Goal: Task Accomplishment & Management: Manage account settings

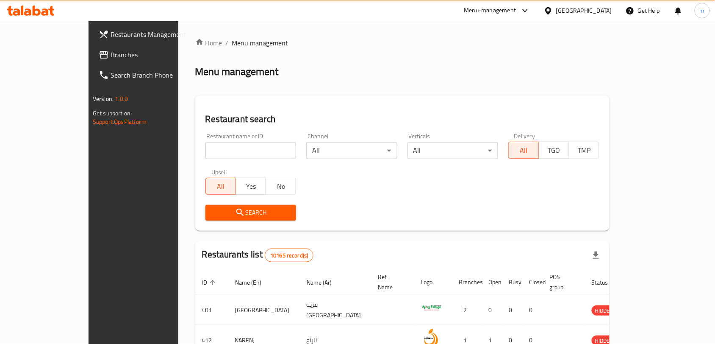
click at [556, 8] on div at bounding box center [550, 10] width 12 height 9
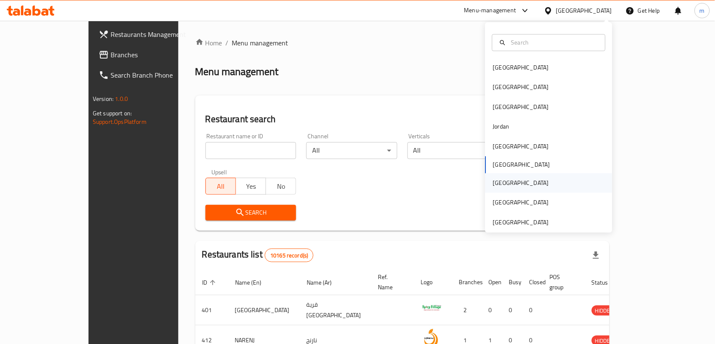
click at [493, 178] on div "[GEOGRAPHIC_DATA]" at bounding box center [521, 182] width 56 height 9
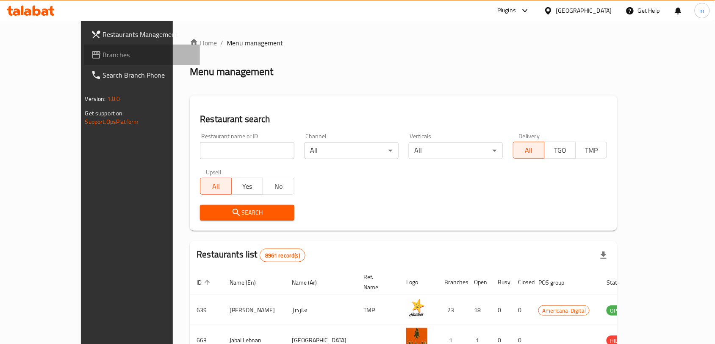
drag, startPoint x: 48, startPoint y: 55, endPoint x: 1, endPoint y: 88, distance: 57.5
click at [103, 55] on span "Branches" at bounding box center [148, 55] width 91 height 10
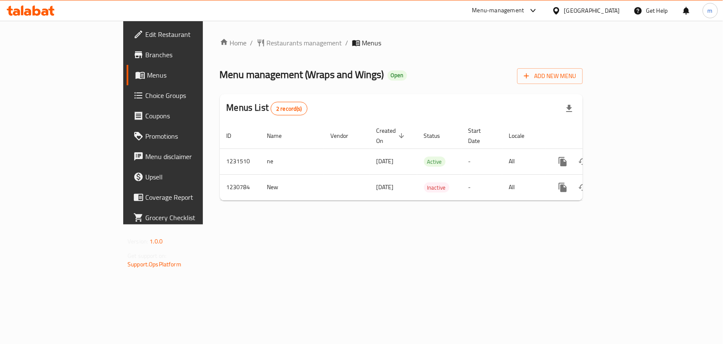
click at [267, 44] on span "Restaurants management" at bounding box center [304, 43] width 75 height 10
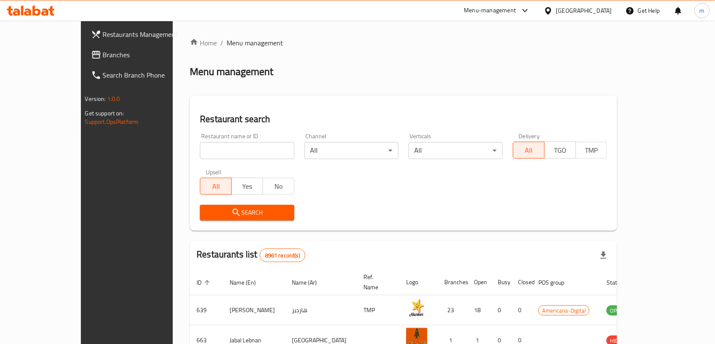
click at [200, 152] on input "search" at bounding box center [247, 150] width 94 height 17
paste input "677246"
type input "677246"
click button "Search" at bounding box center [247, 213] width 94 height 16
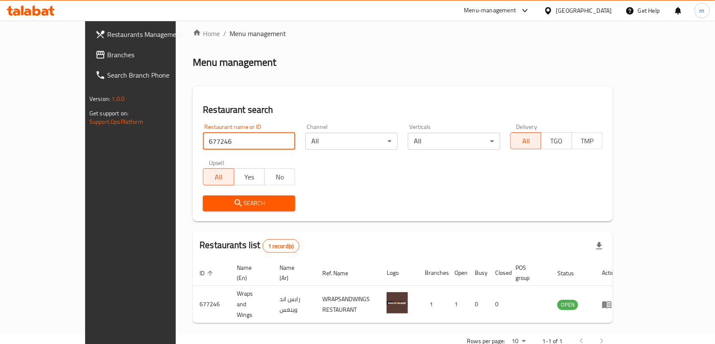
scroll to position [18, 0]
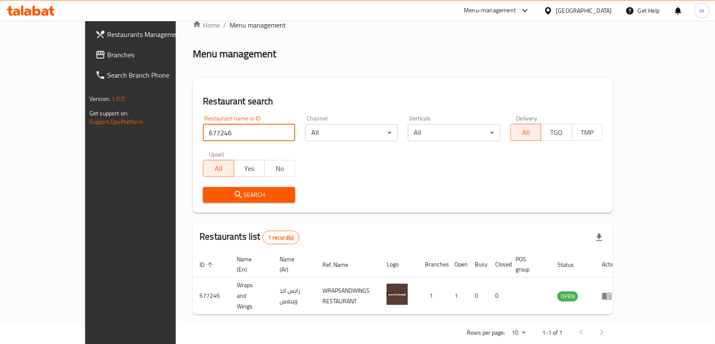
click at [556, 11] on div at bounding box center [550, 10] width 12 height 9
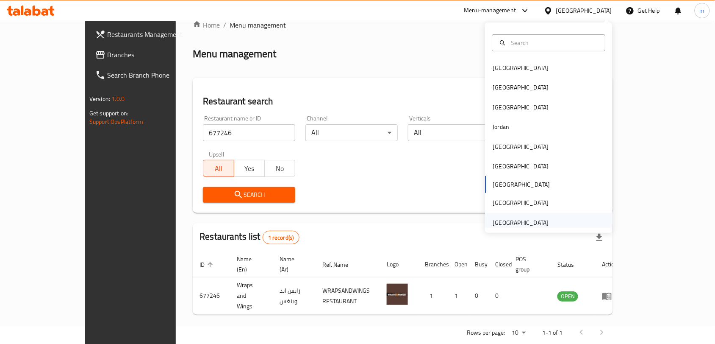
click at [500, 221] on div "[GEOGRAPHIC_DATA]" at bounding box center [521, 222] width 56 height 9
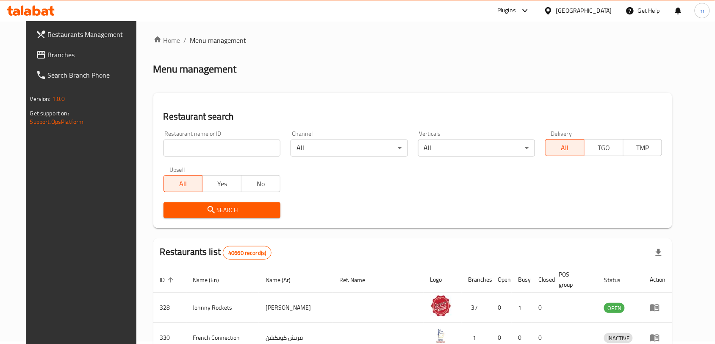
scroll to position [18, 0]
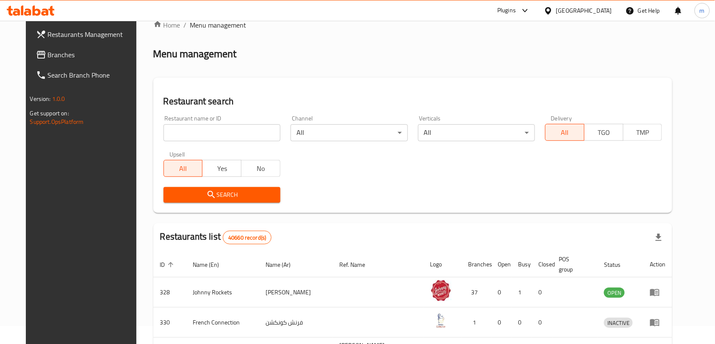
drag, startPoint x: 30, startPoint y: 57, endPoint x: 19, endPoint y: 64, distance: 12.8
click at [48, 57] on span "Branches" at bounding box center [93, 55] width 91 height 10
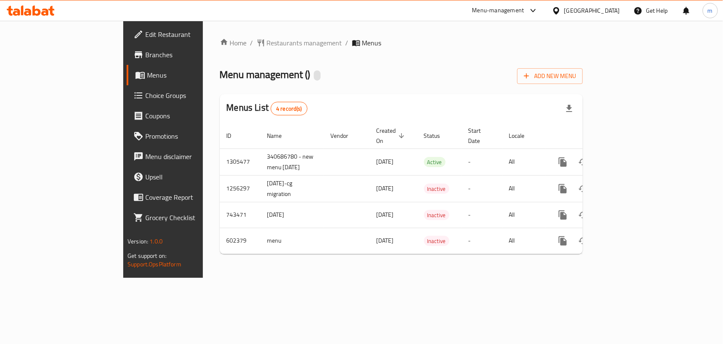
click at [267, 40] on span "Restaurants management" at bounding box center [304, 43] width 75 height 10
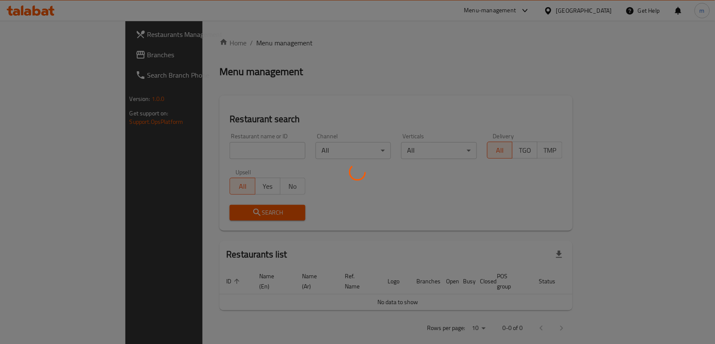
click at [164, 153] on div at bounding box center [357, 172] width 715 height 344
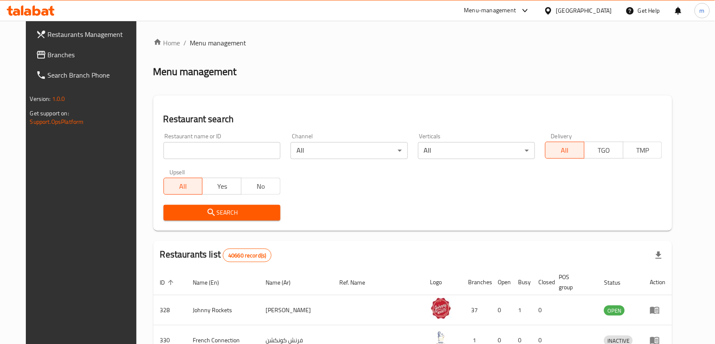
click at [164, 153] on input "search" at bounding box center [222, 150] width 117 height 17
paste input "637791"
type input "637791"
click button "Search" at bounding box center [222, 213] width 117 height 16
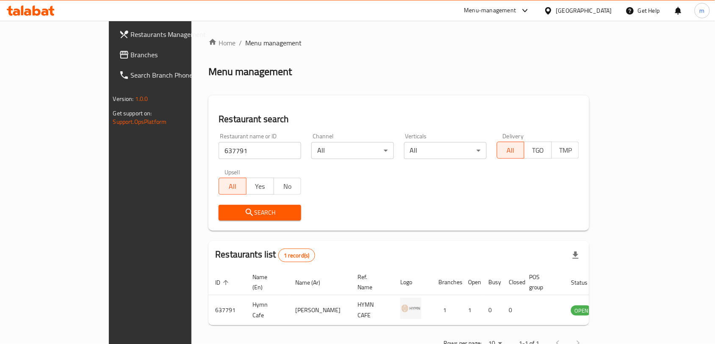
scroll to position [18, 0]
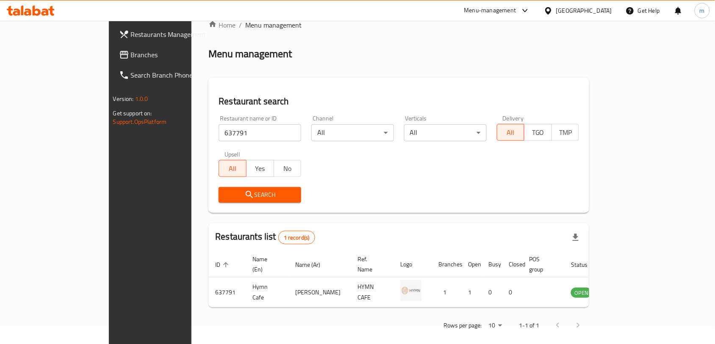
click at [586, 13] on div "[GEOGRAPHIC_DATA]" at bounding box center [584, 10] width 56 height 9
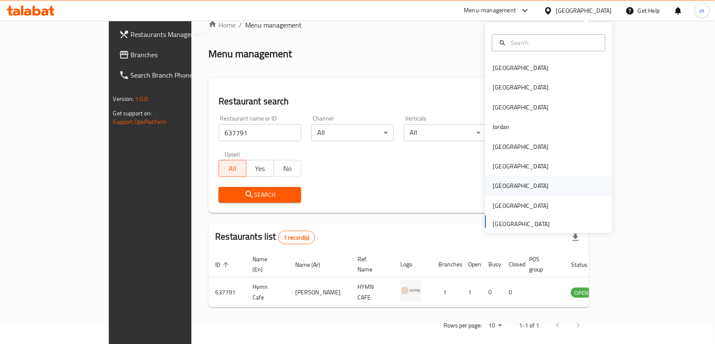
click at [494, 181] on div "Qatar" at bounding box center [521, 185] width 56 height 9
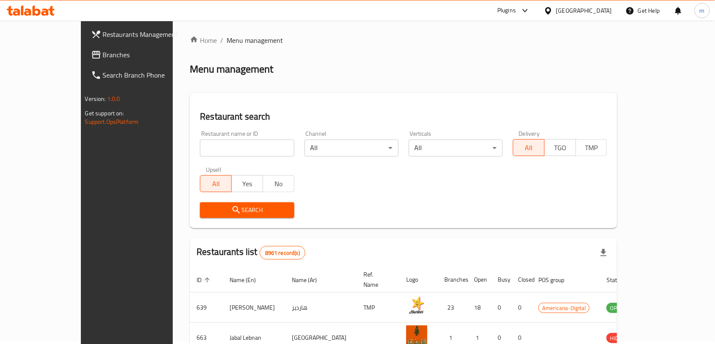
scroll to position [18, 0]
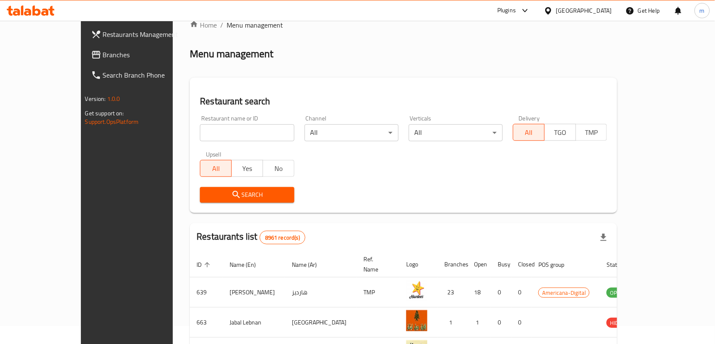
click at [103, 52] on span "Branches" at bounding box center [148, 55] width 91 height 10
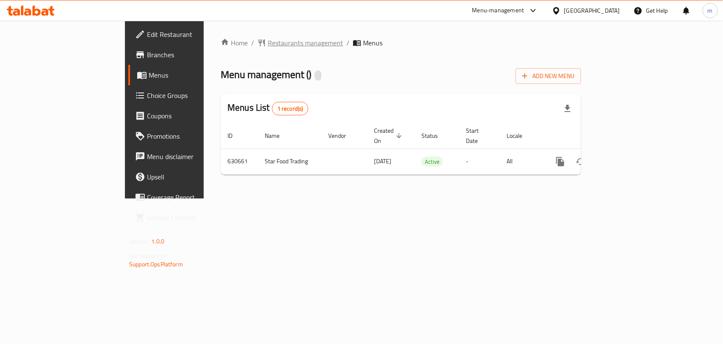
click at [268, 41] on span "Restaurants management" at bounding box center [305, 43] width 75 height 10
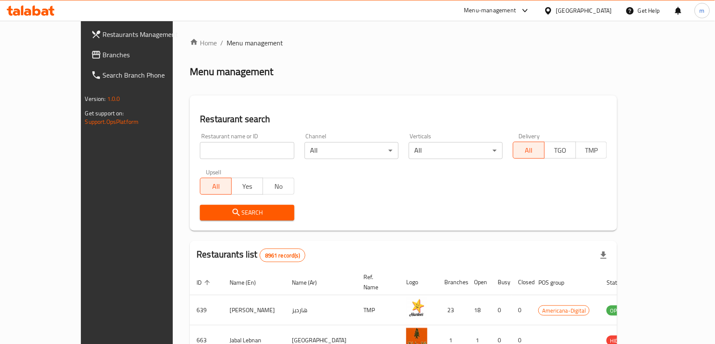
click at [200, 149] on input "search" at bounding box center [247, 150] width 94 height 17
paste input "639573"
type input "639573"
click button "Search" at bounding box center [247, 213] width 94 height 16
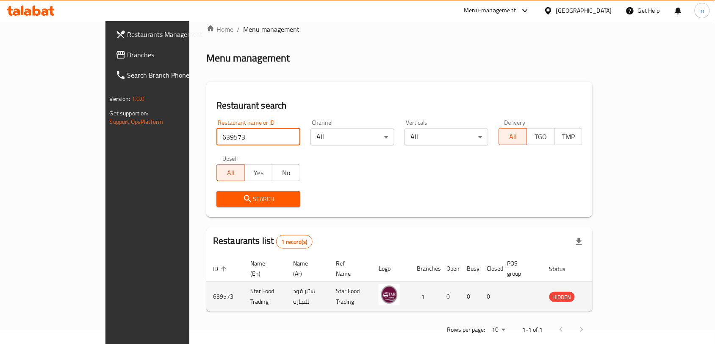
scroll to position [18, 0]
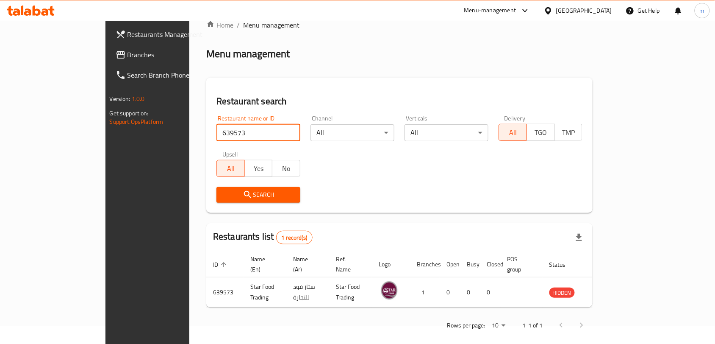
click at [551, 12] on icon at bounding box center [548, 10] width 6 height 7
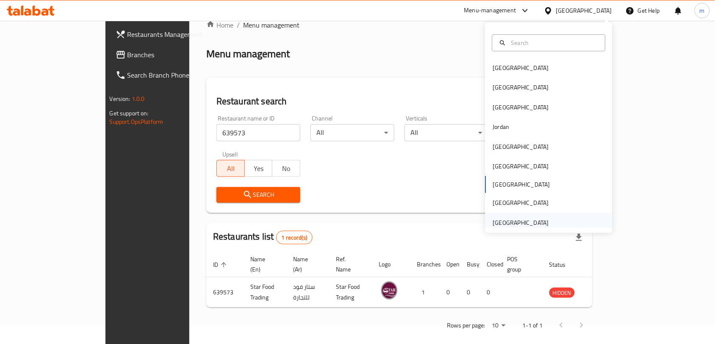
click at [501, 225] on div "[GEOGRAPHIC_DATA]" at bounding box center [521, 222] width 56 height 9
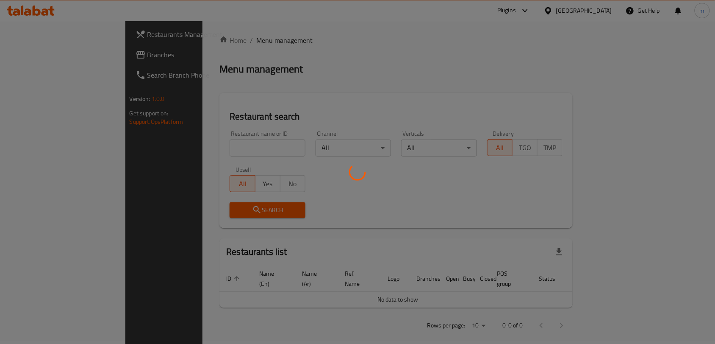
scroll to position [18, 0]
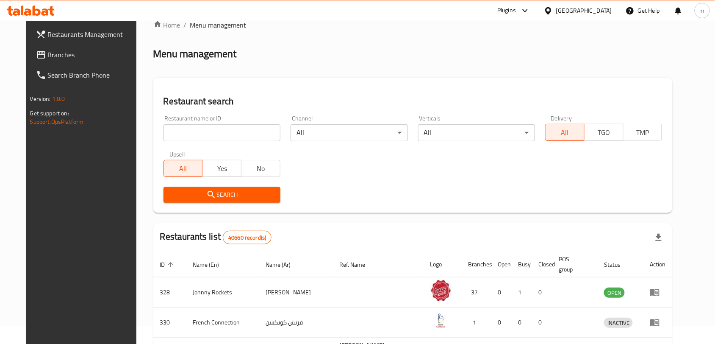
drag, startPoint x: 19, startPoint y: 52, endPoint x: 3, endPoint y: 59, distance: 17.4
click at [37, 52] on icon at bounding box center [41, 55] width 8 height 8
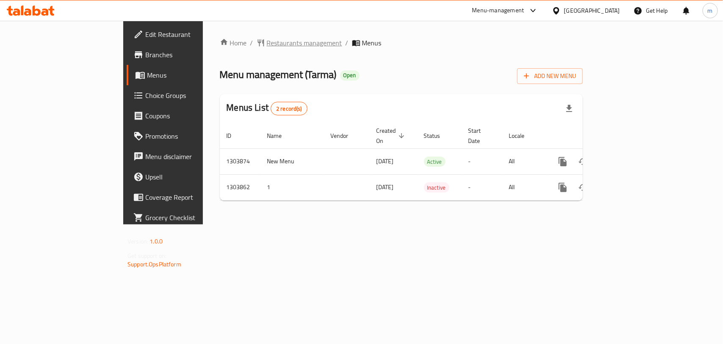
click at [267, 47] on span "Restaurants management" at bounding box center [304, 43] width 75 height 10
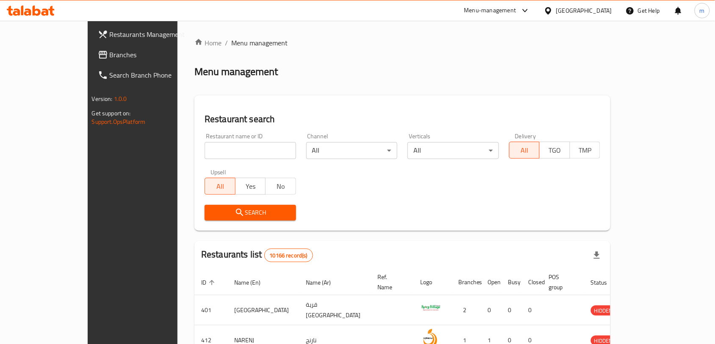
click at [205, 147] on input "search" at bounding box center [251, 150] width 92 height 17
paste input "703006"
type input "703006"
click button "Search" at bounding box center [251, 213] width 92 height 16
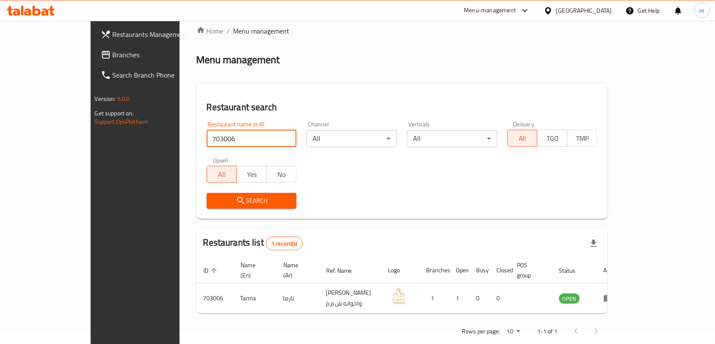
scroll to position [18, 0]
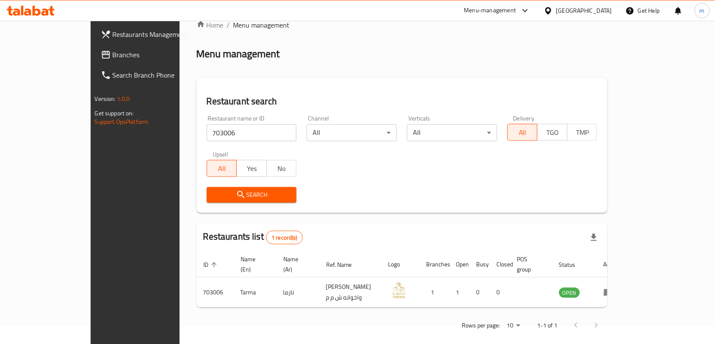
click at [551, 13] on icon at bounding box center [548, 10] width 6 height 7
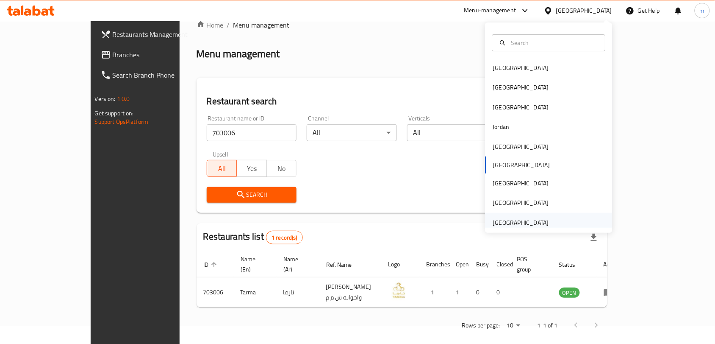
click at [526, 225] on div "[GEOGRAPHIC_DATA]" at bounding box center [521, 222] width 56 height 9
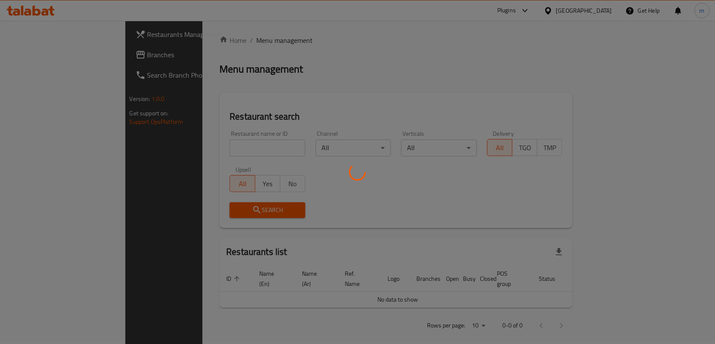
scroll to position [18, 0]
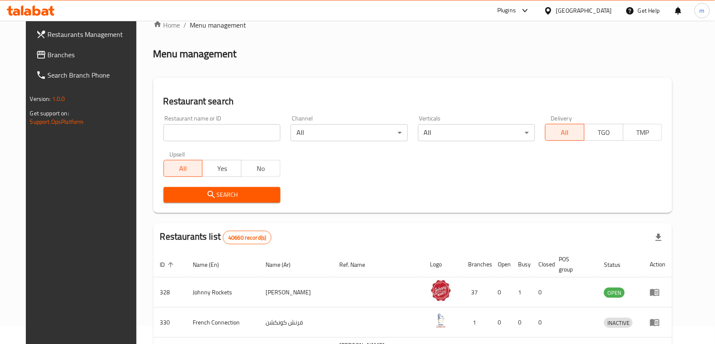
click at [48, 52] on span "Branches" at bounding box center [93, 55] width 91 height 10
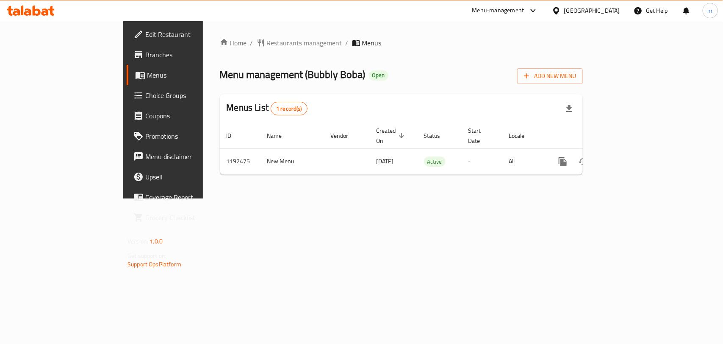
click at [267, 42] on span "Restaurants management" at bounding box center [304, 43] width 75 height 10
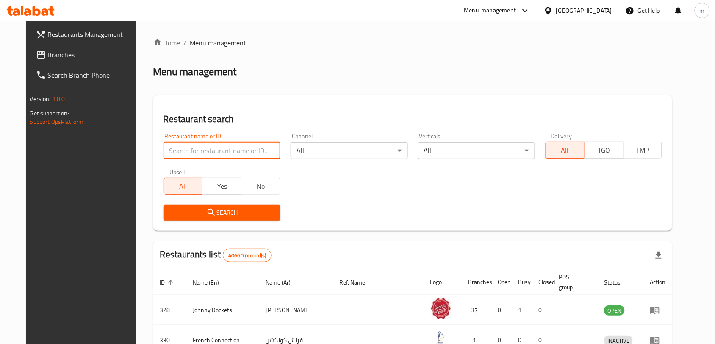
click at [164, 153] on input "search" at bounding box center [222, 150] width 117 height 17
paste input "667402"
type input "667402"
click button "Search" at bounding box center [222, 213] width 117 height 16
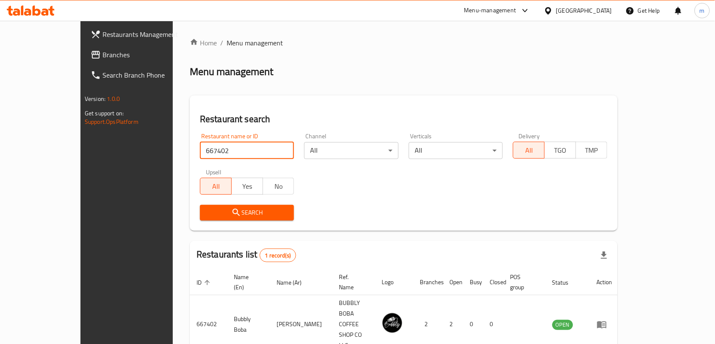
scroll to position [18, 0]
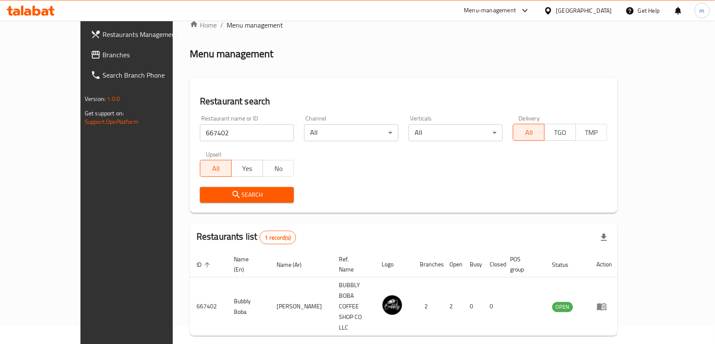
click at [103, 58] on span "Branches" at bounding box center [148, 55] width 91 height 10
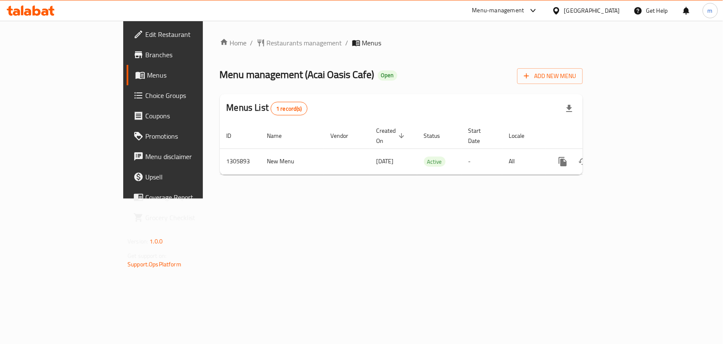
click at [217, 35] on div "Home / Restaurants management / Menus Menu management ( Acai Oasis Cafe ) Open …" at bounding box center [401, 110] width 397 height 178
click at [267, 39] on span "Restaurants management" at bounding box center [304, 43] width 75 height 10
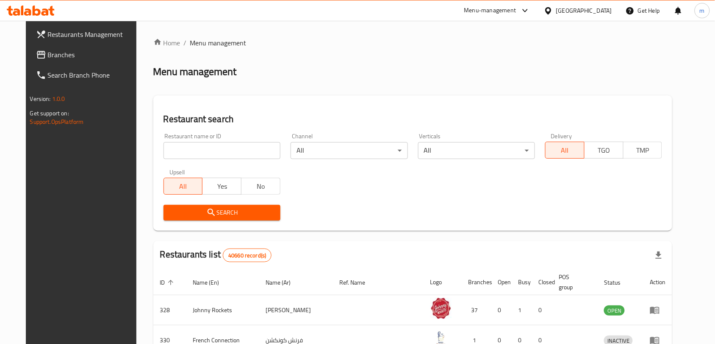
click at [164, 151] on input "search" at bounding box center [222, 150] width 117 height 17
paste input "703898"
type input "703898"
click button "Search" at bounding box center [222, 213] width 117 height 16
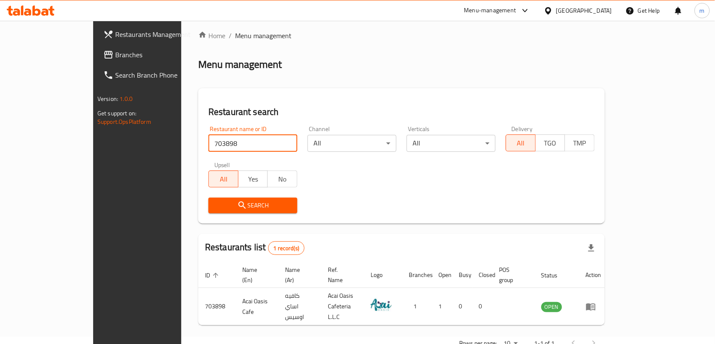
scroll to position [18, 0]
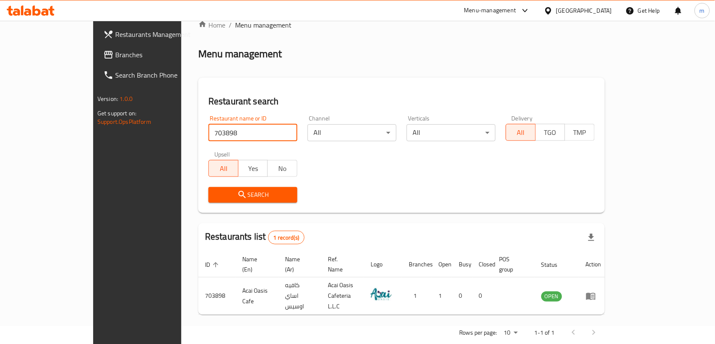
click at [103, 55] on icon at bounding box center [108, 55] width 10 height 10
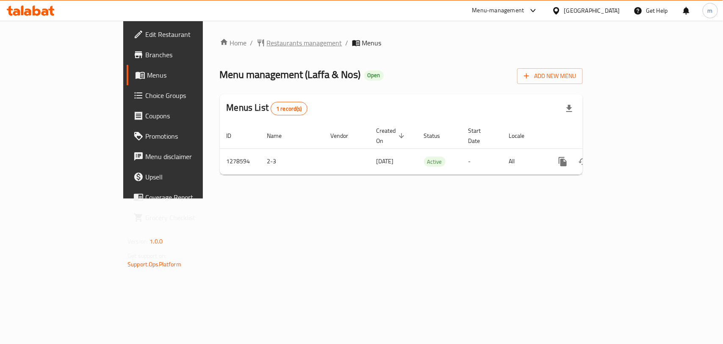
click at [267, 38] on span "Restaurants management" at bounding box center [304, 43] width 75 height 10
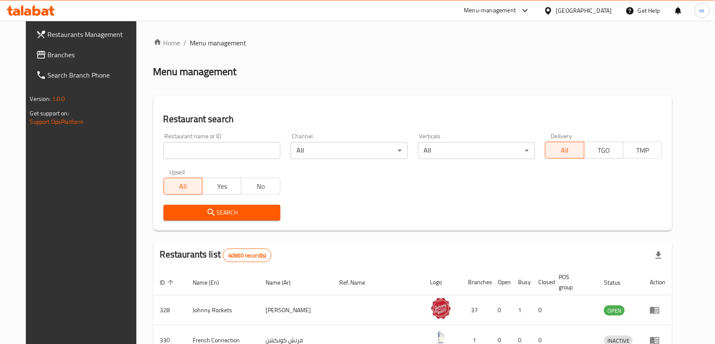
click at [170, 149] on input "search" at bounding box center [222, 150] width 117 height 17
paste input "692954"
type input "692954"
click button "Search" at bounding box center [222, 213] width 117 height 16
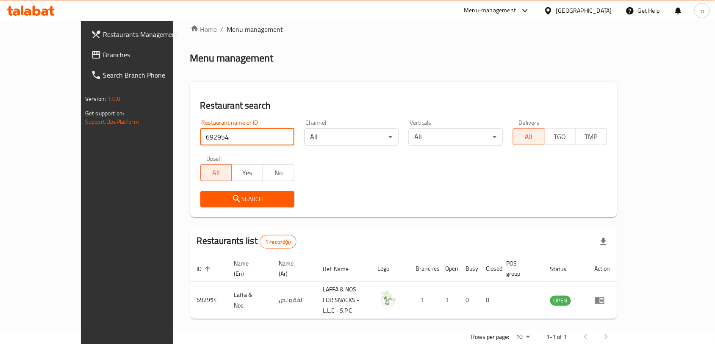
scroll to position [18, 0]
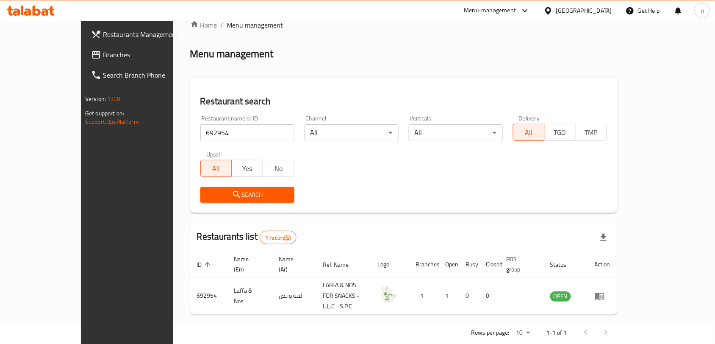
click at [575, 11] on div "[GEOGRAPHIC_DATA]" at bounding box center [584, 10] width 56 height 9
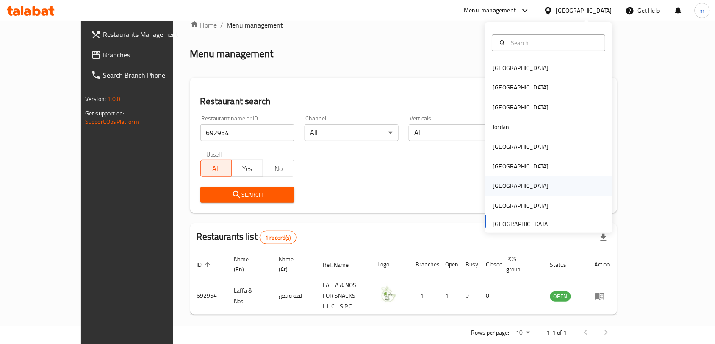
click at [493, 183] on div "[GEOGRAPHIC_DATA]" at bounding box center [521, 185] width 56 height 9
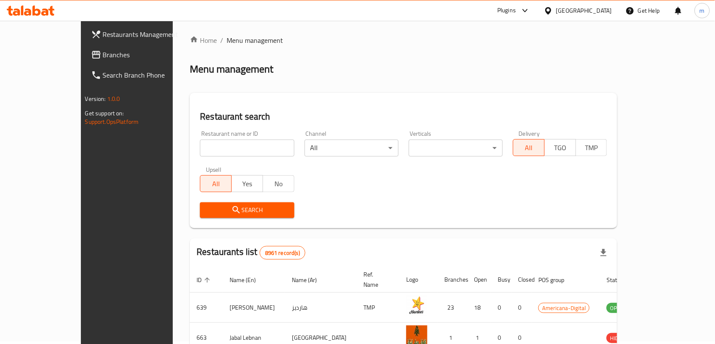
scroll to position [18, 0]
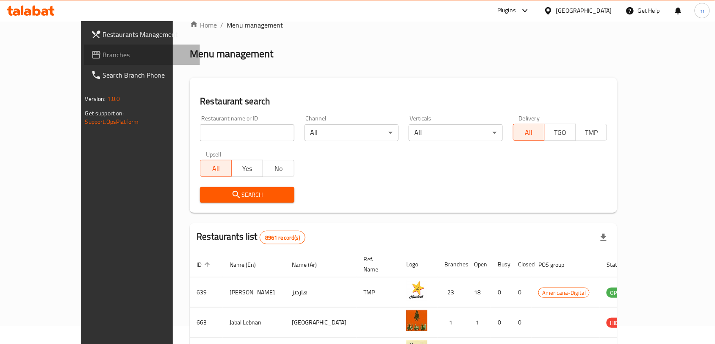
click at [103, 50] on span "Branches" at bounding box center [148, 55] width 91 height 10
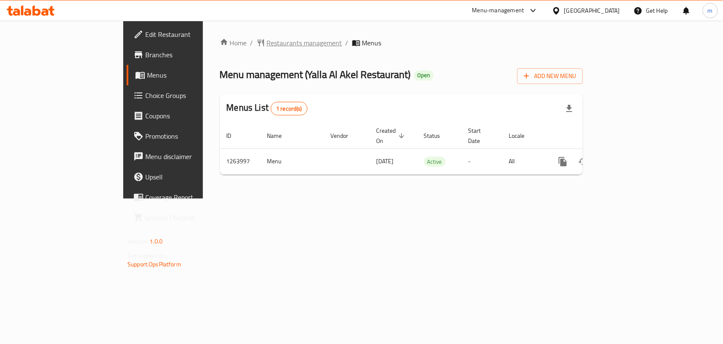
click at [267, 41] on span "Restaurants management" at bounding box center [304, 43] width 75 height 10
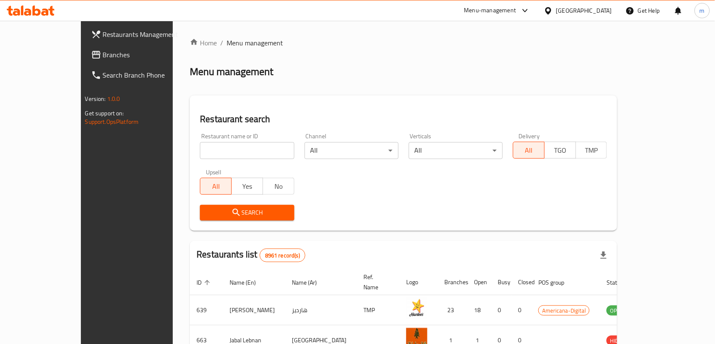
click at [200, 152] on input "search" at bounding box center [247, 150] width 94 height 17
paste input "686163"
type input "686163"
click button "Search" at bounding box center [247, 213] width 94 height 16
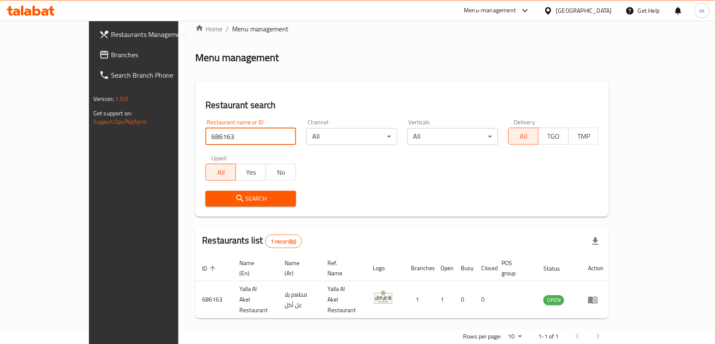
scroll to position [18, 0]
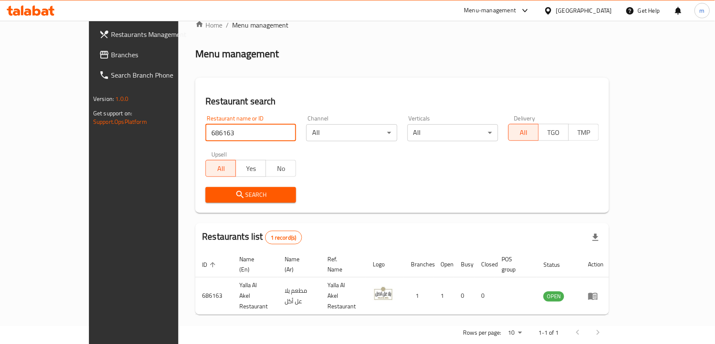
click at [598, 11] on div "[GEOGRAPHIC_DATA]" at bounding box center [584, 10] width 56 height 9
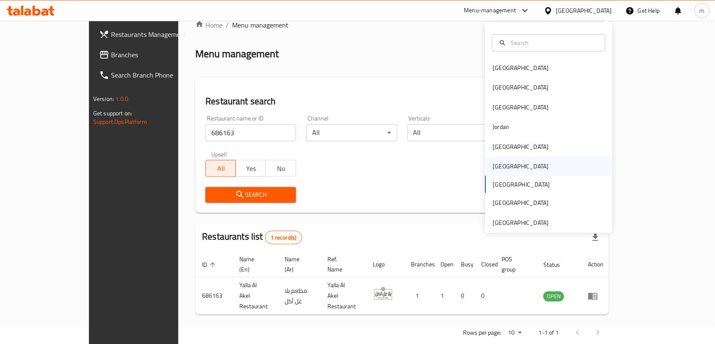
click at [497, 168] on div "[GEOGRAPHIC_DATA]" at bounding box center [521, 165] width 56 height 9
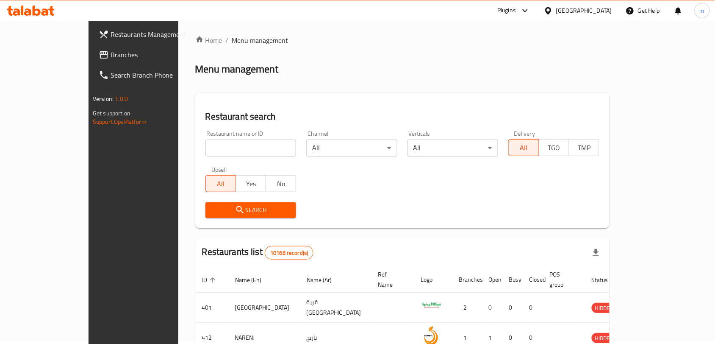
scroll to position [18, 0]
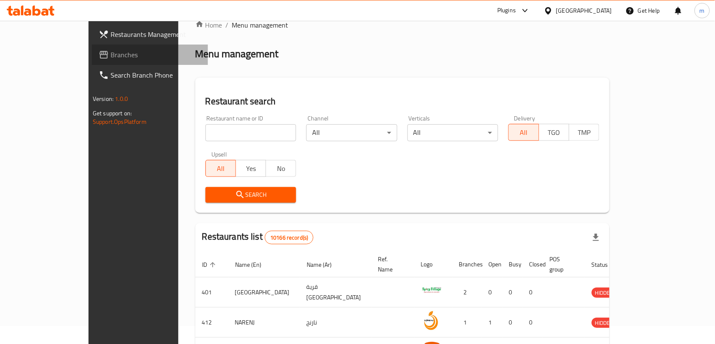
click at [111, 57] on span "Branches" at bounding box center [156, 55] width 91 height 10
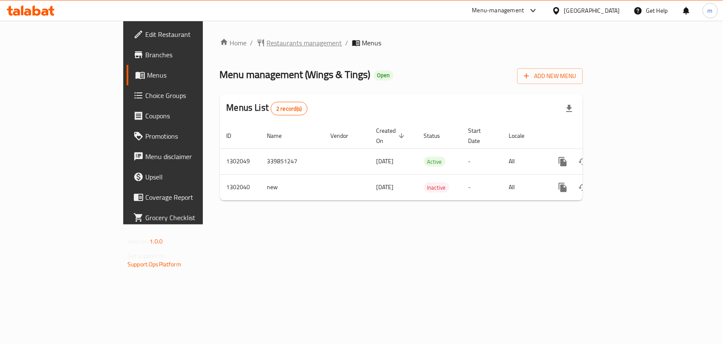
click at [267, 40] on span "Restaurants management" at bounding box center [304, 43] width 75 height 10
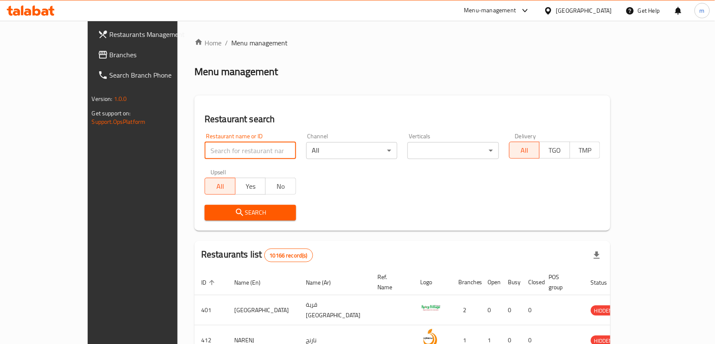
click at [205, 150] on input "search" at bounding box center [251, 150] width 92 height 17
paste input "702272"
type input "702272"
click button "Search" at bounding box center [251, 213] width 92 height 16
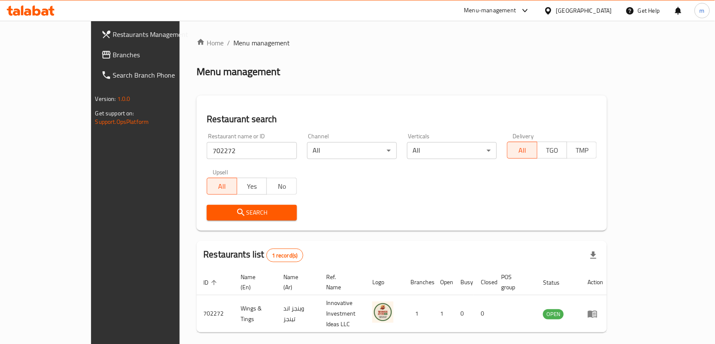
drag, startPoint x: 15, startPoint y: 52, endPoint x: 5, endPoint y: 55, distance: 10.9
click at [102, 52] on icon at bounding box center [106, 55] width 8 height 8
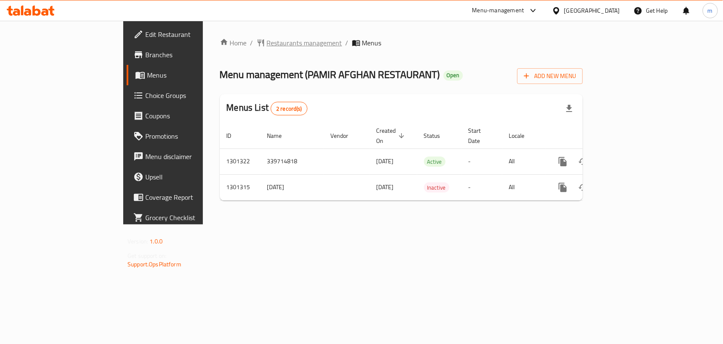
click at [267, 43] on span "Restaurants management" at bounding box center [304, 43] width 75 height 10
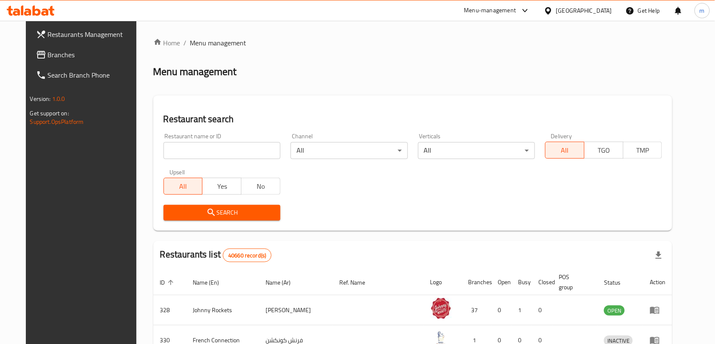
click at [164, 150] on input "search" at bounding box center [222, 150] width 117 height 17
paste input "701974"
type input "701974"
click button "Search" at bounding box center [222, 213] width 117 height 16
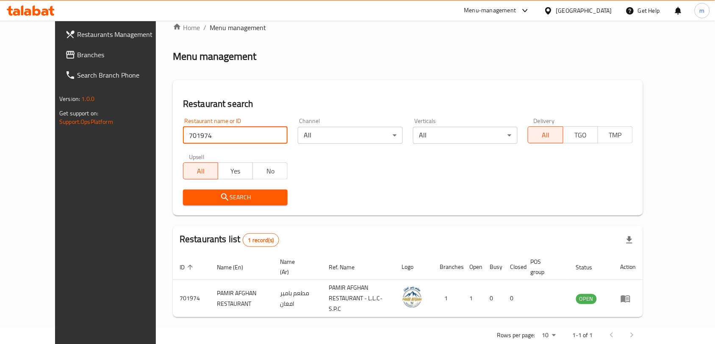
scroll to position [28, 0]
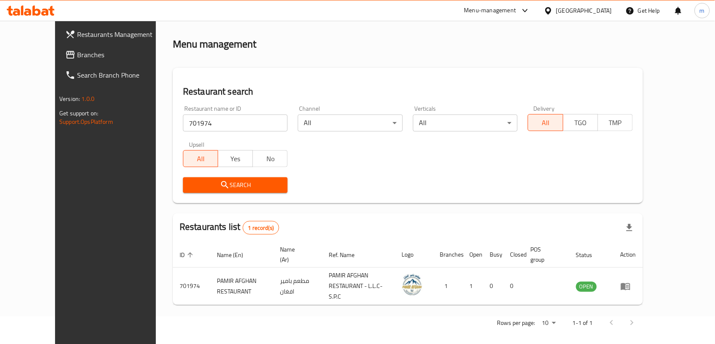
click at [77, 51] on span "Branches" at bounding box center [122, 55] width 91 height 10
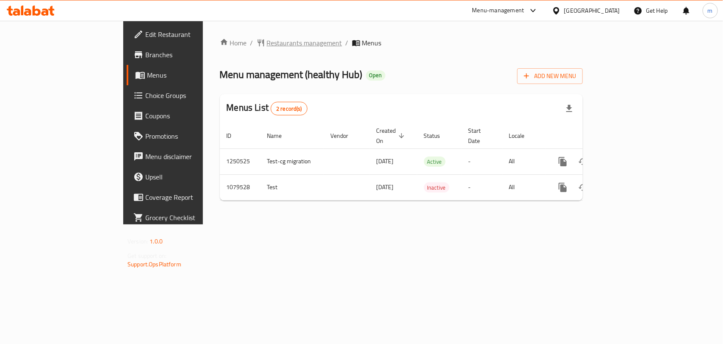
click at [267, 44] on span "Restaurants management" at bounding box center [304, 43] width 75 height 10
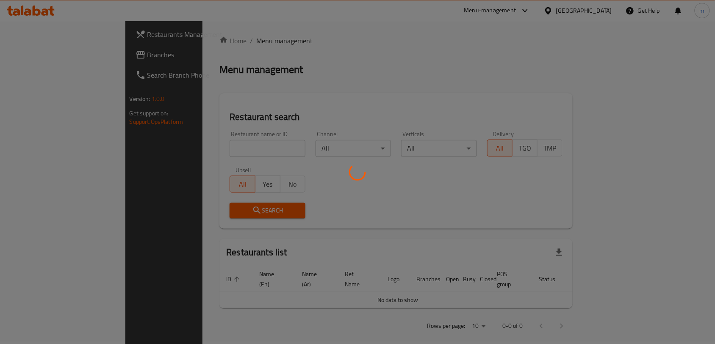
scroll to position [3, 0]
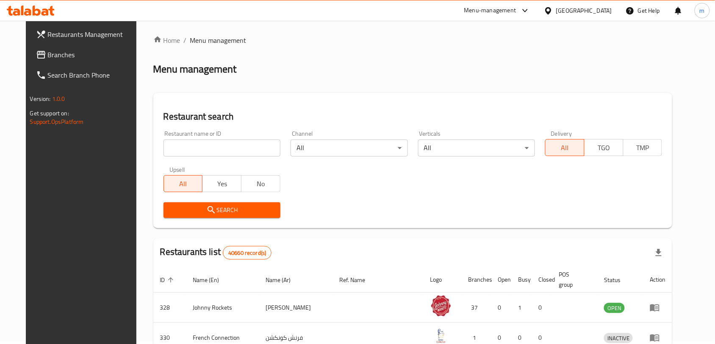
click at [175, 138] on div "Restaurant name or ID Restaurant name or ID" at bounding box center [222, 143] width 117 height 26
click at [175, 144] on input "search" at bounding box center [222, 147] width 117 height 17
paste input "664157"
type input "664157"
click button "Search" at bounding box center [222, 210] width 117 height 16
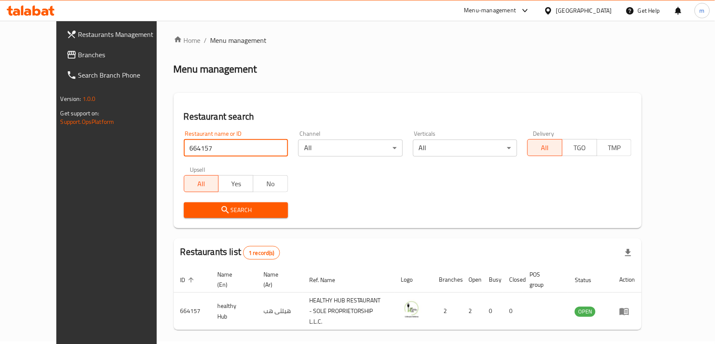
click at [78, 52] on span "Branches" at bounding box center [123, 55] width 91 height 10
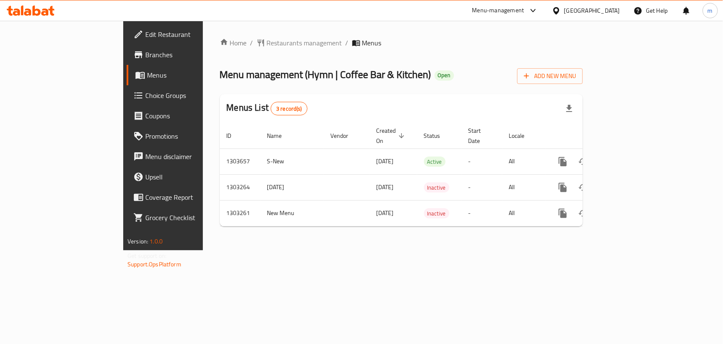
click at [267, 42] on span "Restaurants management" at bounding box center [304, 43] width 75 height 10
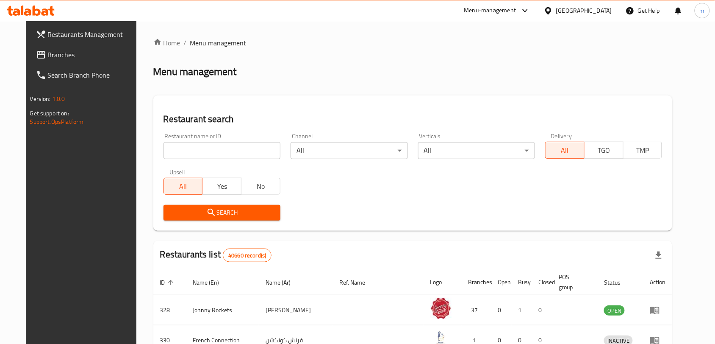
click at [169, 147] on input "search" at bounding box center [222, 150] width 117 height 17
paste input "702708"
type input "702708"
click button "Search" at bounding box center [222, 213] width 117 height 16
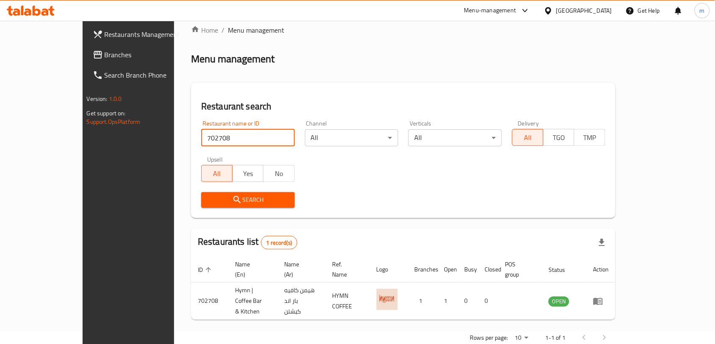
scroll to position [18, 0]
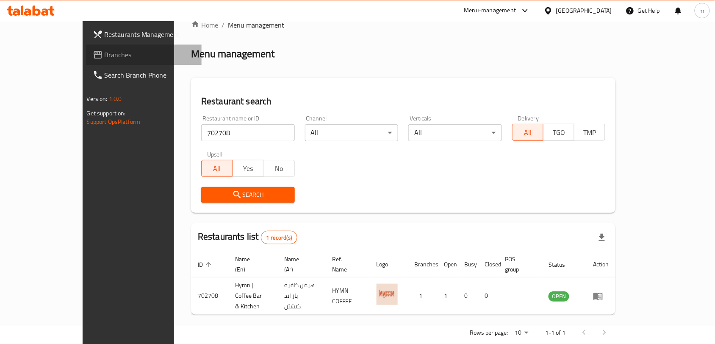
click at [105, 50] on span "Branches" at bounding box center [150, 55] width 91 height 10
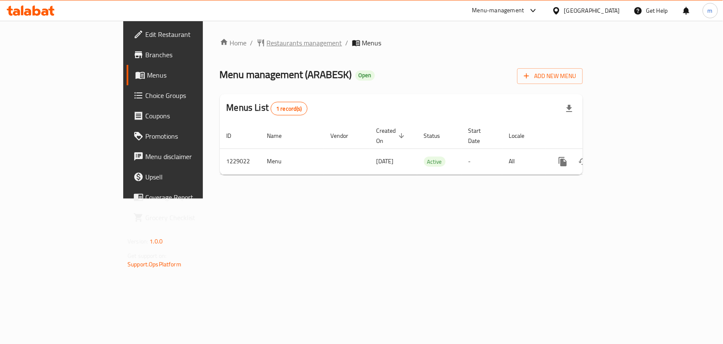
click at [267, 41] on span "Restaurants management" at bounding box center [304, 43] width 75 height 10
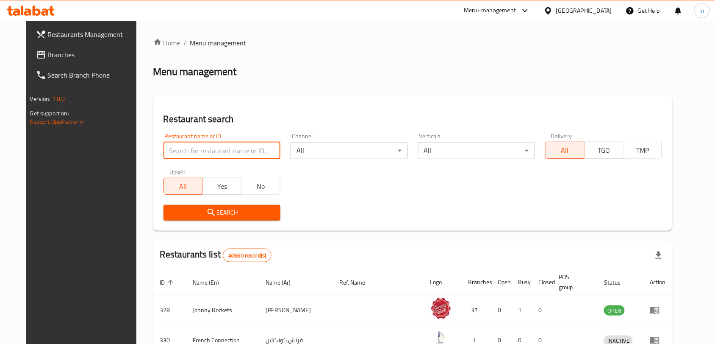
click at [166, 148] on input "search" at bounding box center [222, 150] width 117 height 17
paste input "676642"
type input "676642"
click button "Search" at bounding box center [222, 213] width 117 height 16
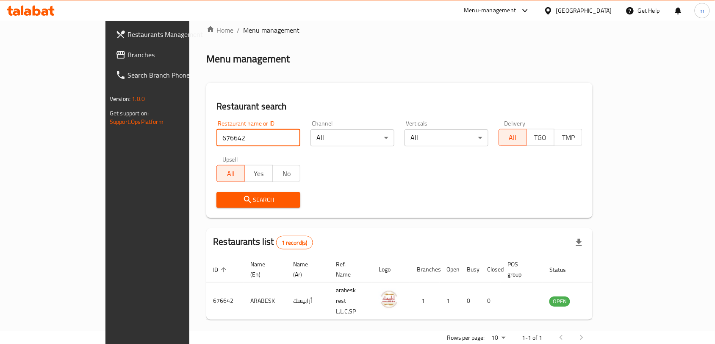
scroll to position [18, 0]
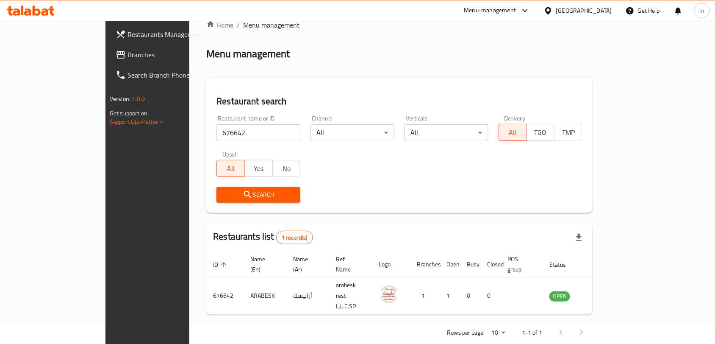
click at [561, 15] on div "[GEOGRAPHIC_DATA]" at bounding box center [584, 10] width 56 height 9
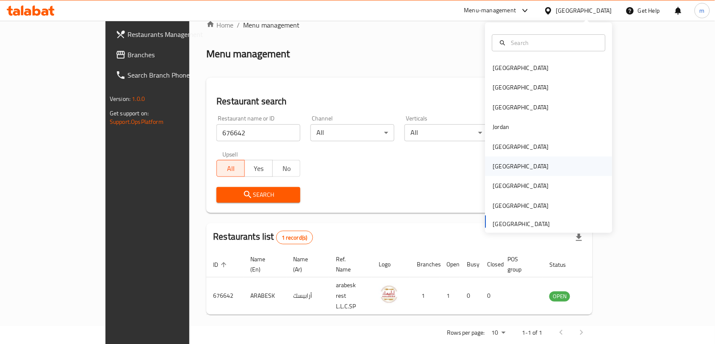
click at [502, 167] on div "Oman" at bounding box center [520, 165] width 69 height 19
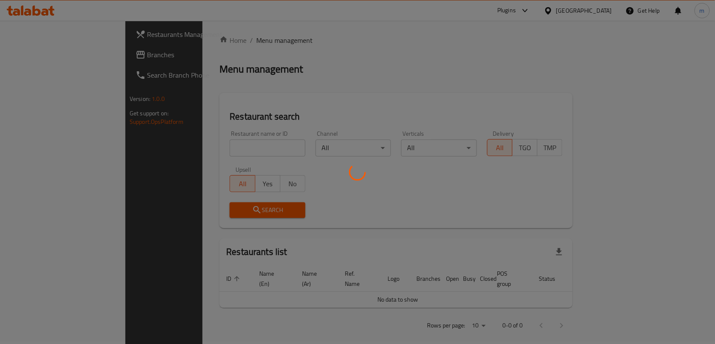
scroll to position [18, 0]
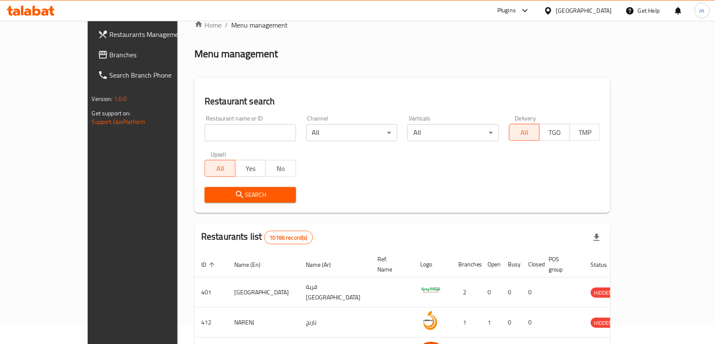
click at [110, 56] on span "Branches" at bounding box center [155, 55] width 91 height 10
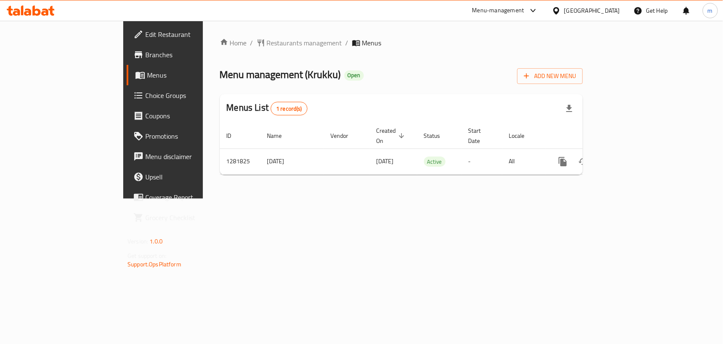
click at [230, 34] on div "Home / Restaurants management / Menus Menu management ( Krukku ) Open Add New M…" at bounding box center [401, 110] width 397 height 178
click at [267, 39] on span "Restaurants management" at bounding box center [304, 43] width 75 height 10
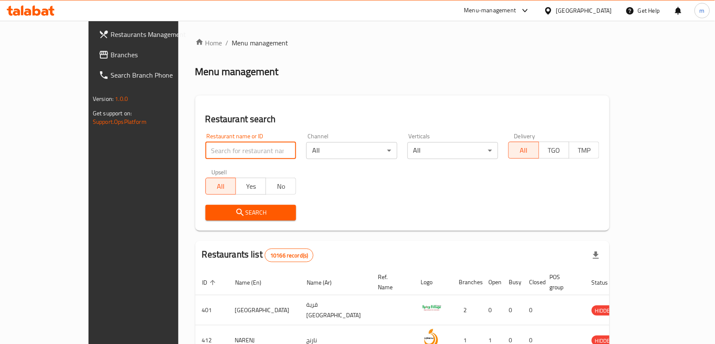
click at [205, 149] on input "search" at bounding box center [250, 150] width 91 height 17
paste input "694572"
type input "694572"
click button "Search" at bounding box center [250, 213] width 91 height 16
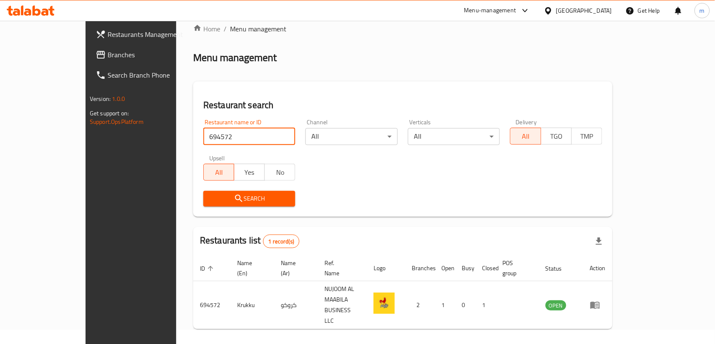
scroll to position [18, 0]
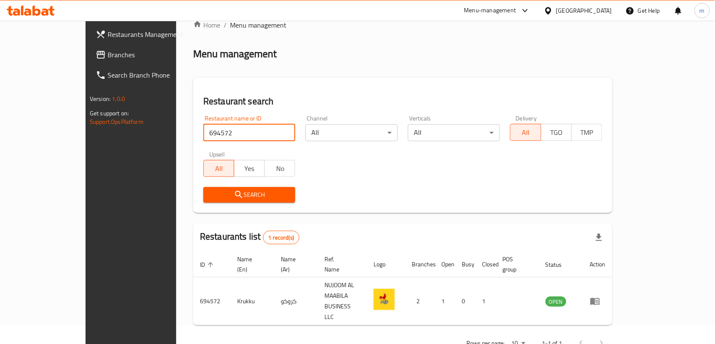
click at [551, 14] on icon at bounding box center [548, 10] width 6 height 7
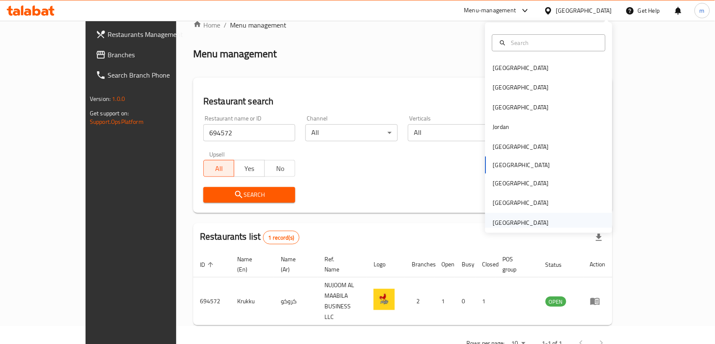
click at [515, 221] on div "[GEOGRAPHIC_DATA]" at bounding box center [521, 222] width 56 height 9
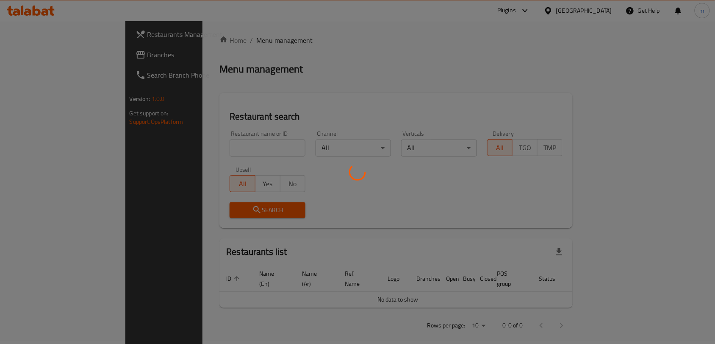
scroll to position [18, 0]
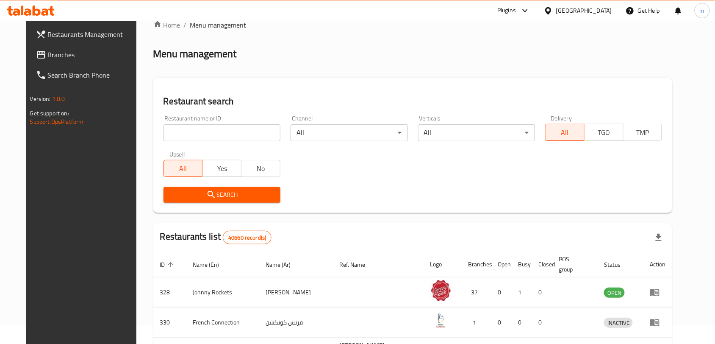
click at [48, 58] on span "Branches" at bounding box center [93, 55] width 91 height 10
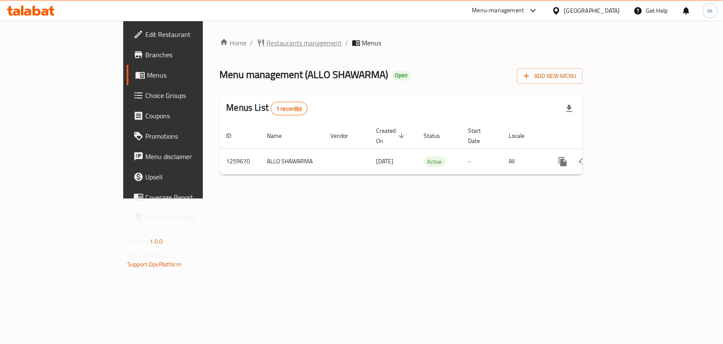
click at [267, 38] on span "Restaurants management" at bounding box center [304, 43] width 75 height 10
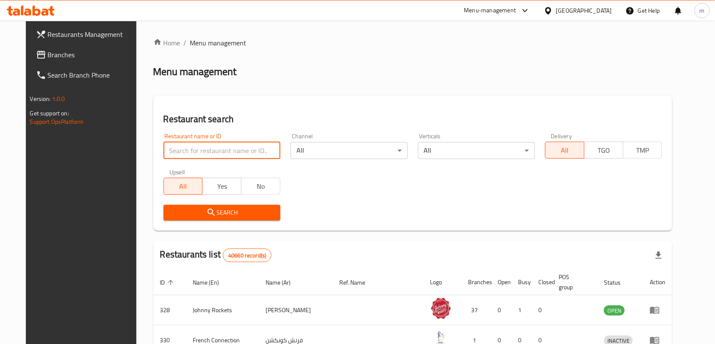
click at [169, 147] on input "search" at bounding box center [222, 150] width 117 height 17
paste input "684653"
type input "684653"
click button "Search" at bounding box center [222, 213] width 117 height 16
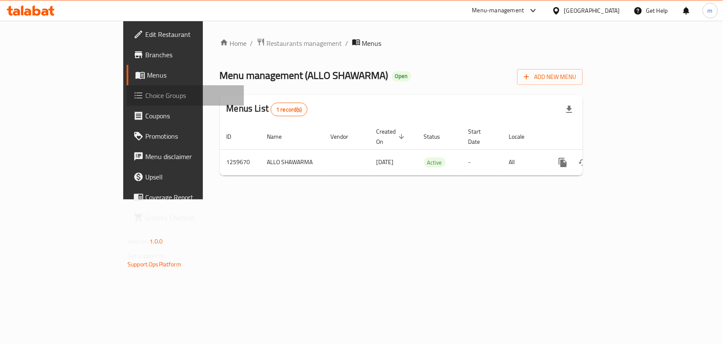
click at [145, 94] on span "Choice Groups" at bounding box center [191, 95] width 92 height 10
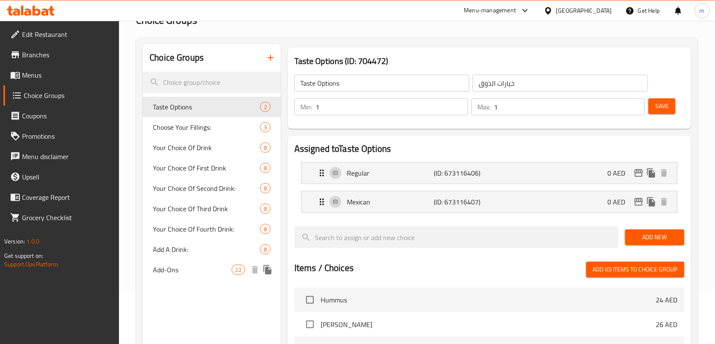
scroll to position [53, 0]
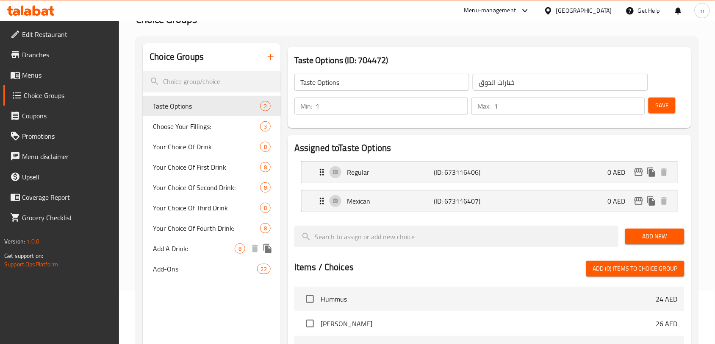
drag, startPoint x: 189, startPoint y: 246, endPoint x: 164, endPoint y: 244, distance: 25.1
click at [189, 246] on span "Add A Drink:" at bounding box center [194, 248] width 82 height 10
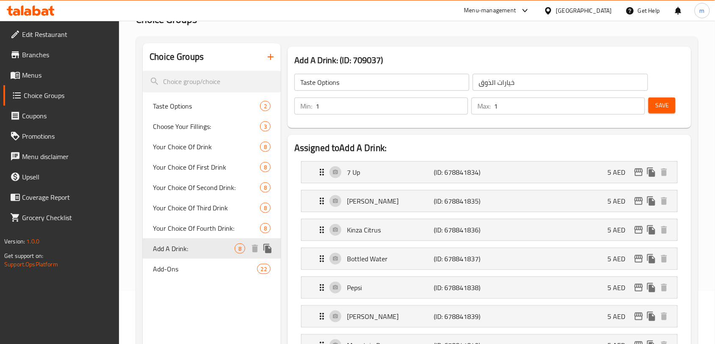
type input "Add A Drink:"
type input "أضف مشروبًا:"
type input "0"
type input "8"
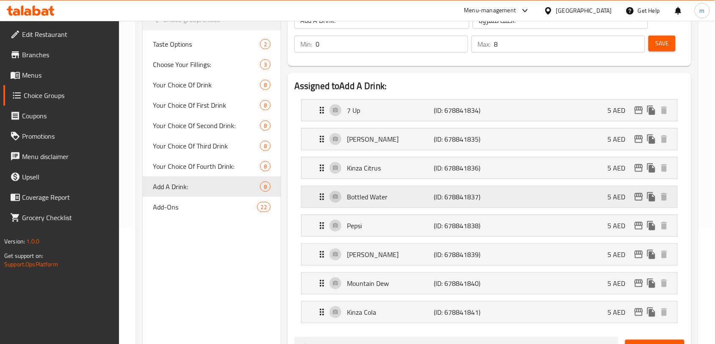
scroll to position [106, 0]
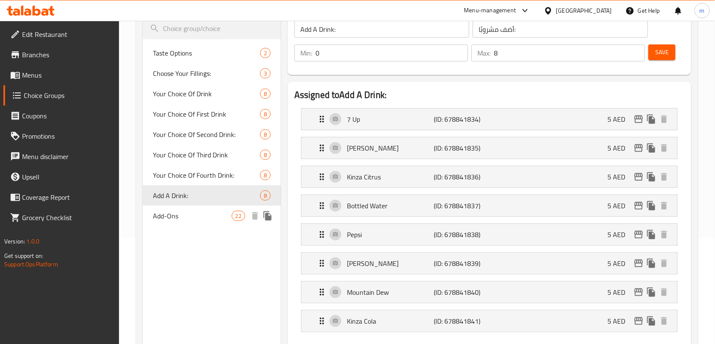
click at [183, 219] on span "Add-Ons" at bounding box center [192, 216] width 78 height 10
type input "Add-Ons"
type input "الإضافات"
type input "22"
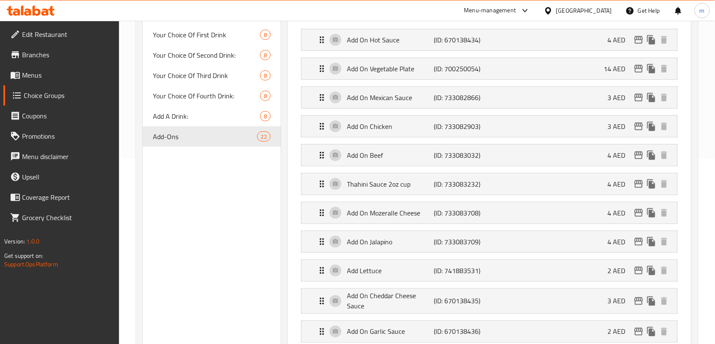
scroll to position [53, 0]
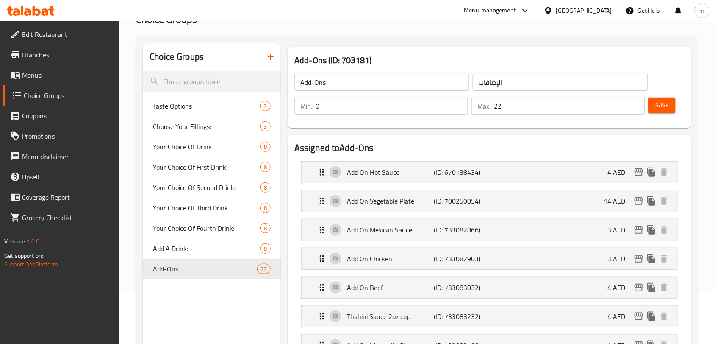
click at [577, 11] on div "[GEOGRAPHIC_DATA]" at bounding box center [584, 10] width 56 height 9
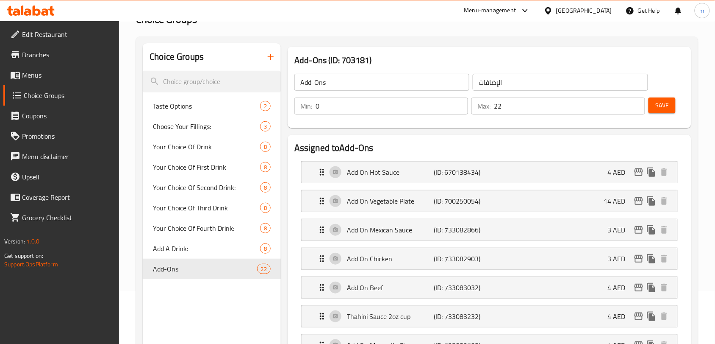
click at [62, 50] on span "Branches" at bounding box center [67, 55] width 91 height 10
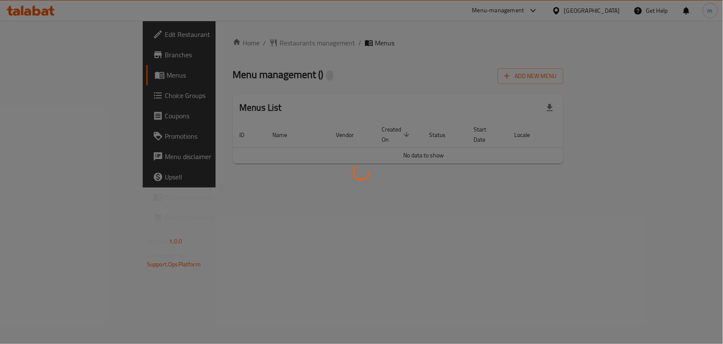
click at [213, 47] on div at bounding box center [361, 172] width 723 height 344
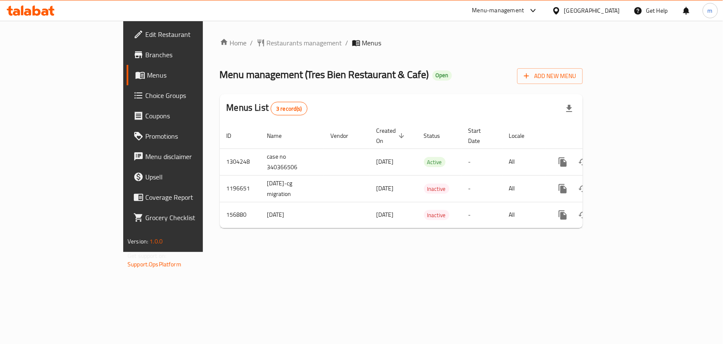
click at [220, 44] on div "Home / Restaurants management / Menus Menu management ( Tres Bien Restaurant & …" at bounding box center [401, 136] width 363 height 197
click at [267, 40] on span "Restaurants management" at bounding box center [304, 43] width 75 height 10
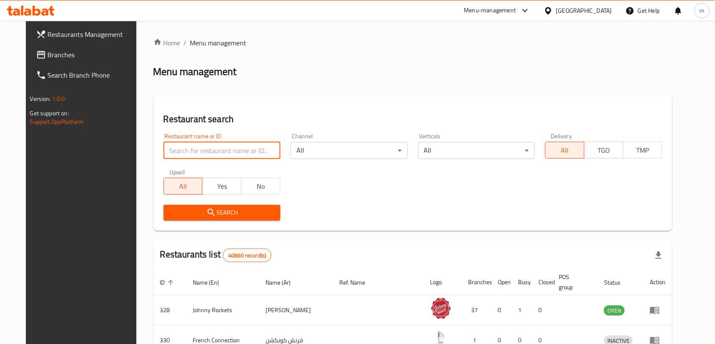
click at [164, 151] on input "search" at bounding box center [222, 150] width 117 height 17
paste input "615016"
type input "615016"
click button "Search" at bounding box center [222, 213] width 117 height 16
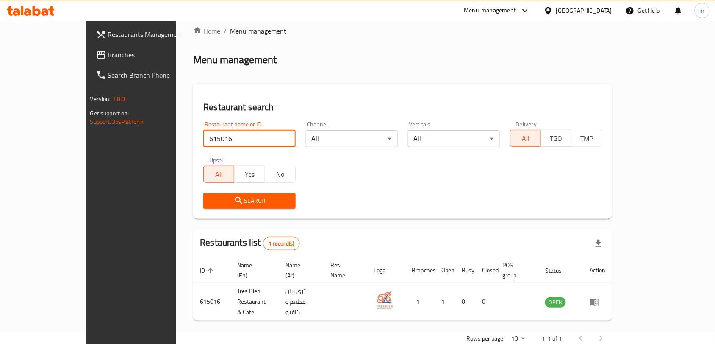
scroll to position [18, 0]
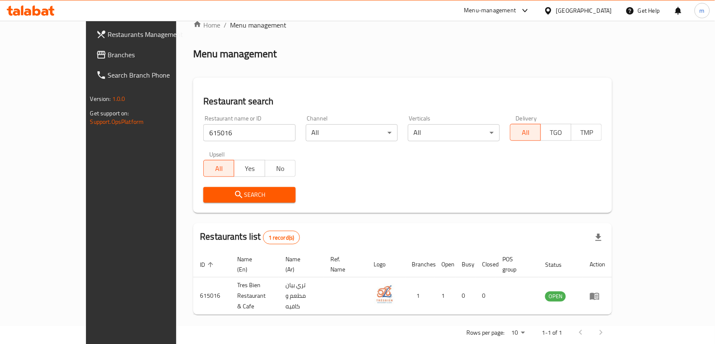
click at [365, 203] on div "Search" at bounding box center [402, 195] width 409 height 26
click at [108, 50] on span "Branches" at bounding box center [153, 55] width 91 height 10
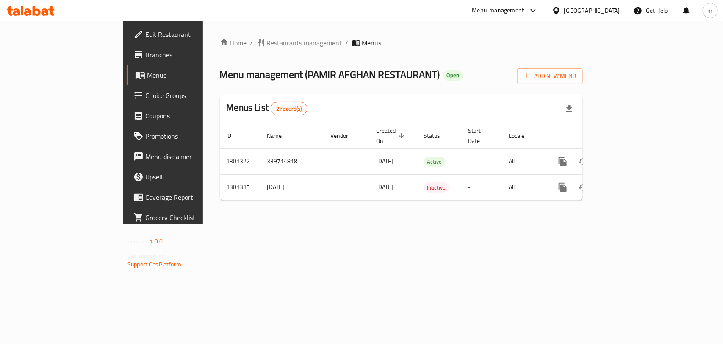
click at [267, 43] on span "Restaurants management" at bounding box center [304, 43] width 75 height 10
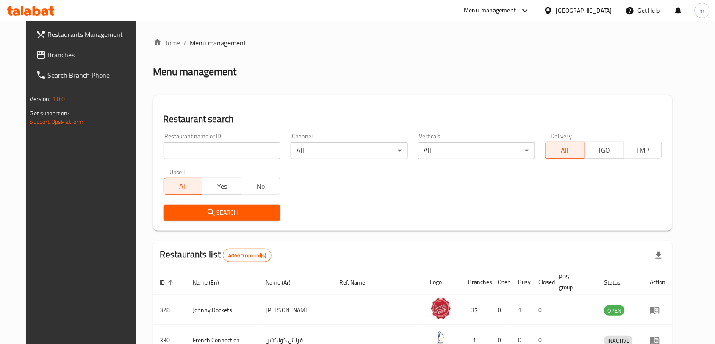
click at [193, 149] on input "search" at bounding box center [222, 150] width 117 height 17
paste input "701974"
type input "701974"
click button "Search" at bounding box center [222, 213] width 117 height 16
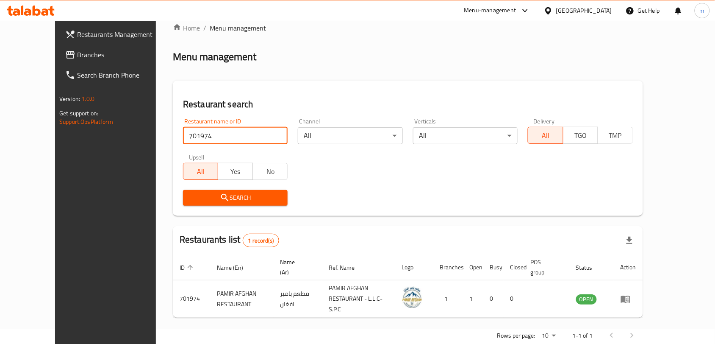
scroll to position [28, 0]
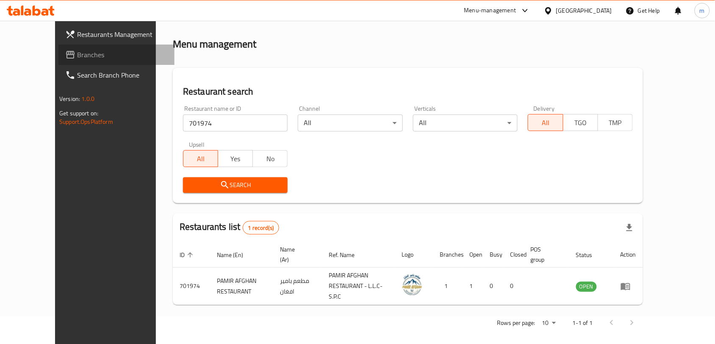
click at [77, 53] on span "Branches" at bounding box center [122, 55] width 91 height 10
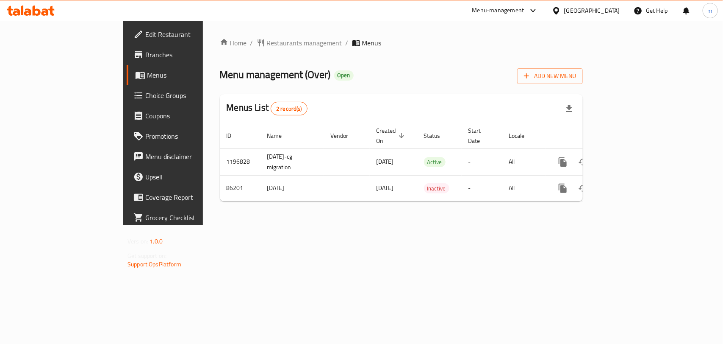
click at [267, 44] on span "Restaurants management" at bounding box center [304, 43] width 75 height 10
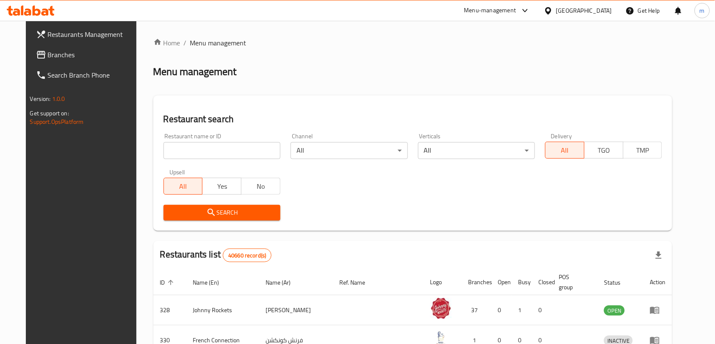
click at [170, 150] on input "search" at bounding box center [222, 150] width 117 height 17
paste input "601023"
type input "601023"
click button "Search" at bounding box center [222, 213] width 117 height 16
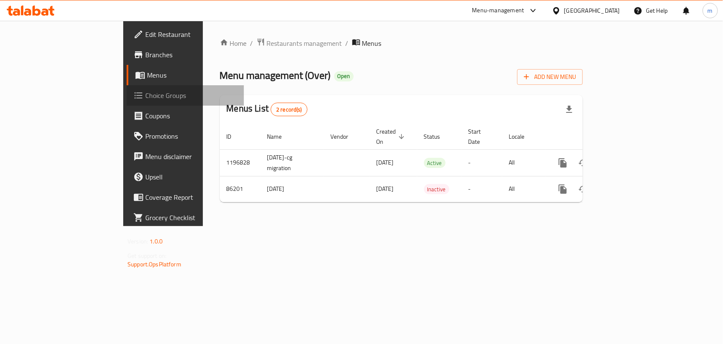
click at [145, 94] on span "Choice Groups" at bounding box center [191, 95] width 92 height 10
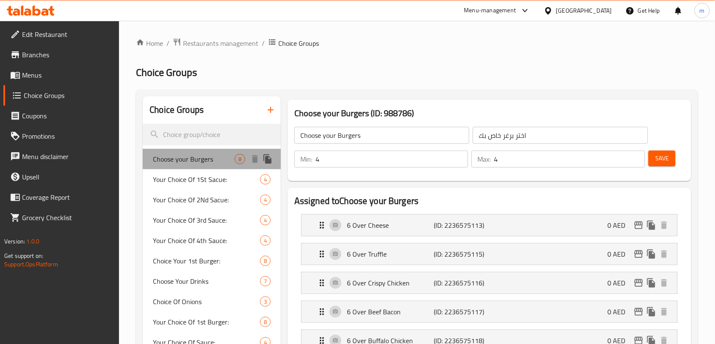
click at [186, 157] on span "Choose your Burgers" at bounding box center [194, 159] width 82 height 10
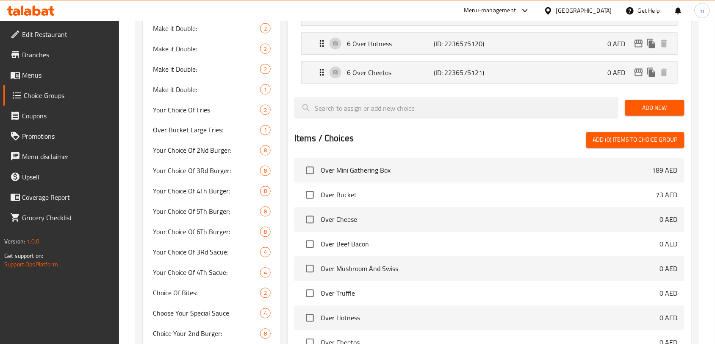
scroll to position [371, 0]
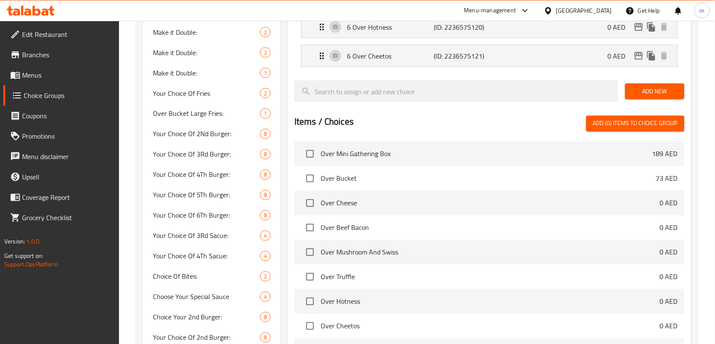
click at [555, 11] on div at bounding box center [550, 10] width 12 height 9
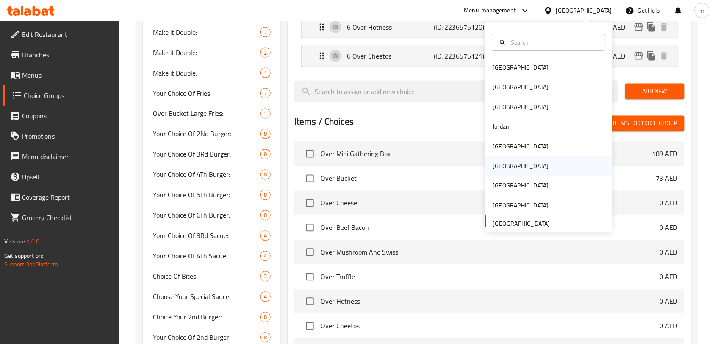
click at [493, 168] on div "[GEOGRAPHIC_DATA]" at bounding box center [521, 165] width 56 height 9
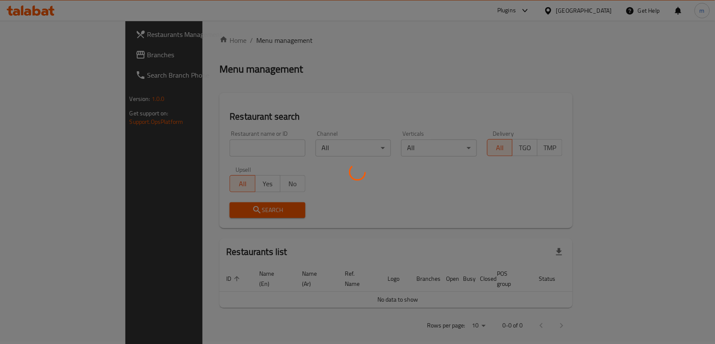
scroll to position [287, 0]
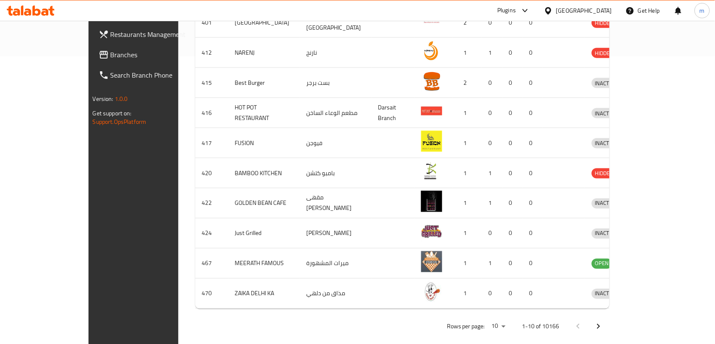
click at [553, 10] on icon at bounding box center [548, 10] width 9 height 9
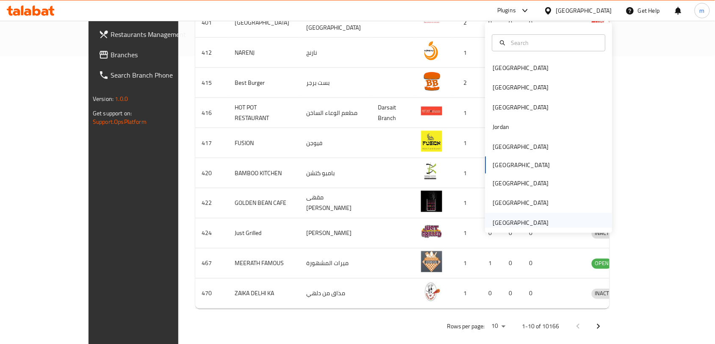
click at [514, 227] on div "[GEOGRAPHIC_DATA]" at bounding box center [521, 222] width 56 height 9
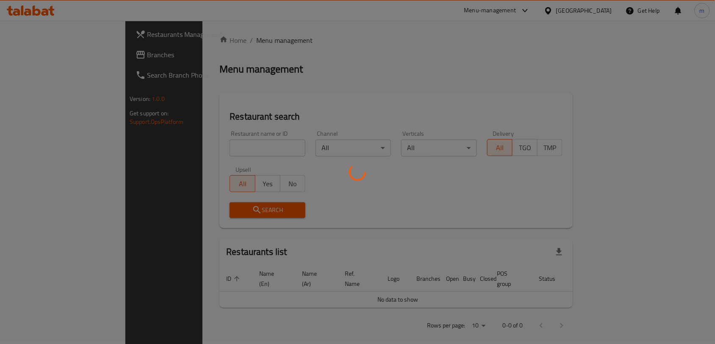
scroll to position [287, 0]
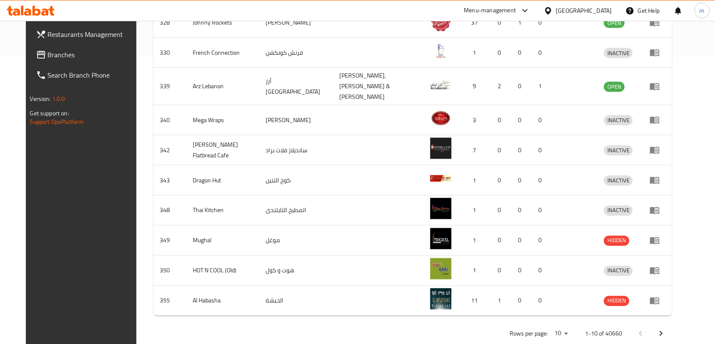
click at [48, 55] on span "Branches" at bounding box center [93, 55] width 91 height 10
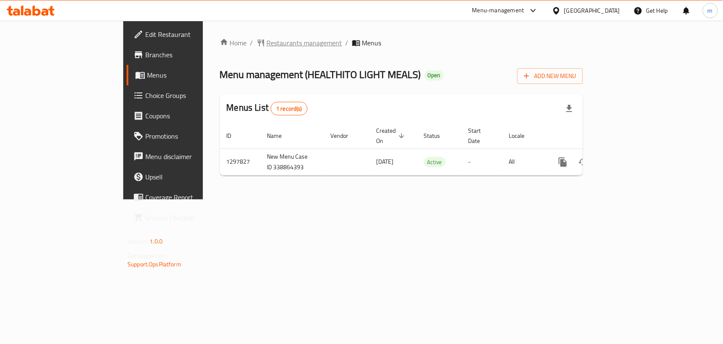
click at [267, 44] on span "Restaurants management" at bounding box center [304, 43] width 75 height 10
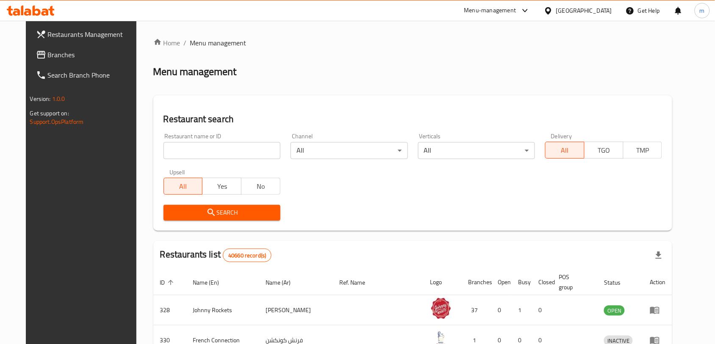
click at [168, 149] on input "search" at bounding box center [222, 150] width 117 height 17
click button "Search" at bounding box center [222, 213] width 117 height 16
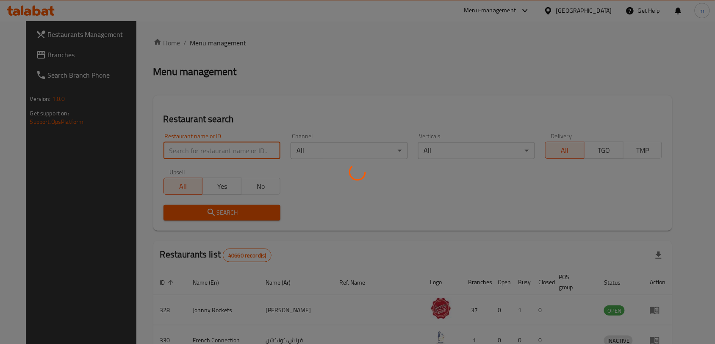
click at [177, 149] on div at bounding box center [357, 172] width 715 height 344
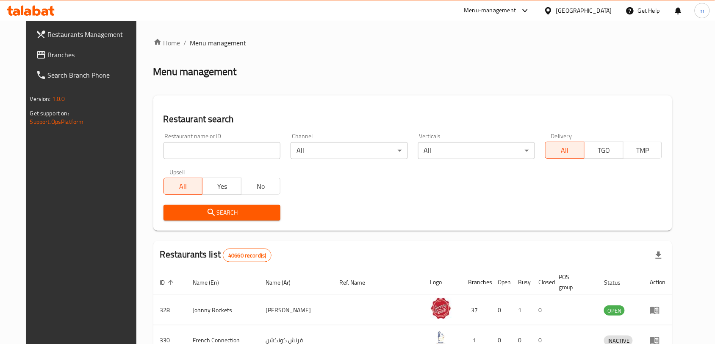
click at [176, 149] on input "search" at bounding box center [222, 150] width 117 height 17
paste input "700671"
type input "700671"
click button "Search" at bounding box center [222, 213] width 117 height 16
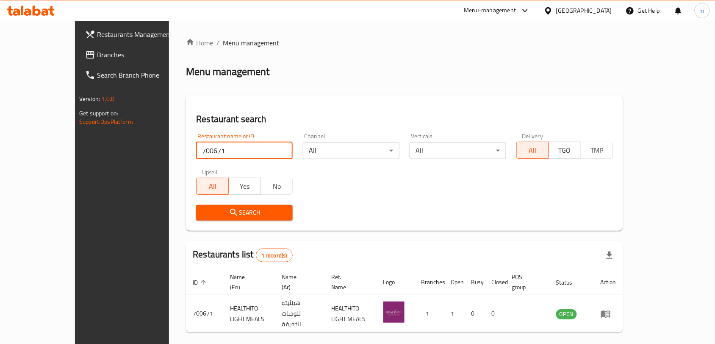
click at [562, 15] on div "[GEOGRAPHIC_DATA]" at bounding box center [584, 10] width 56 height 9
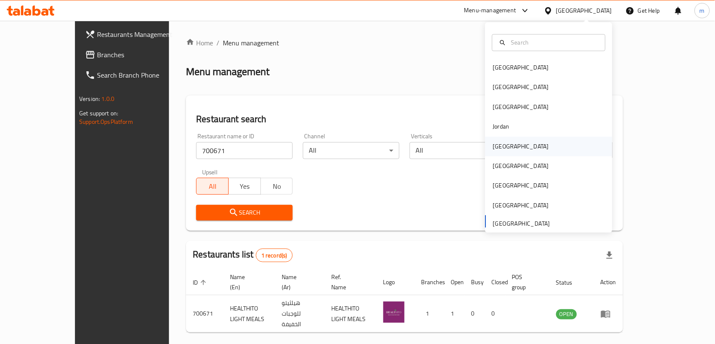
click at [493, 148] on div "[GEOGRAPHIC_DATA]" at bounding box center [521, 146] width 56 height 9
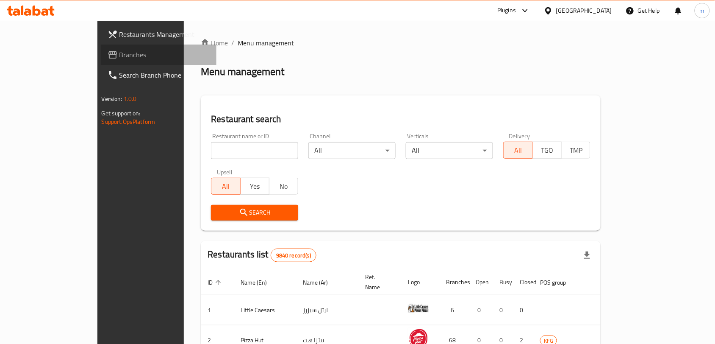
click at [119, 58] on span "Branches" at bounding box center [164, 55] width 91 height 10
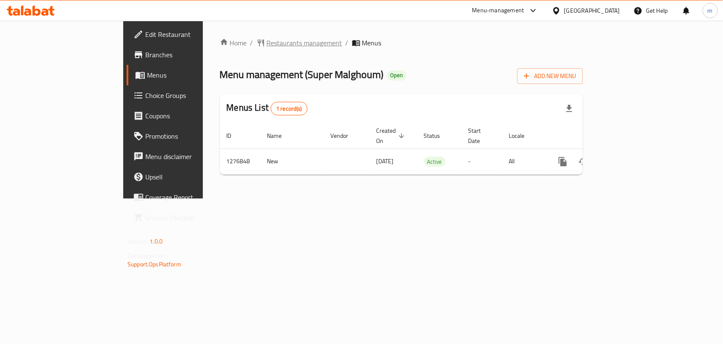
click at [267, 40] on span "Restaurants management" at bounding box center [304, 43] width 75 height 10
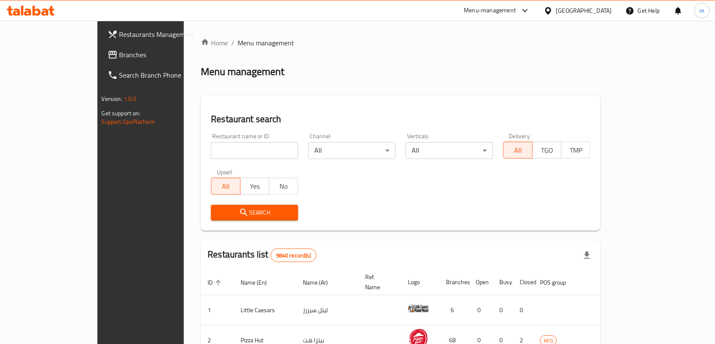
click at [211, 148] on input "search" at bounding box center [254, 150] width 87 height 17
paste input "692061"
type input "692061"
click button "Search" at bounding box center [254, 213] width 87 height 16
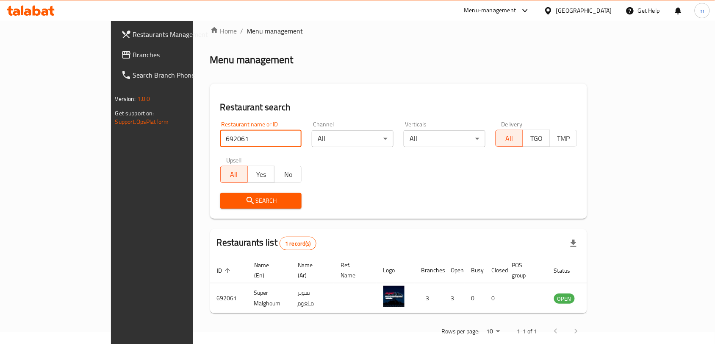
scroll to position [18, 0]
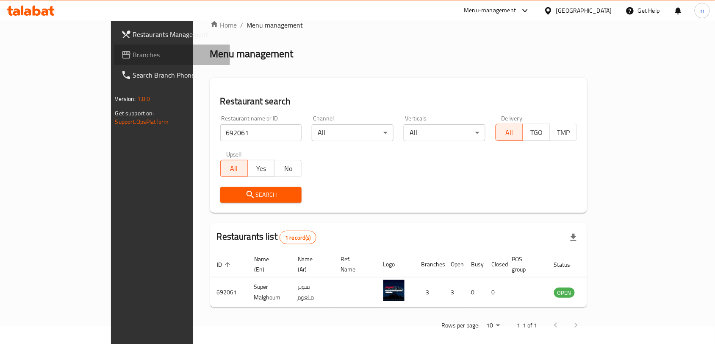
click at [114, 47] on link "Branches" at bounding box center [172, 54] width 116 height 20
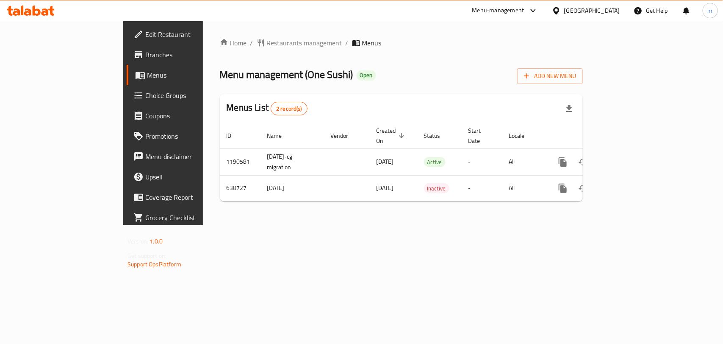
click at [267, 44] on span "Restaurants management" at bounding box center [304, 43] width 75 height 10
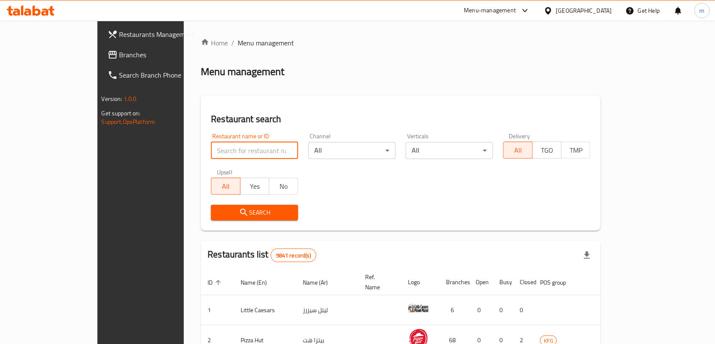
click at [211, 151] on input "search" at bounding box center [254, 150] width 87 height 17
paste input "639618"
type input "639618"
click button "Search" at bounding box center [254, 213] width 87 height 16
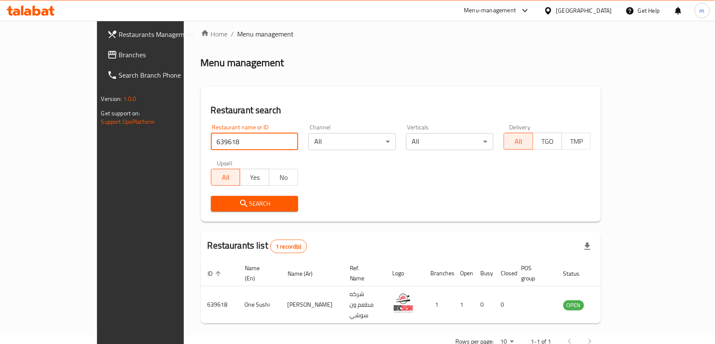
scroll to position [18, 0]
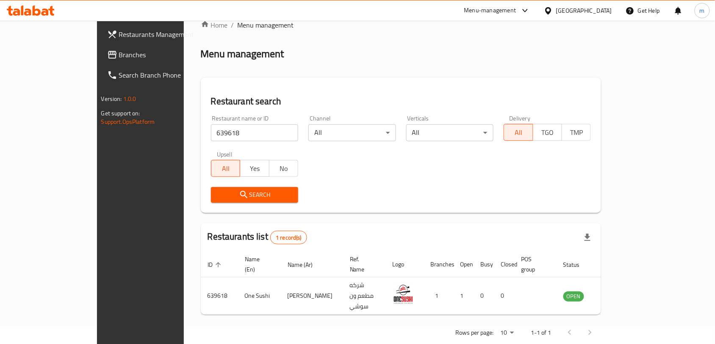
click at [553, 11] on icon at bounding box center [548, 10] width 9 height 9
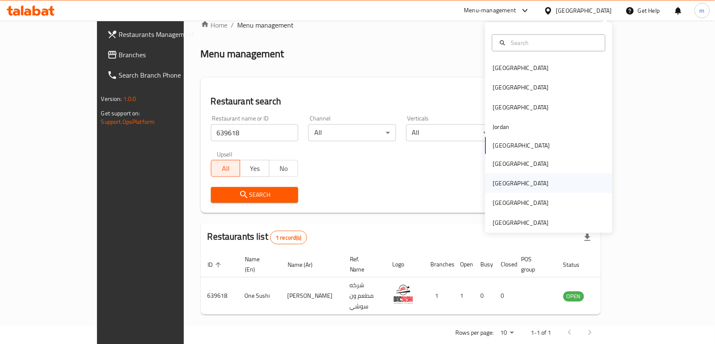
click at [504, 181] on div "[GEOGRAPHIC_DATA]" at bounding box center [520, 182] width 69 height 19
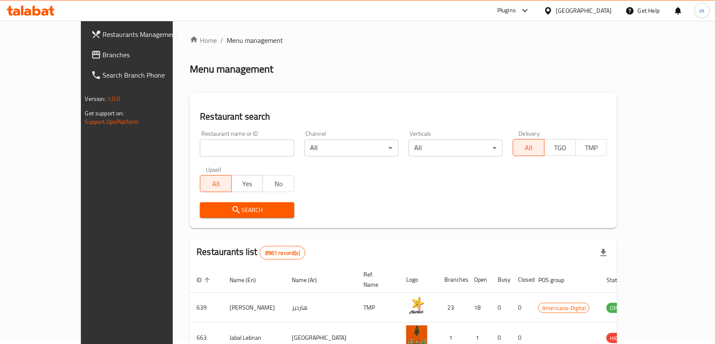
scroll to position [18, 0]
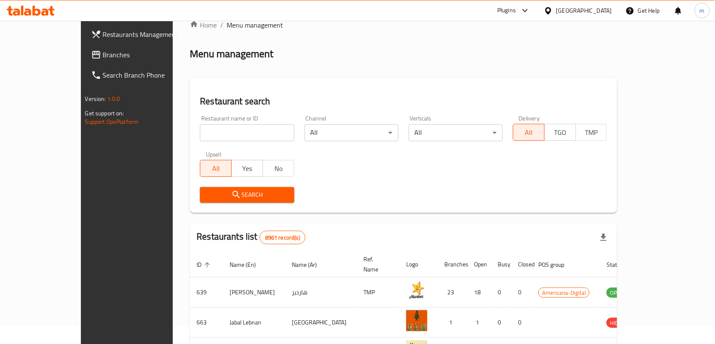
click at [103, 54] on span "Branches" at bounding box center [148, 55] width 91 height 10
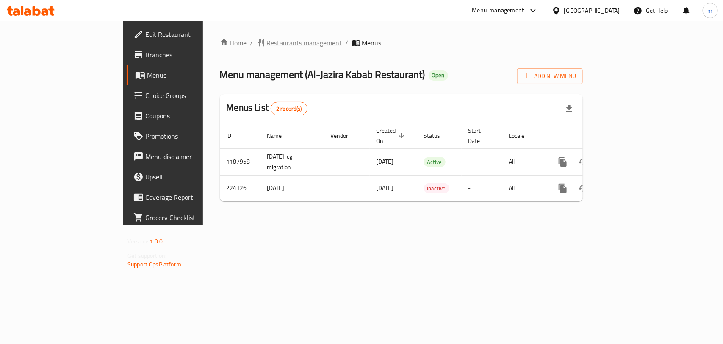
click at [267, 38] on span "Restaurants management" at bounding box center [304, 43] width 75 height 10
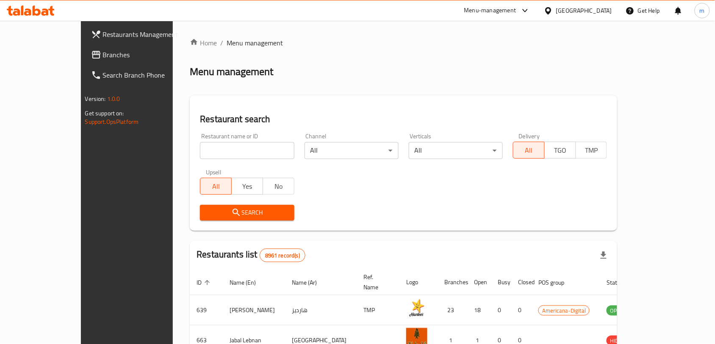
click at [200, 152] on input "search" at bounding box center [247, 150] width 94 height 17
paste input "625562"
type input "625562"
click button "Search" at bounding box center [247, 213] width 94 height 16
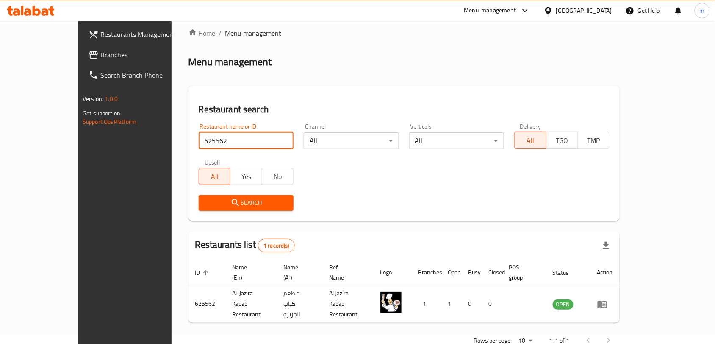
scroll to position [18, 0]
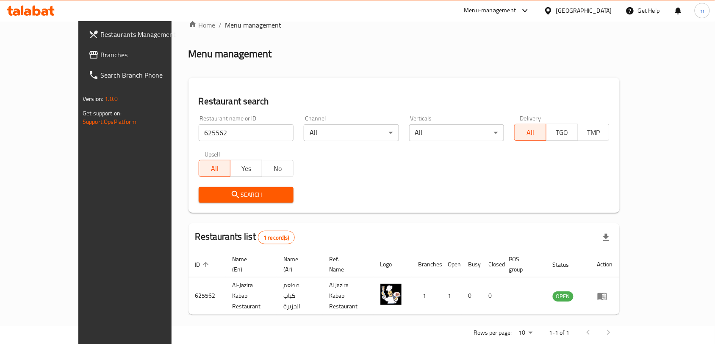
click at [551, 13] on icon at bounding box center [548, 10] width 6 height 7
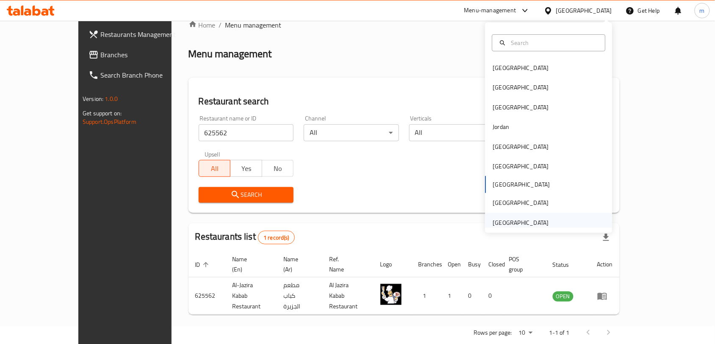
click at [524, 222] on div "[GEOGRAPHIC_DATA]" at bounding box center [521, 222] width 56 height 9
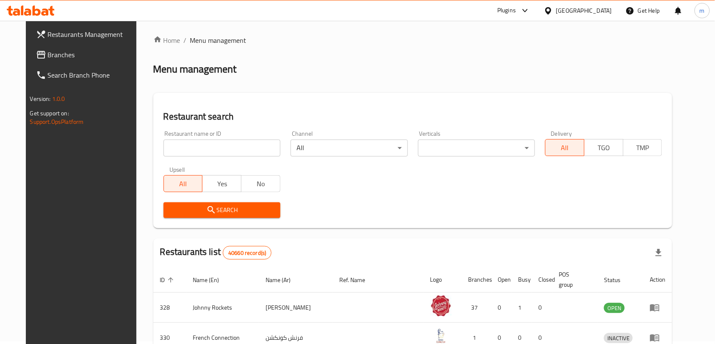
scroll to position [18, 0]
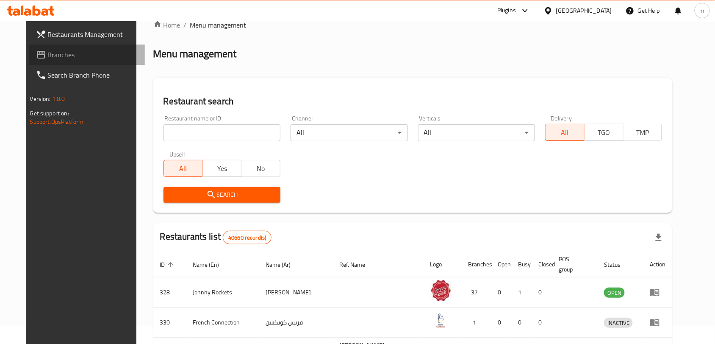
drag, startPoint x: 26, startPoint y: 53, endPoint x: 1, endPoint y: 77, distance: 34.8
click at [48, 53] on span "Branches" at bounding box center [93, 55] width 91 height 10
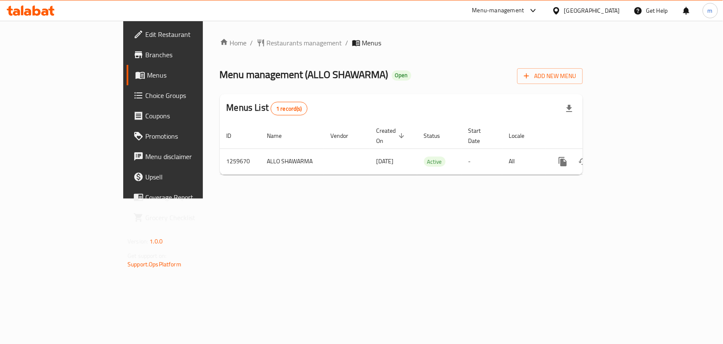
click at [267, 41] on span "Restaurants management" at bounding box center [304, 43] width 75 height 10
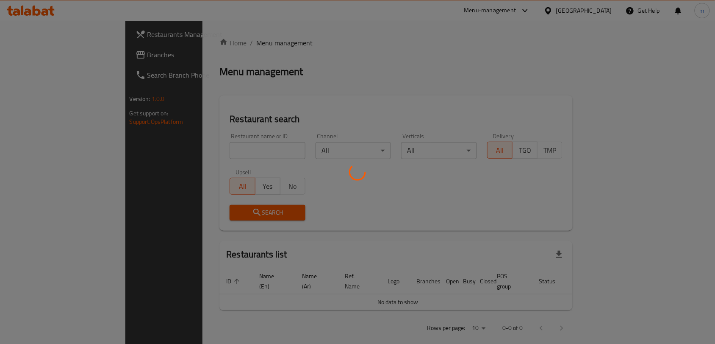
click at [163, 150] on div at bounding box center [357, 172] width 715 height 344
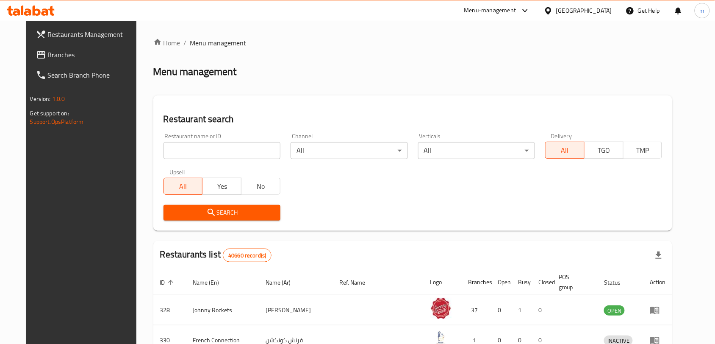
click at [164, 150] on input "search" at bounding box center [222, 150] width 117 height 17
paste input "684653"
type input "684653"
click button "Search" at bounding box center [222, 213] width 117 height 16
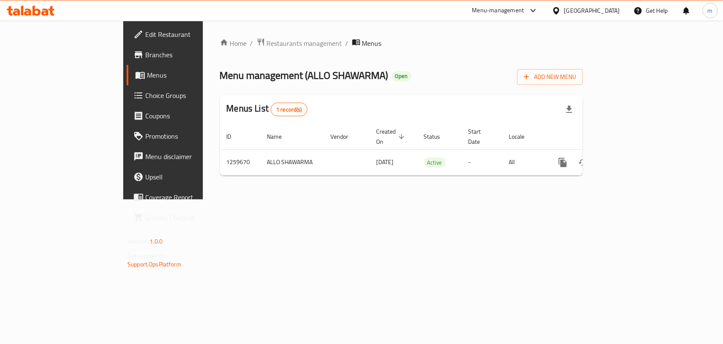
click at [145, 90] on span "Choice Groups" at bounding box center [191, 95] width 92 height 10
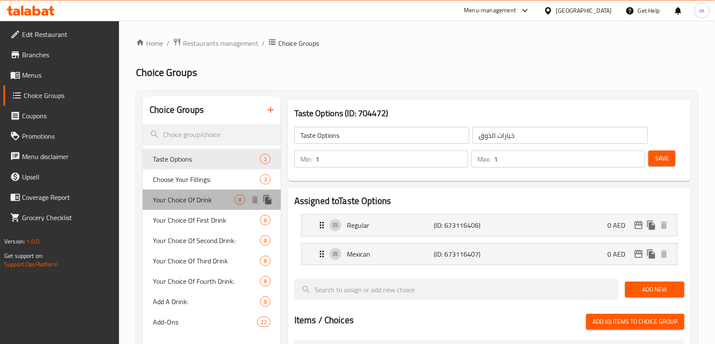
click at [187, 199] on span "Your Choice Of Drink" at bounding box center [194, 199] width 82 height 10
type input "Your Choice Of Drink"
type input "اختيارك من الشراب"
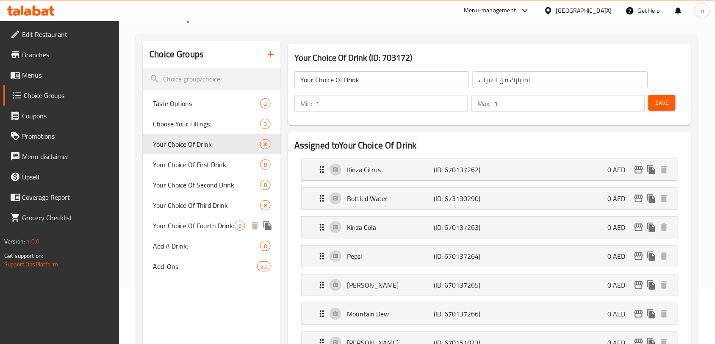
scroll to position [106, 0]
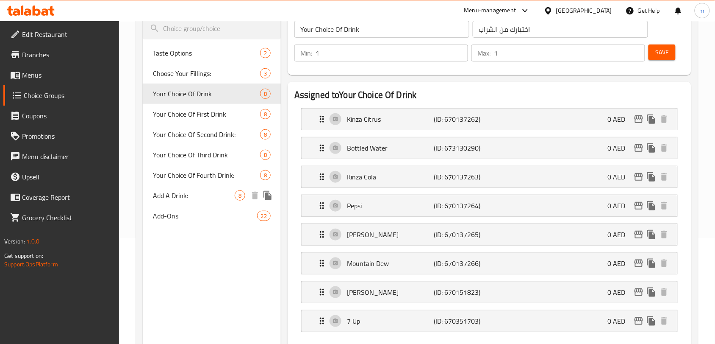
click at [186, 195] on span "Add A Drink:" at bounding box center [194, 195] width 82 height 10
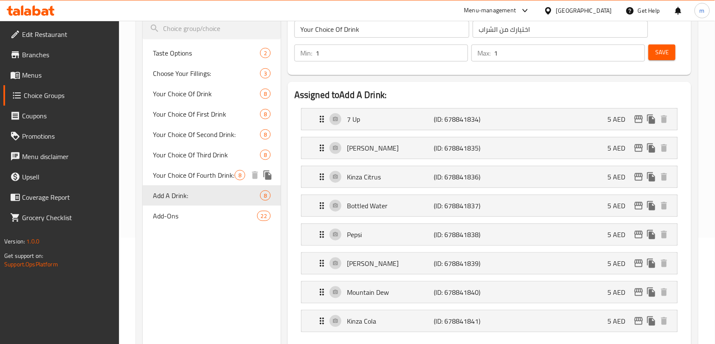
type input "Add A Drink:"
type input "أضف مشروبًا:"
type input "0"
type input "8"
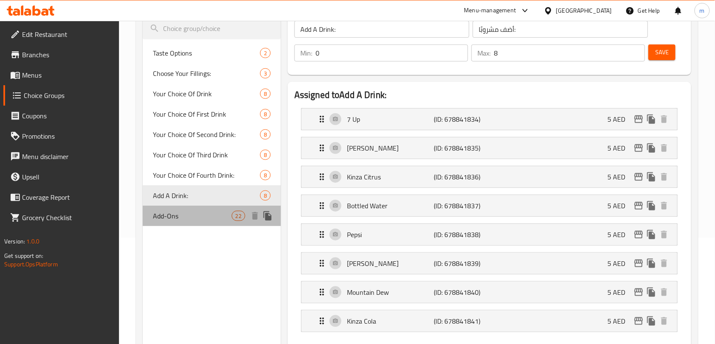
click at [172, 219] on span "Add-Ons" at bounding box center [192, 216] width 78 height 10
type input "Add-Ons"
type input "الإضافات"
type input "22"
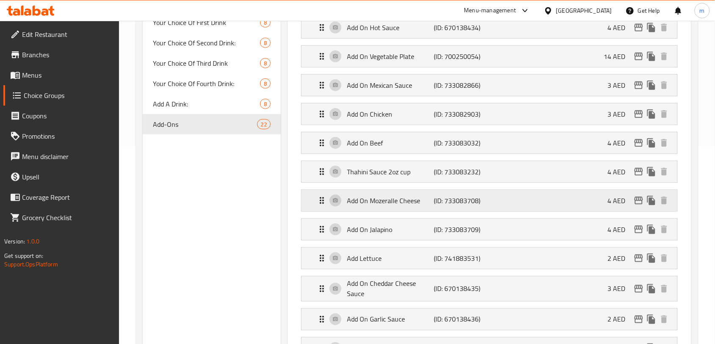
scroll to position [53, 0]
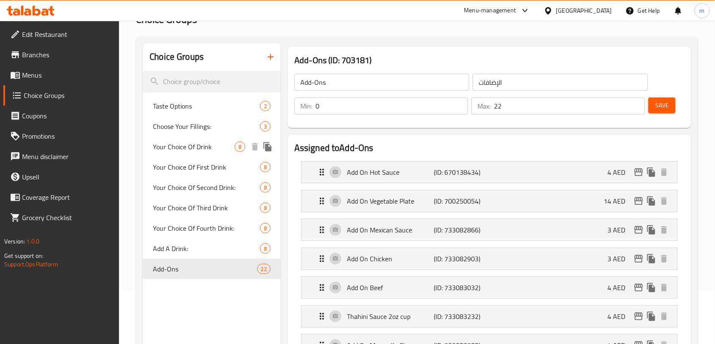
click at [192, 143] on span "Your Choice Of Drink" at bounding box center [194, 147] width 82 height 10
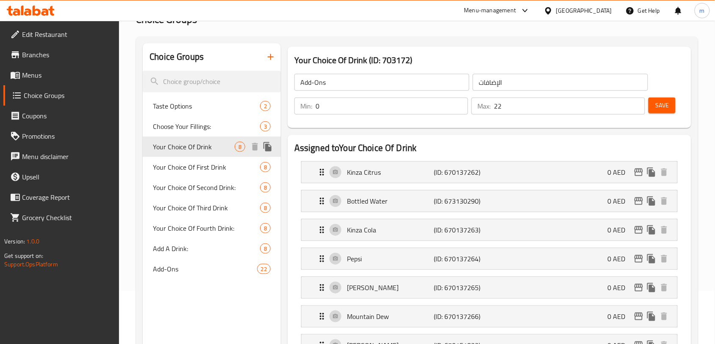
type input "Your Choice Of Drink"
type input "اختيارك من الشراب"
type input "1"
click at [569, 9] on div "[GEOGRAPHIC_DATA]" at bounding box center [584, 10] width 56 height 9
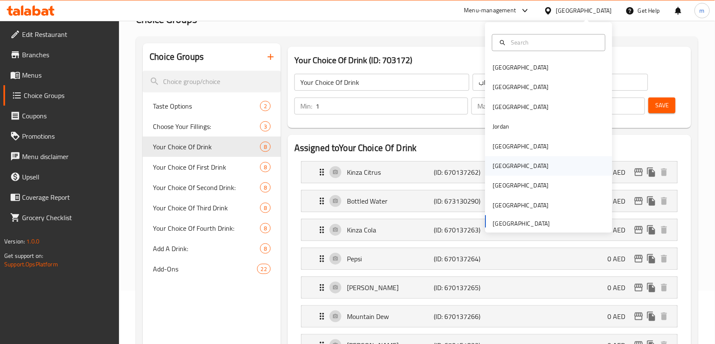
click at [496, 168] on div "[GEOGRAPHIC_DATA]" at bounding box center [521, 165] width 56 height 9
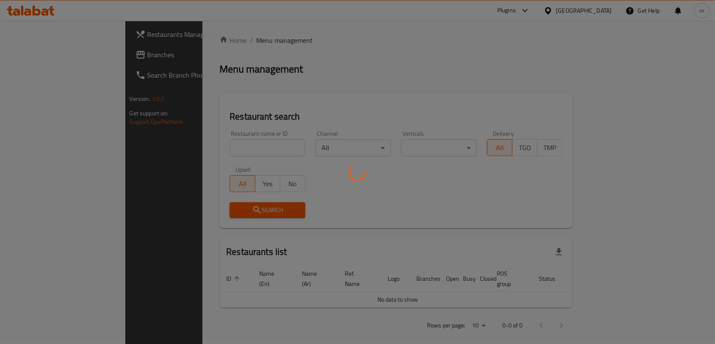
scroll to position [53, 0]
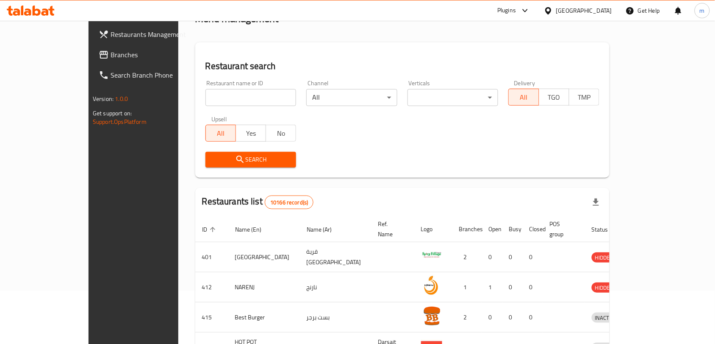
drag, startPoint x: 20, startPoint y: 54, endPoint x: 9, endPoint y: 64, distance: 14.4
click at [99, 54] on span at bounding box center [105, 55] width 12 height 10
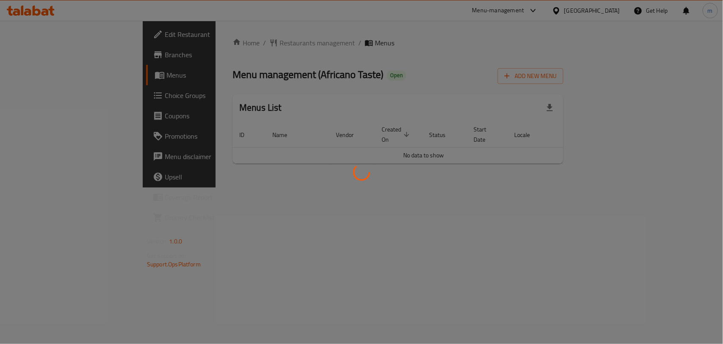
click at [235, 43] on div at bounding box center [361, 172] width 723 height 344
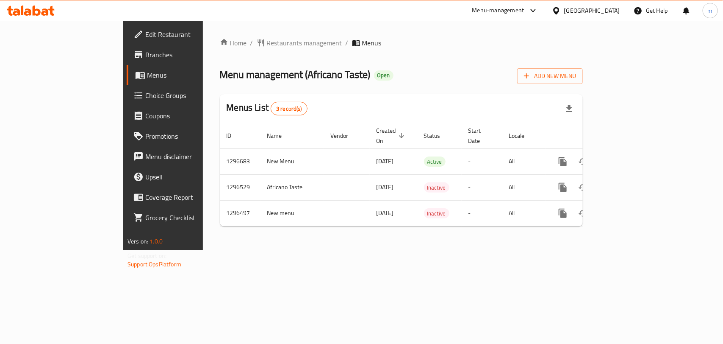
click at [267, 43] on span "Restaurants management" at bounding box center [304, 43] width 75 height 10
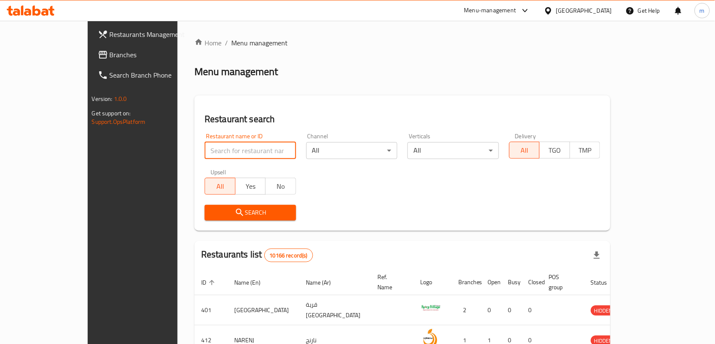
click at [205, 150] on input "search" at bounding box center [251, 150] width 92 height 17
paste input "699549"
type input "699549"
click button "Search" at bounding box center [251, 213] width 92 height 16
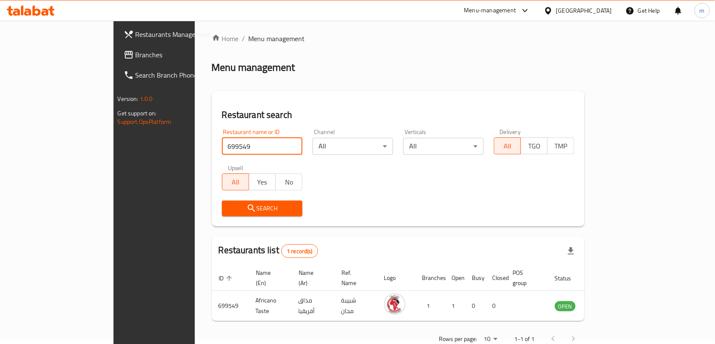
scroll to position [18, 0]
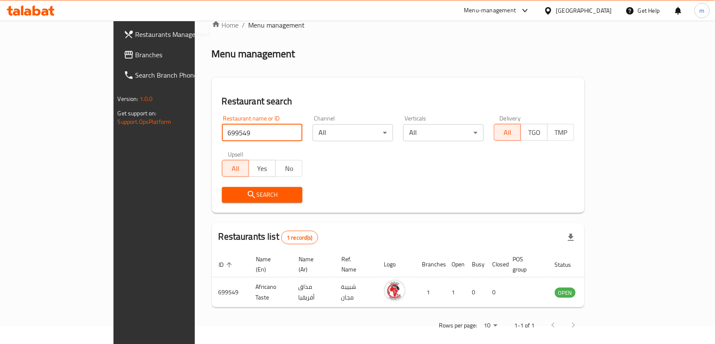
click at [603, 9] on div "[GEOGRAPHIC_DATA]" at bounding box center [584, 10] width 56 height 9
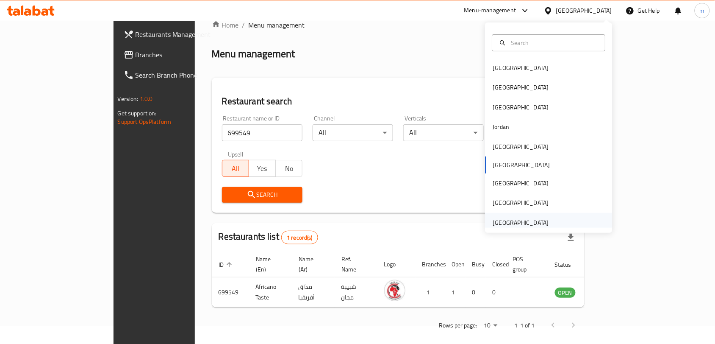
click at [520, 218] on div "[GEOGRAPHIC_DATA]" at bounding box center [521, 222] width 56 height 9
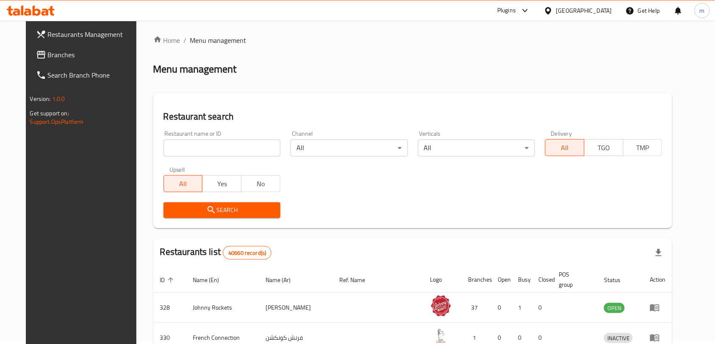
scroll to position [18, 0]
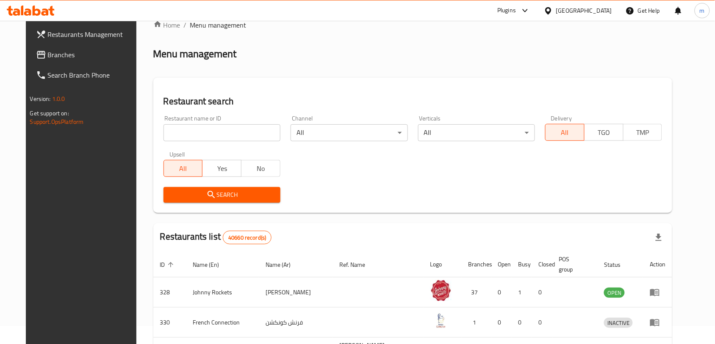
click at [48, 58] on span "Branches" at bounding box center [93, 55] width 91 height 10
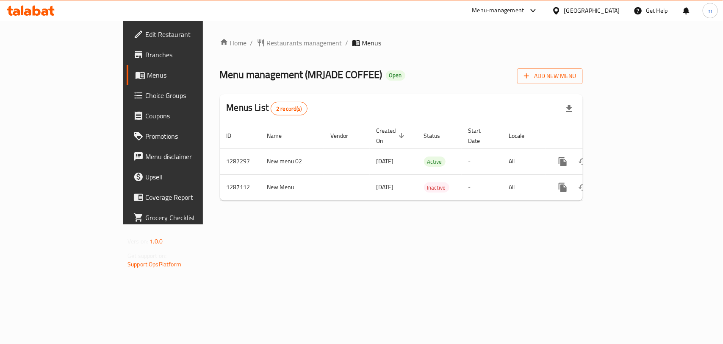
click at [267, 38] on span "Restaurants management" at bounding box center [304, 43] width 75 height 10
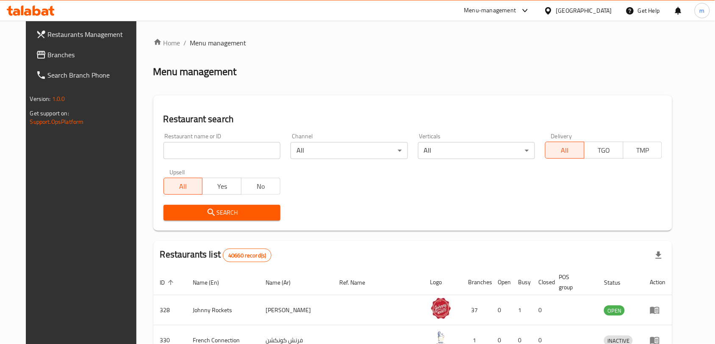
click at [164, 147] on input "search" at bounding box center [222, 150] width 117 height 17
paste input "696586"
type input "696586"
click button "Search" at bounding box center [222, 213] width 117 height 16
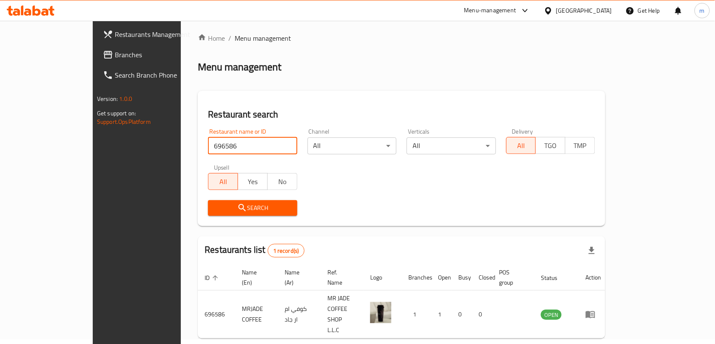
scroll to position [18, 0]
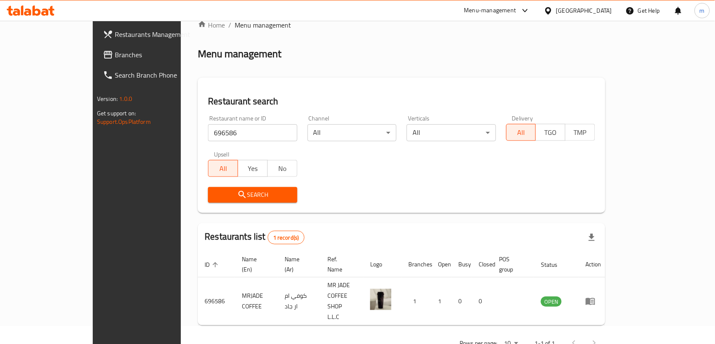
click at [115, 53] on span "Branches" at bounding box center [160, 55] width 91 height 10
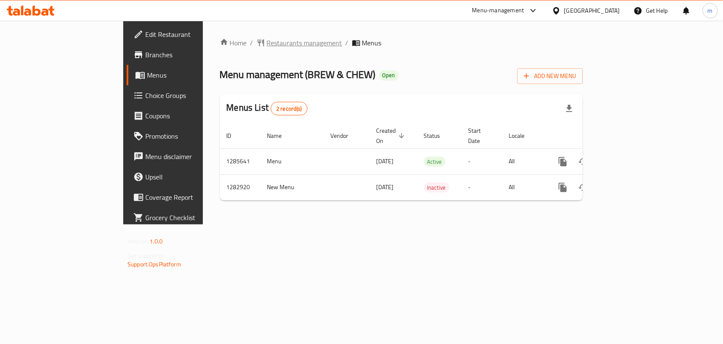
click at [267, 43] on span "Restaurants management" at bounding box center [304, 43] width 75 height 10
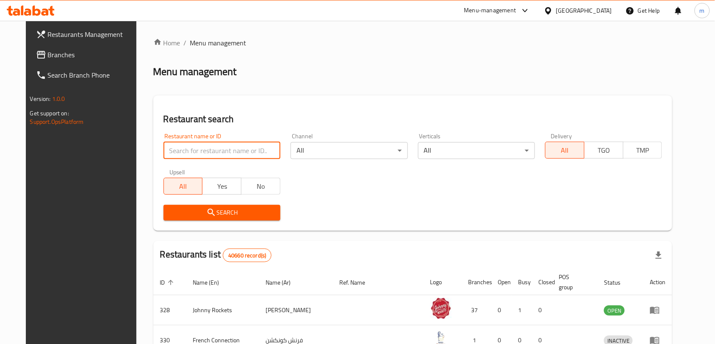
click at [165, 150] on input "search" at bounding box center [222, 150] width 117 height 17
paste input "695049"
type input "695049"
click button "Search" at bounding box center [222, 213] width 117 height 16
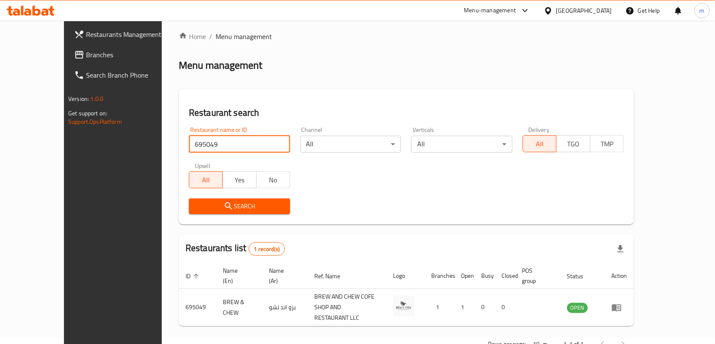
scroll to position [18, 0]
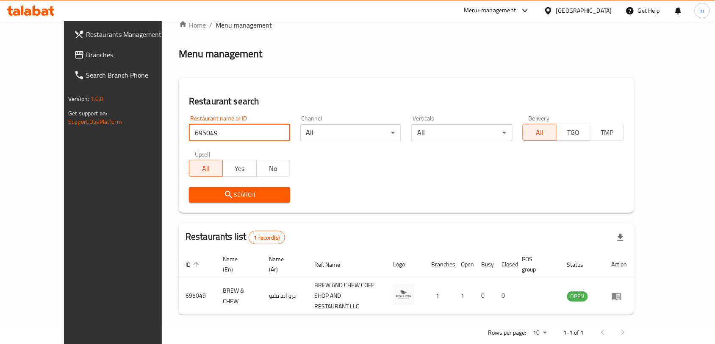
drag, startPoint x: 558, startPoint y: 11, endPoint x: 556, endPoint y: 16, distance: 5.0
click at [558, 11] on div "[GEOGRAPHIC_DATA]" at bounding box center [584, 10] width 56 height 9
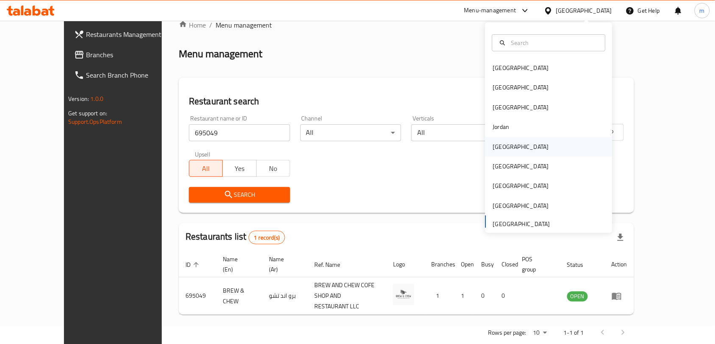
click at [499, 152] on div "[GEOGRAPHIC_DATA]" at bounding box center [520, 146] width 69 height 19
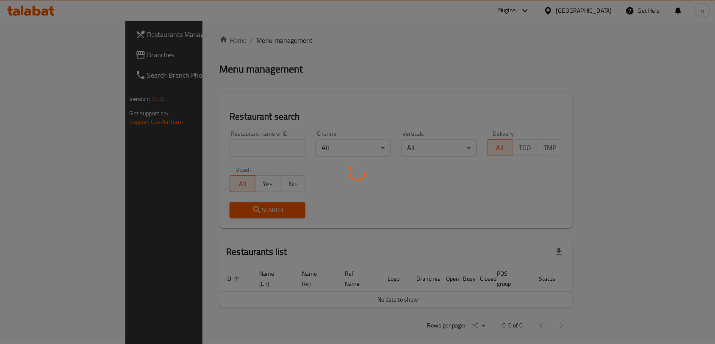
scroll to position [18, 0]
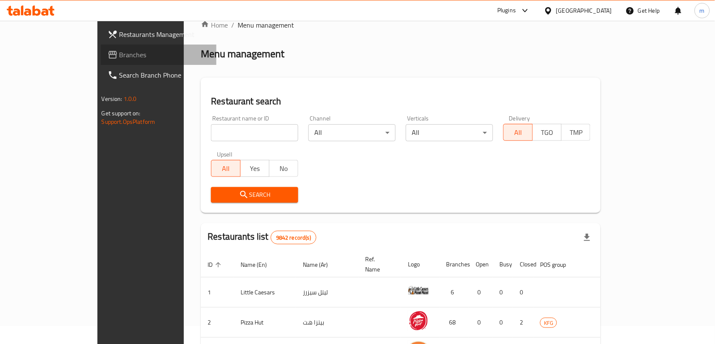
click at [108, 56] on icon at bounding box center [113, 55] width 10 height 10
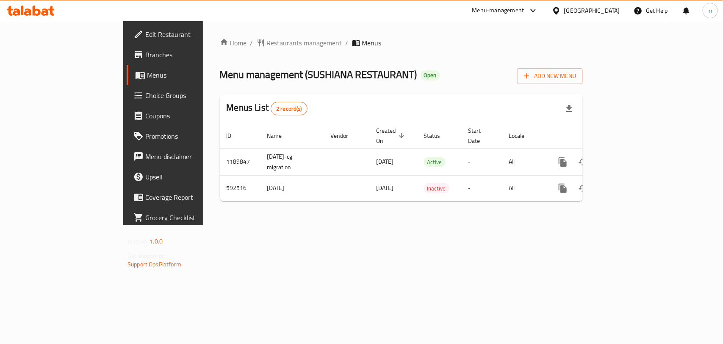
click at [267, 44] on span "Restaurants management" at bounding box center [304, 43] width 75 height 10
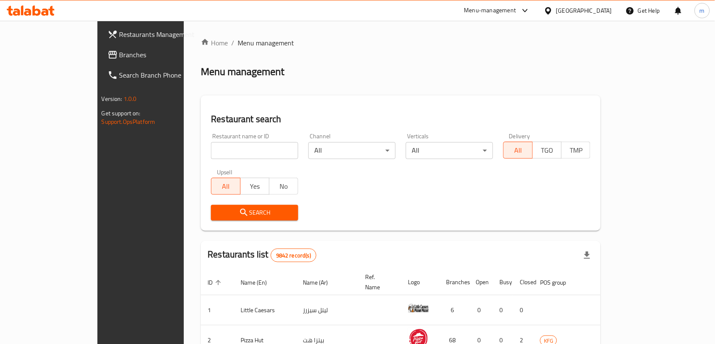
click at [211, 143] on input "search" at bounding box center [254, 150] width 87 height 17
paste input "637295"
type input "637295"
click button "Search" at bounding box center [254, 213] width 87 height 16
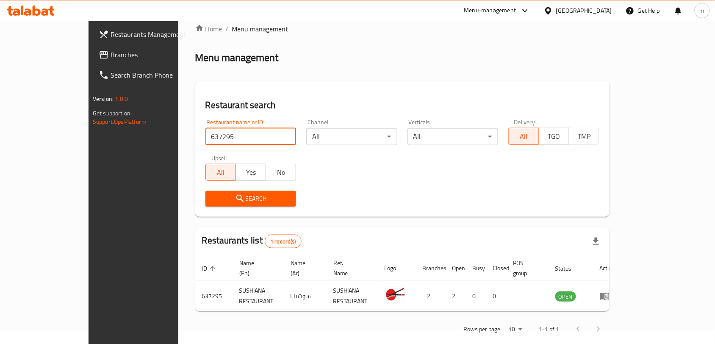
scroll to position [18, 0]
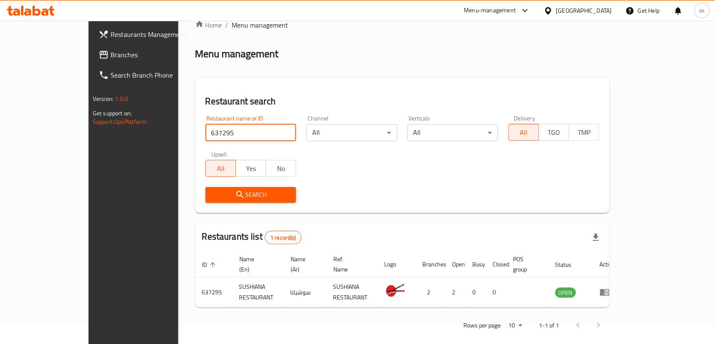
click at [553, 9] on icon at bounding box center [548, 10] width 9 height 9
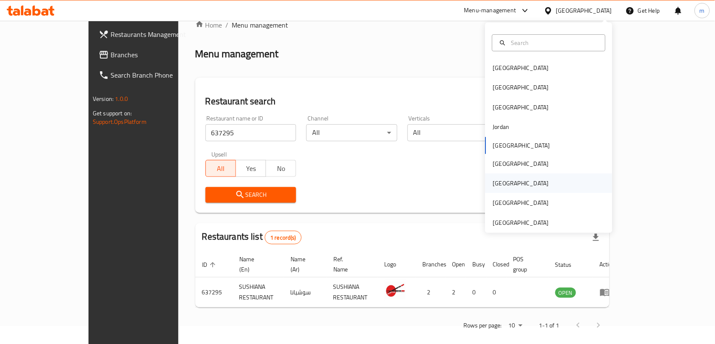
click at [494, 183] on div "[GEOGRAPHIC_DATA]" at bounding box center [521, 182] width 56 height 9
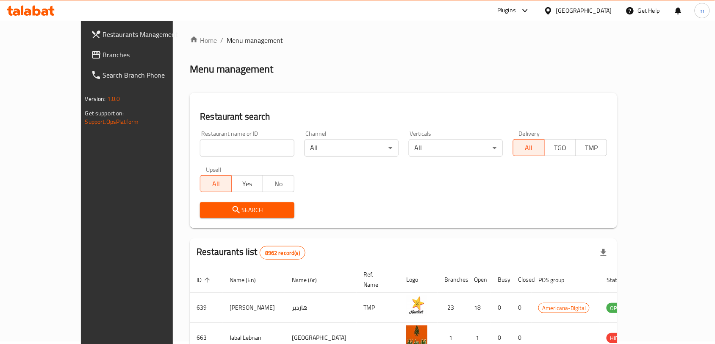
scroll to position [18, 0]
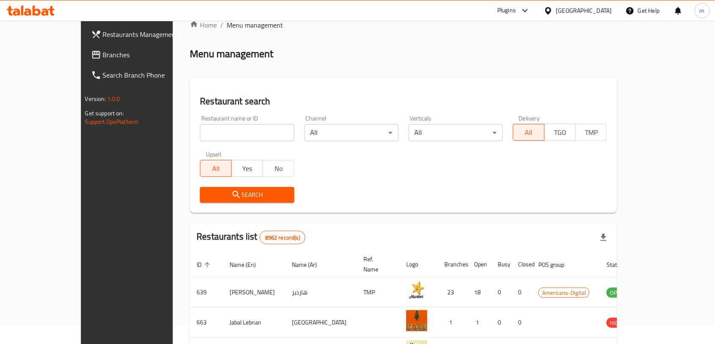
click at [103, 54] on span "Branches" at bounding box center [148, 55] width 91 height 10
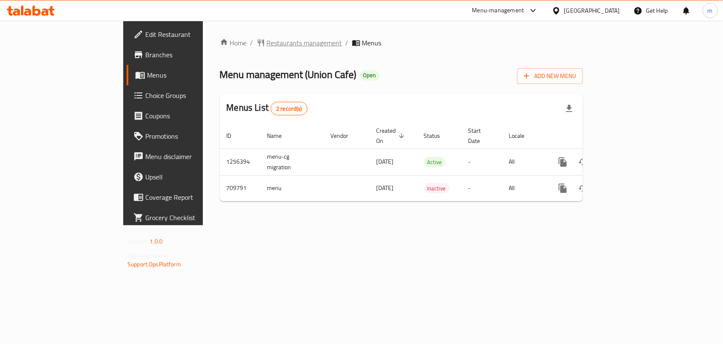
click at [267, 44] on span "Restaurants management" at bounding box center [304, 43] width 75 height 10
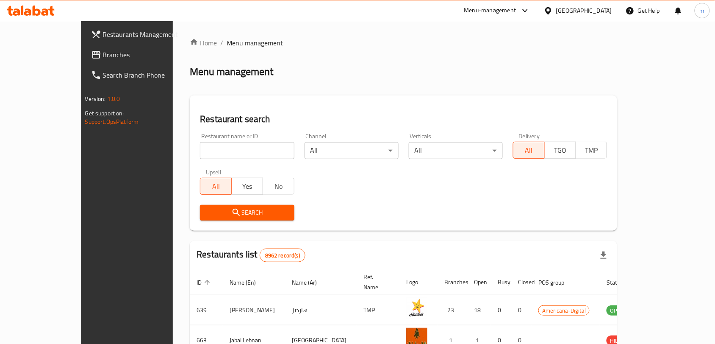
click at [200, 151] on input "search" at bounding box center [247, 150] width 94 height 17
paste input "644997"
type input "644997"
click button "Search" at bounding box center [247, 213] width 94 height 16
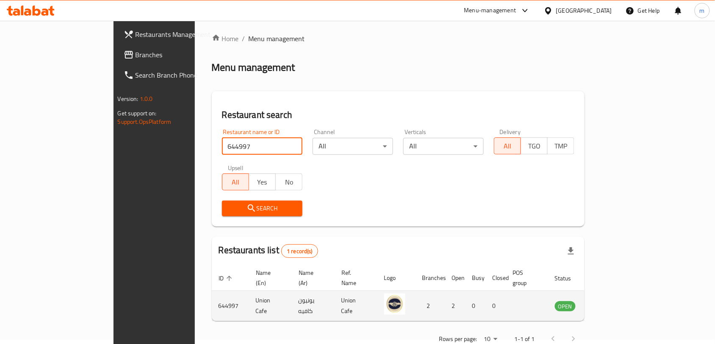
scroll to position [18, 0]
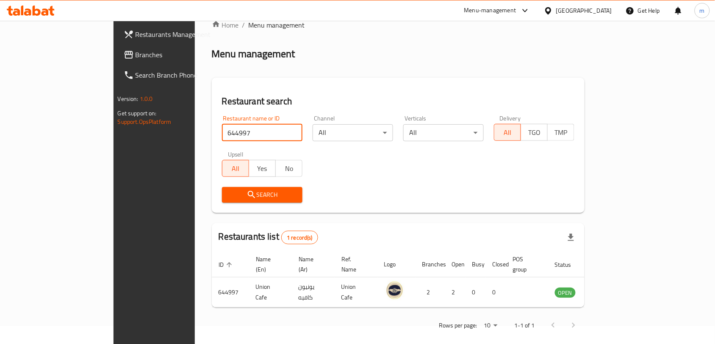
click at [136, 57] on span "Branches" at bounding box center [181, 55] width 91 height 10
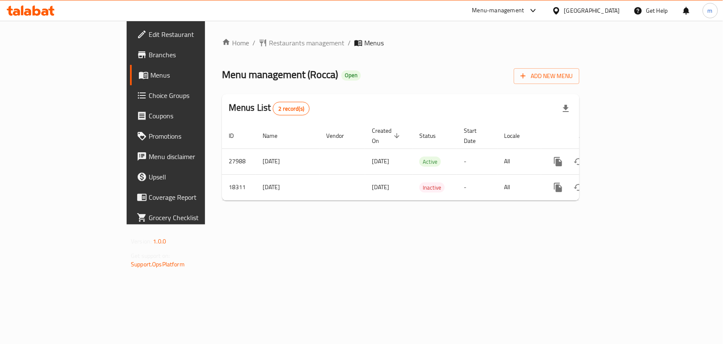
click at [230, 50] on div "Home / Restaurants management / Menus Menu management ( Rocca ) Open Add New Me…" at bounding box center [401, 122] width 358 height 169
click at [269, 44] on span "Restaurants management" at bounding box center [306, 43] width 75 height 10
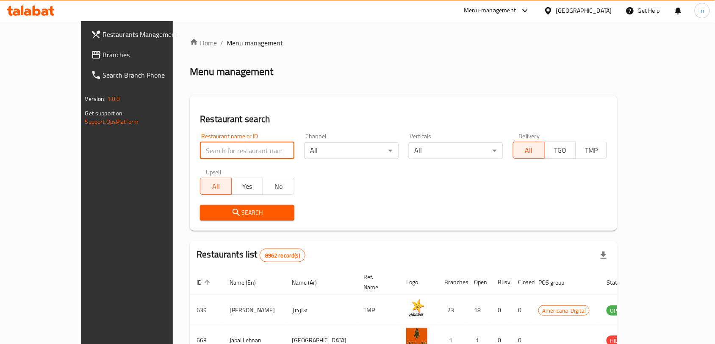
click at [200, 151] on input "search" at bounding box center [247, 150] width 94 height 17
paste input "9976"
type input "9976"
click button "Search" at bounding box center [247, 213] width 94 height 16
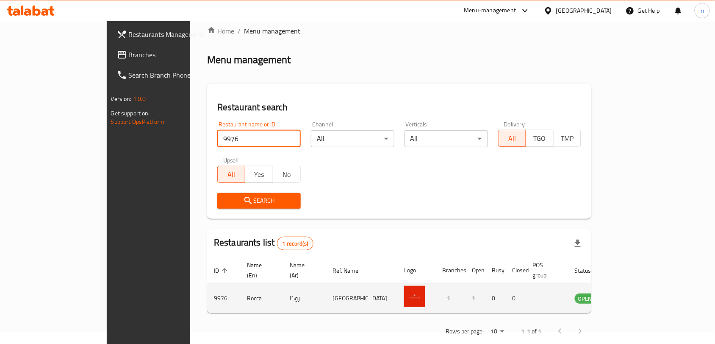
scroll to position [18, 0]
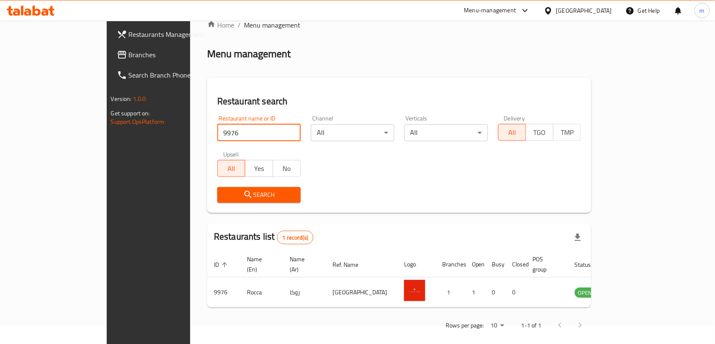
click at [581, 11] on div "[GEOGRAPHIC_DATA]" at bounding box center [578, 10] width 82 height 20
click at [551, 12] on icon at bounding box center [548, 10] width 6 height 7
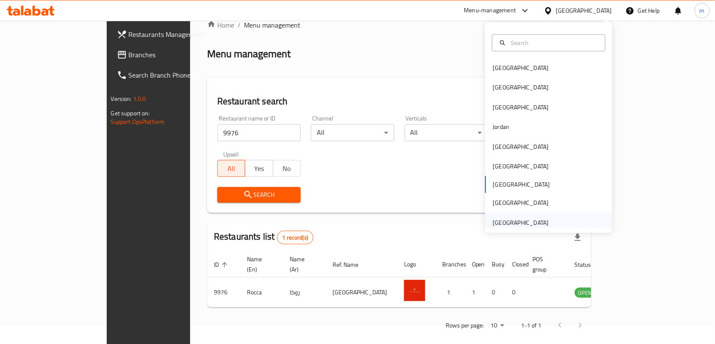
click at [524, 219] on div "[GEOGRAPHIC_DATA]" at bounding box center [521, 222] width 56 height 9
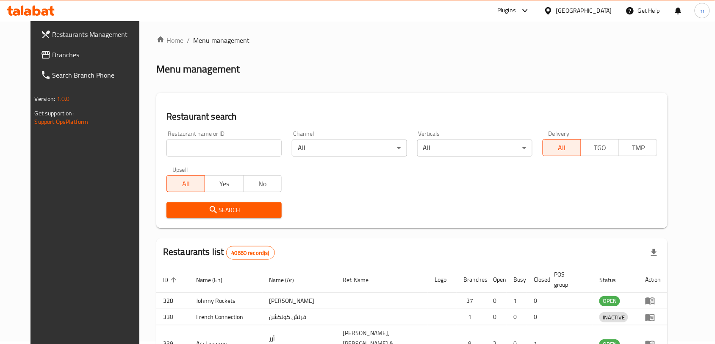
scroll to position [18, 0]
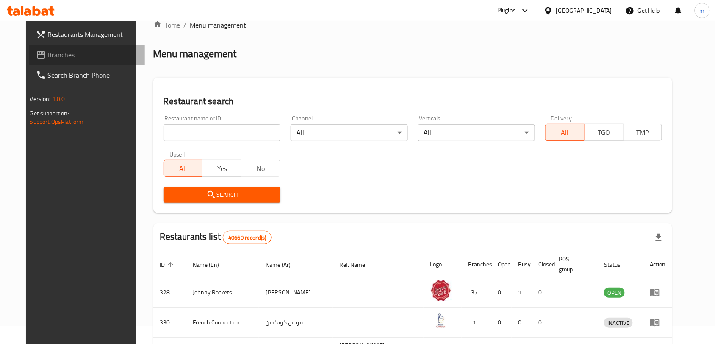
click at [48, 57] on span "Branches" at bounding box center [93, 55] width 91 height 10
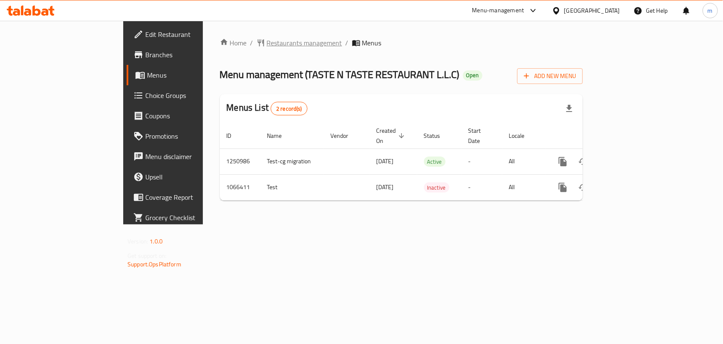
click at [267, 39] on span "Restaurants management" at bounding box center [304, 43] width 75 height 10
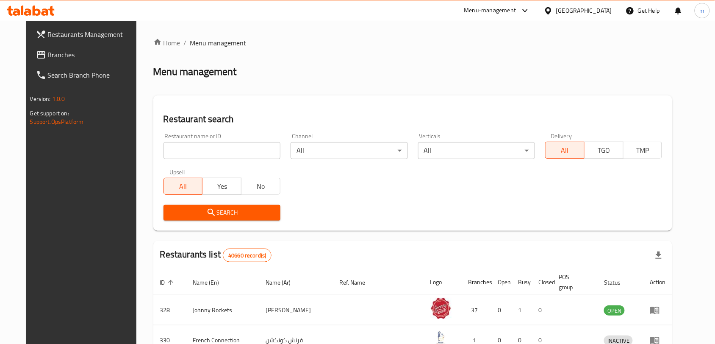
click at [164, 151] on input "search" at bounding box center [222, 150] width 117 height 17
paste input "663440"
type input "663440"
click button "Search" at bounding box center [222, 213] width 117 height 16
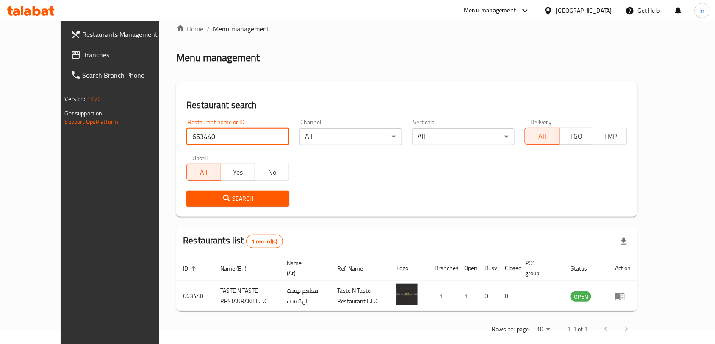
scroll to position [18, 0]
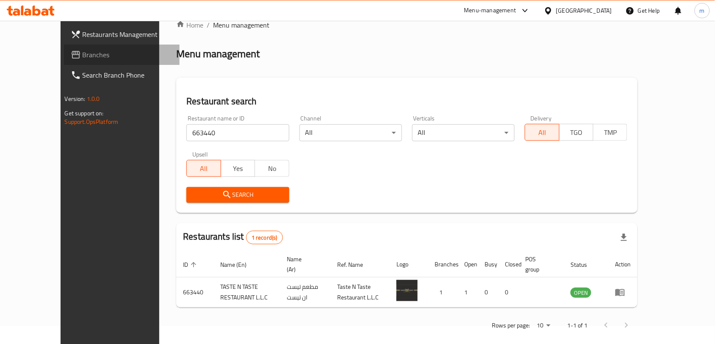
click at [83, 57] on span "Branches" at bounding box center [128, 55] width 91 height 10
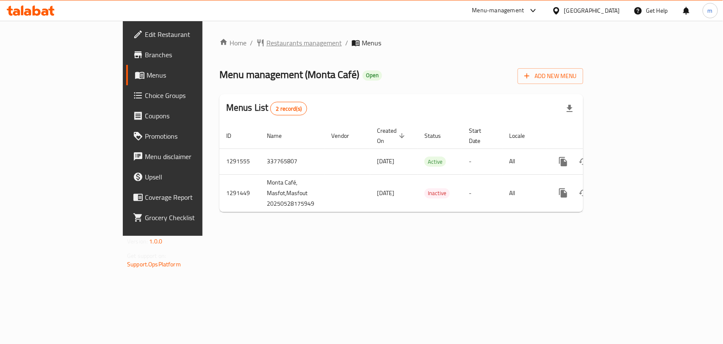
click at [266, 41] on span "Restaurants management" at bounding box center [303, 43] width 75 height 10
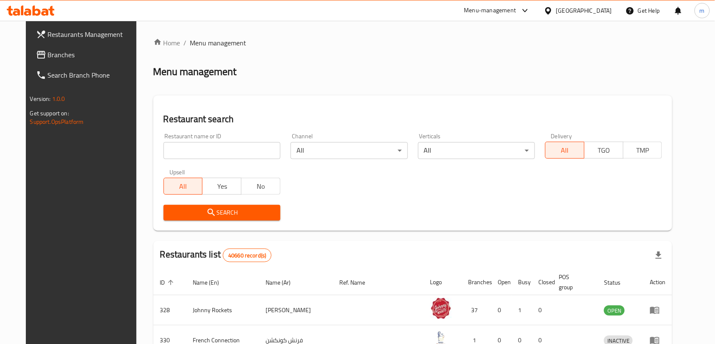
click at [164, 147] on input "search" at bounding box center [222, 150] width 117 height 17
paste input "698778"
type input "698778"
click button "Search" at bounding box center [222, 213] width 117 height 16
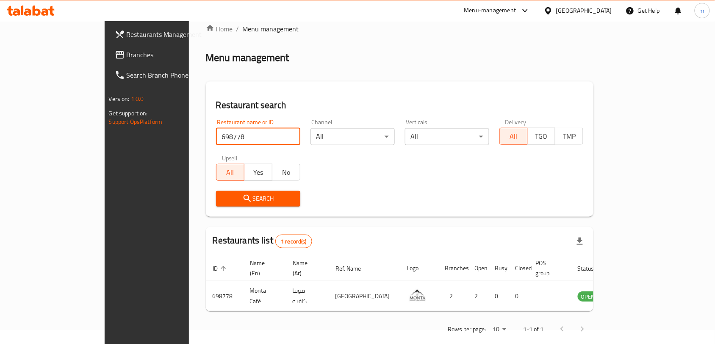
scroll to position [18, 0]
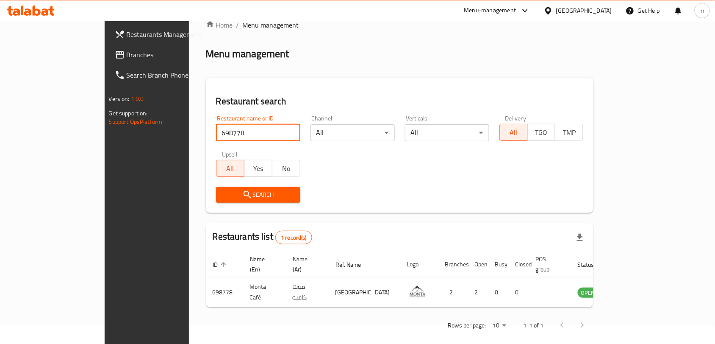
click at [581, 10] on div "[GEOGRAPHIC_DATA]" at bounding box center [584, 10] width 56 height 9
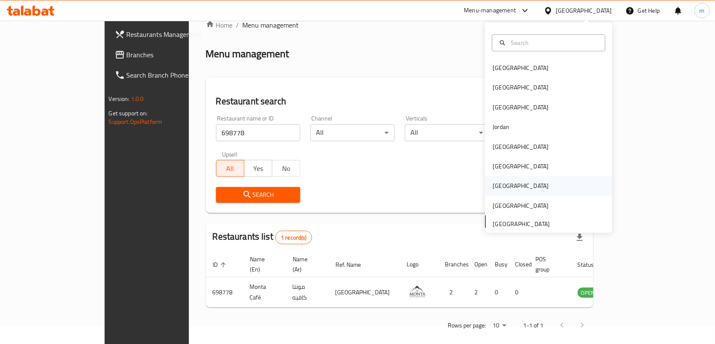
click at [496, 183] on div "[GEOGRAPHIC_DATA]" at bounding box center [521, 185] width 56 height 9
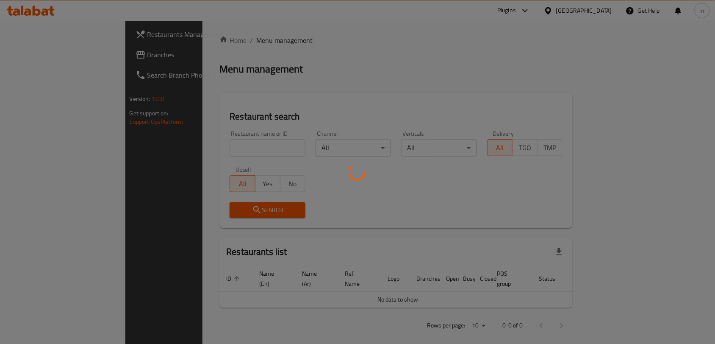
scroll to position [18, 0]
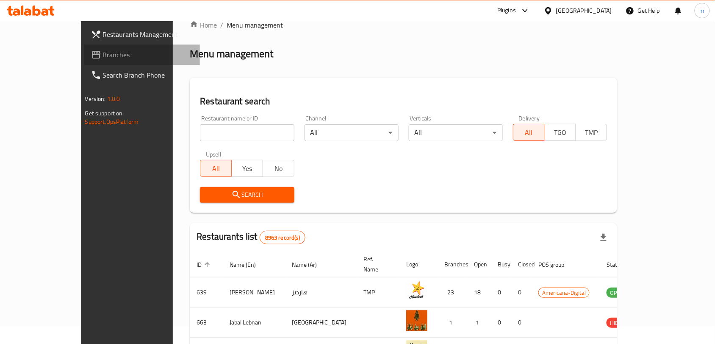
click at [103, 51] on span "Branches" at bounding box center [148, 55] width 91 height 10
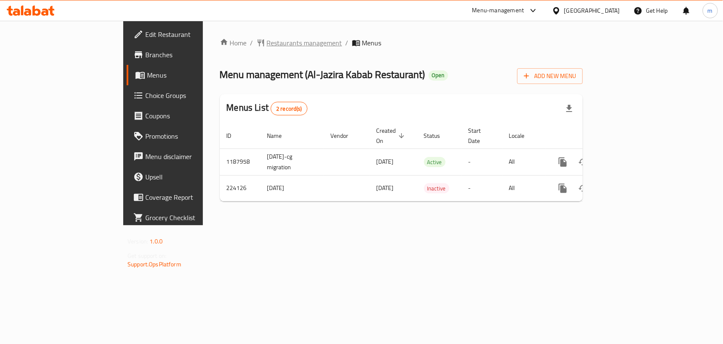
click at [267, 40] on span "Restaurants management" at bounding box center [304, 43] width 75 height 10
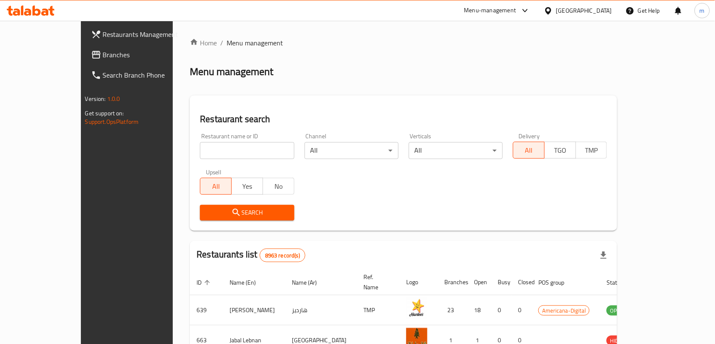
click at [200, 152] on input "search" at bounding box center [247, 150] width 94 height 17
paste input "625562"
type input "625562"
click button "Search" at bounding box center [247, 213] width 94 height 16
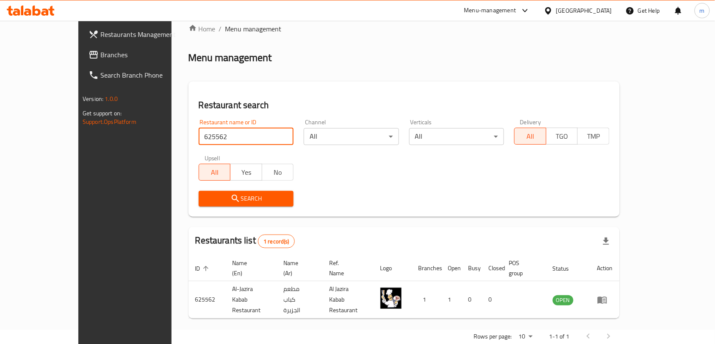
scroll to position [18, 0]
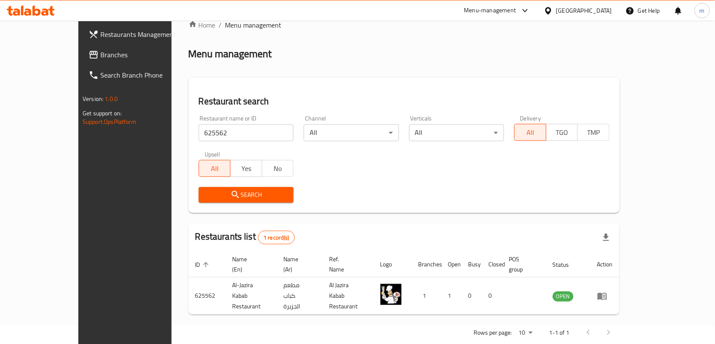
click at [599, 11] on div "[GEOGRAPHIC_DATA]" at bounding box center [584, 10] width 56 height 9
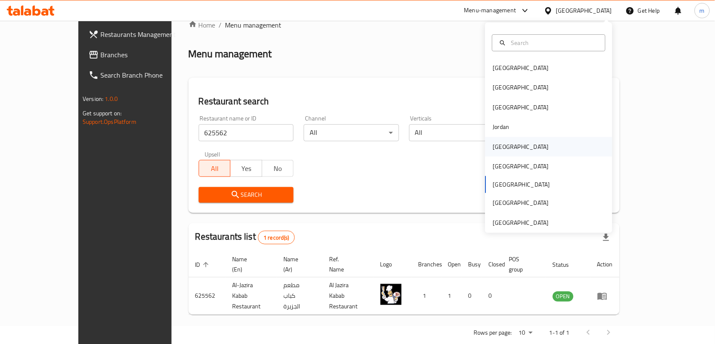
click at [506, 151] on div "[GEOGRAPHIC_DATA]" at bounding box center [520, 146] width 69 height 19
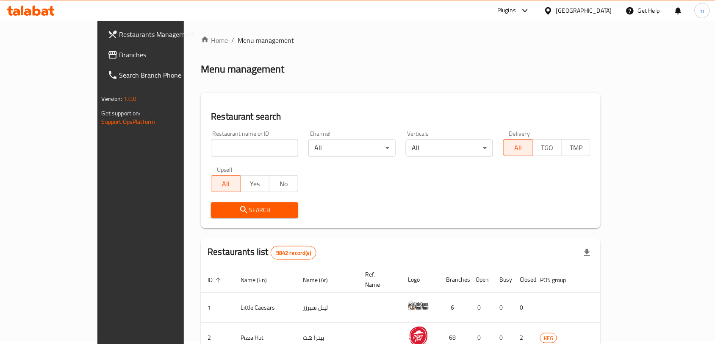
scroll to position [18, 0]
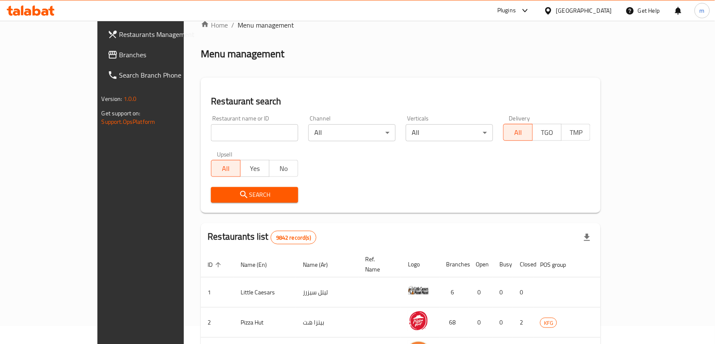
click at [119, 53] on span "Branches" at bounding box center [164, 55] width 91 height 10
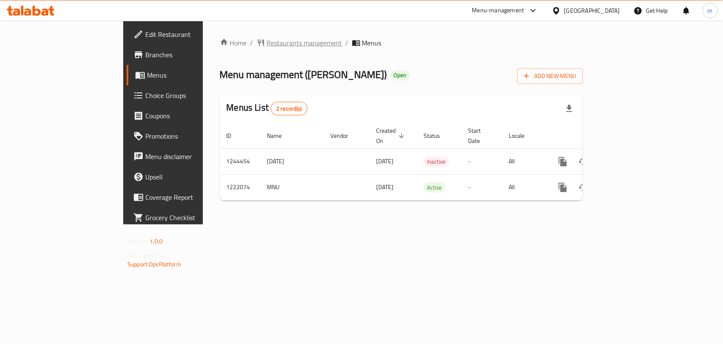
click at [267, 41] on span "Restaurants management" at bounding box center [304, 43] width 75 height 10
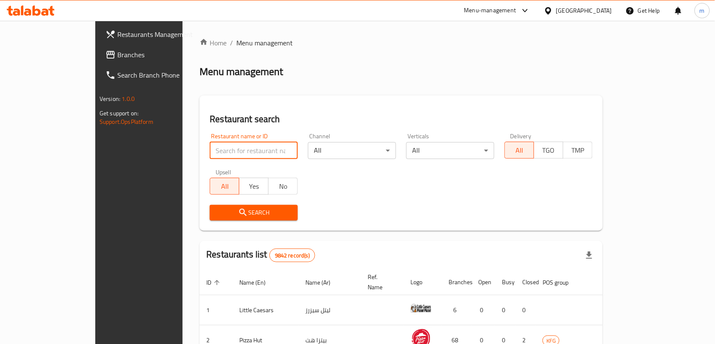
click at [210, 150] on input "search" at bounding box center [254, 150] width 88 height 17
paste input "673936"
type input "673936"
click button "Search" at bounding box center [254, 213] width 88 height 16
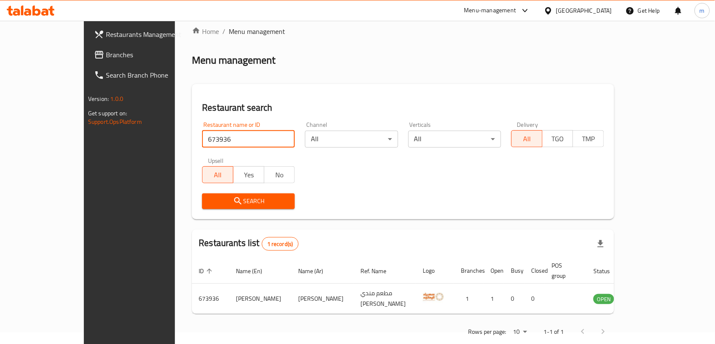
scroll to position [18, 0]
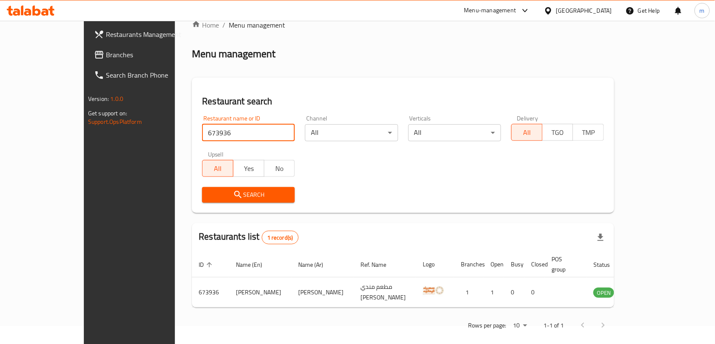
click at [597, 11] on div "Kuwait" at bounding box center [584, 10] width 56 height 9
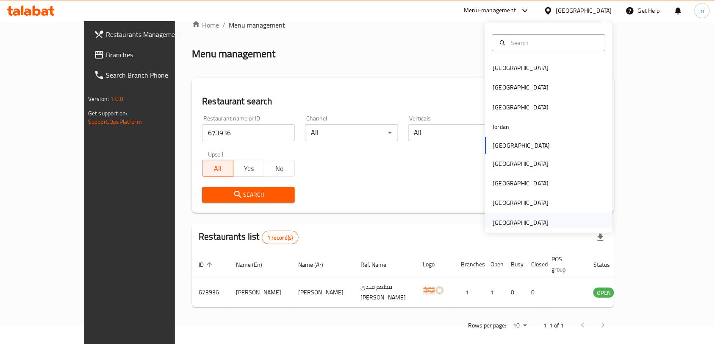
click at [513, 221] on div "[GEOGRAPHIC_DATA]" at bounding box center [521, 222] width 56 height 9
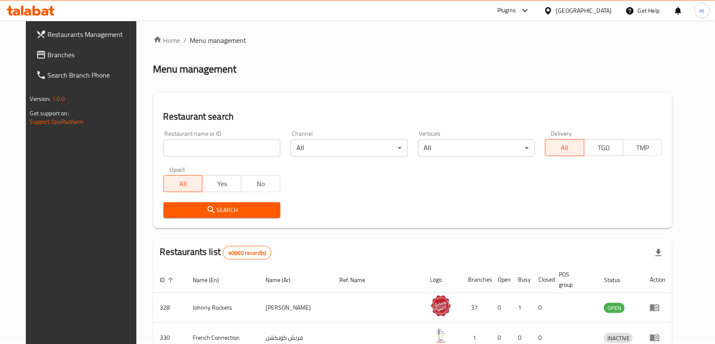
scroll to position [18, 0]
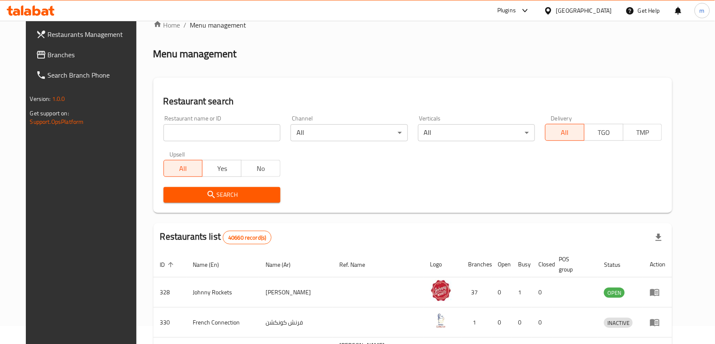
click at [48, 54] on span "Branches" at bounding box center [93, 55] width 91 height 10
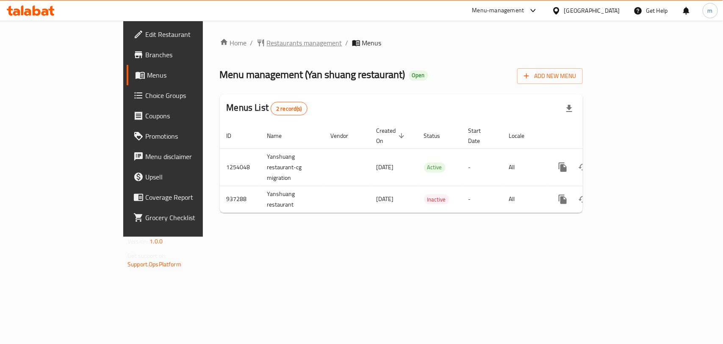
click at [267, 45] on span "Restaurants management" at bounding box center [304, 43] width 75 height 10
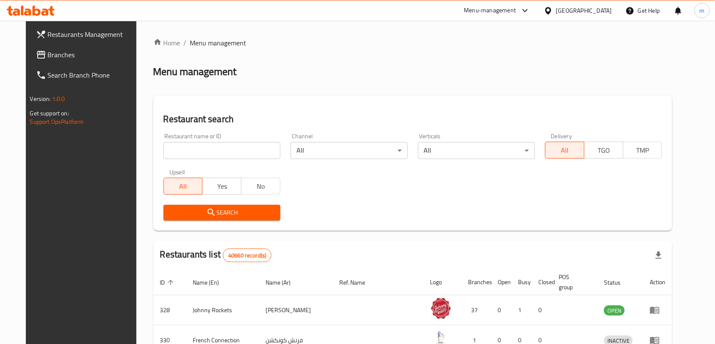
click at [164, 150] on input "search" at bounding box center [222, 150] width 117 height 17
paste input "659065"
type input "659065"
click button "Search" at bounding box center [222, 213] width 117 height 16
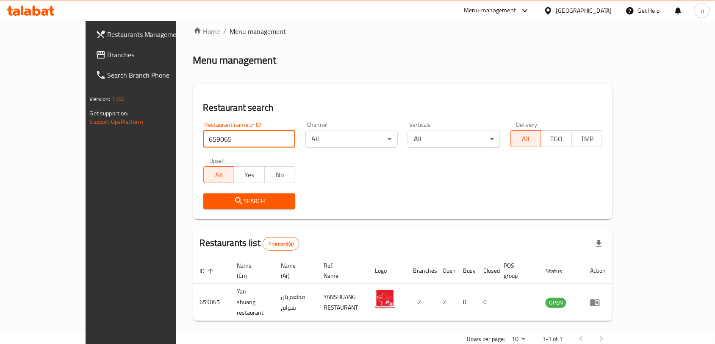
scroll to position [18, 0]
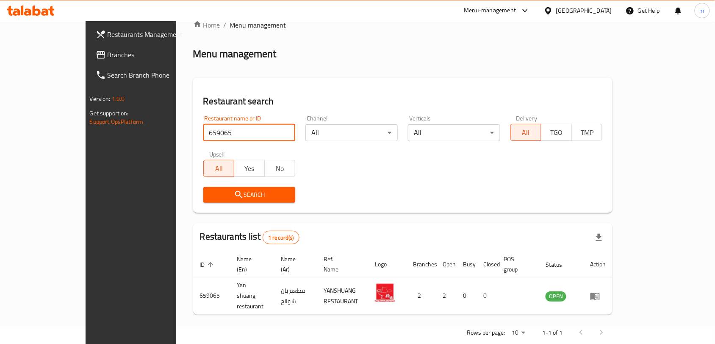
click at [108, 52] on span "Branches" at bounding box center [153, 55] width 91 height 10
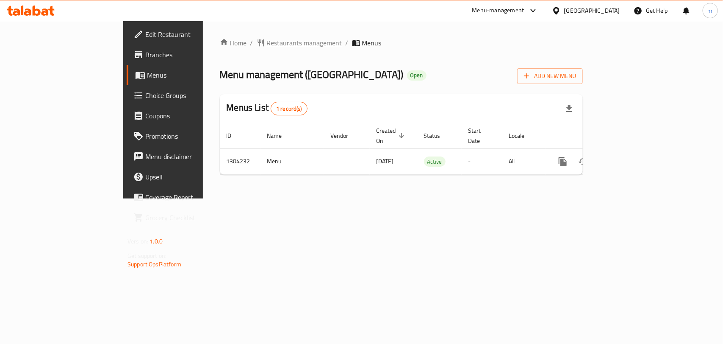
click at [267, 41] on span "Restaurants management" at bounding box center [304, 43] width 75 height 10
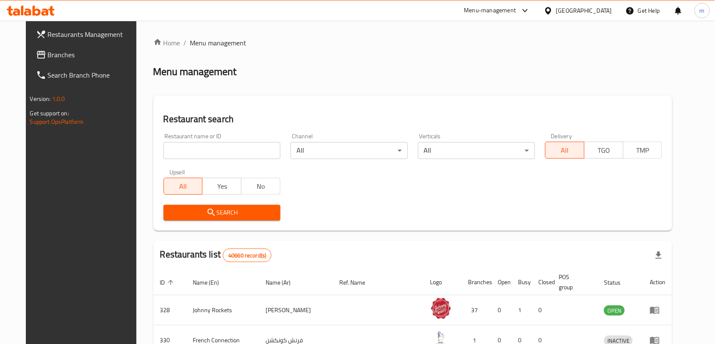
click at [164, 146] on input "search" at bounding box center [222, 150] width 117 height 17
paste input "703087"
type input "703087"
click button "Search" at bounding box center [222, 213] width 117 height 16
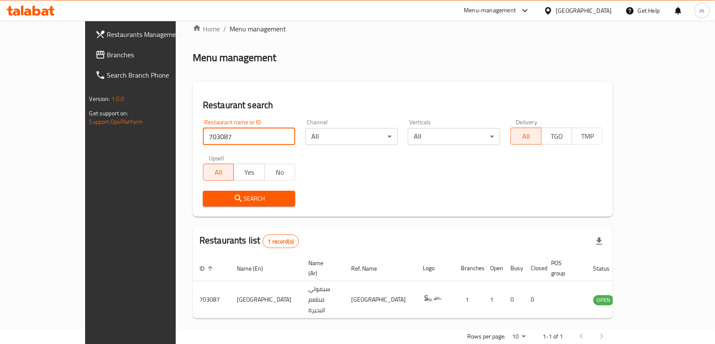
scroll to position [18, 0]
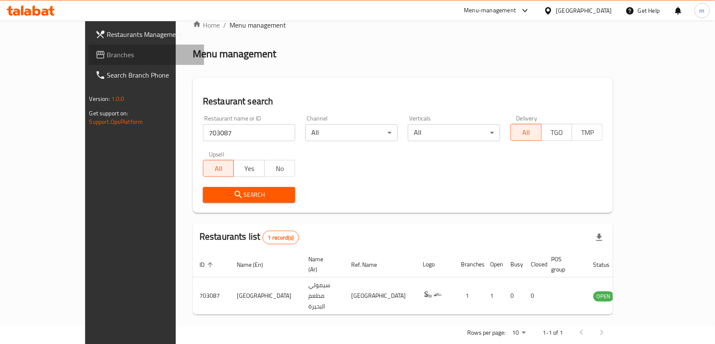
click at [107, 55] on span "Branches" at bounding box center [152, 55] width 91 height 10
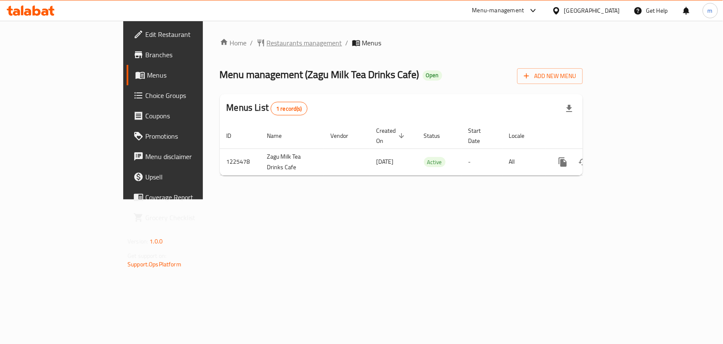
click at [267, 43] on span "Restaurants management" at bounding box center [304, 43] width 75 height 10
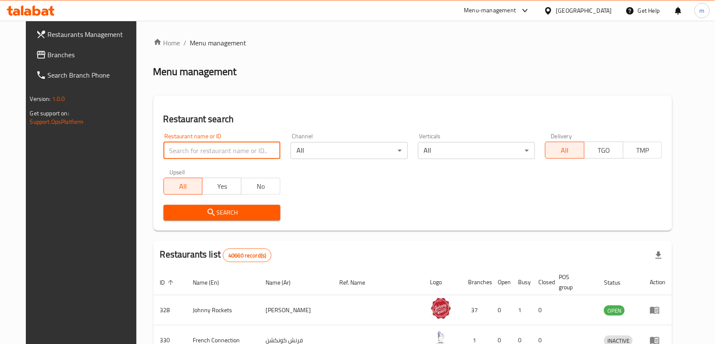
click at [164, 150] on input "search" at bounding box center [222, 150] width 117 height 17
paste input "675365"
type input "675365"
click button "Search" at bounding box center [222, 213] width 117 height 16
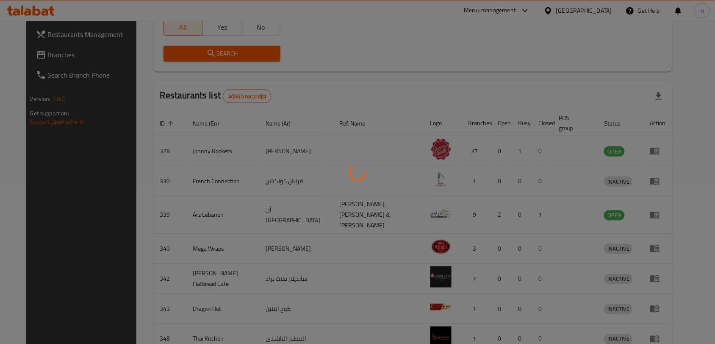
scroll to position [28, 0]
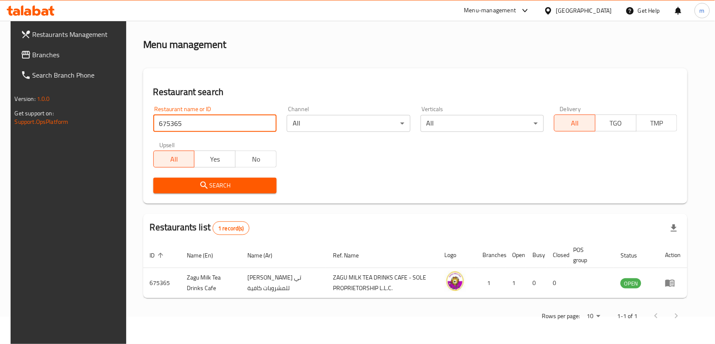
click at [36, 53] on span "Branches" at bounding box center [78, 55] width 91 height 10
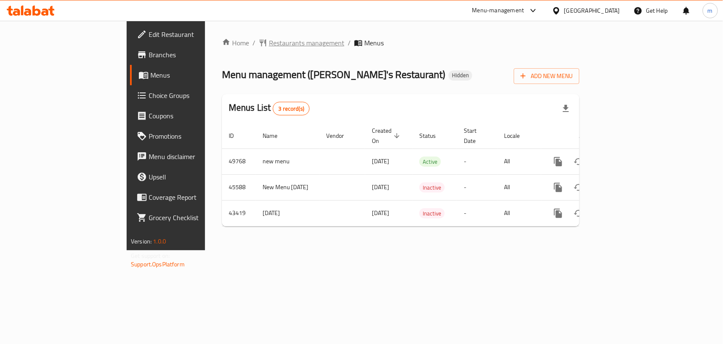
click at [269, 43] on span "Restaurants management" at bounding box center [306, 43] width 75 height 10
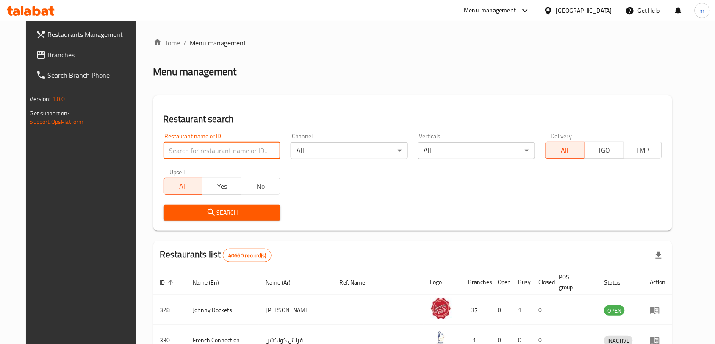
click at [164, 149] on input "search" at bounding box center [222, 150] width 117 height 17
paste input "22515"
type input "22515"
click button "Search" at bounding box center [222, 213] width 117 height 16
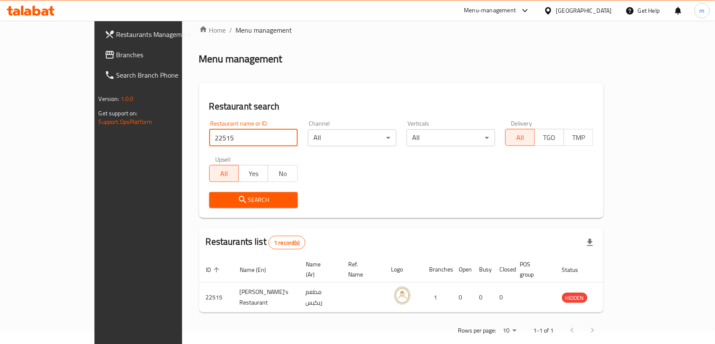
scroll to position [18, 0]
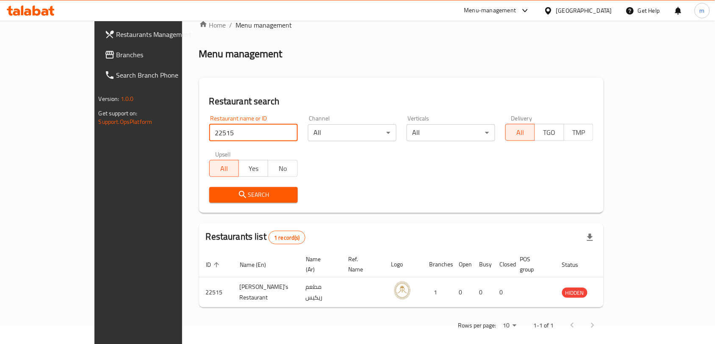
click at [597, 10] on div "United Arab Emirates" at bounding box center [584, 10] width 56 height 9
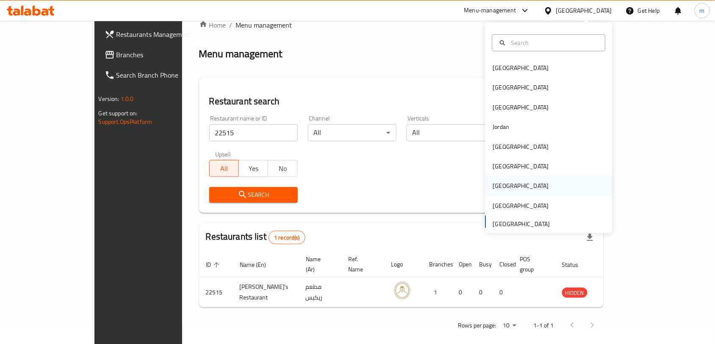
click at [495, 190] on div "[GEOGRAPHIC_DATA]" at bounding box center [521, 185] width 56 height 9
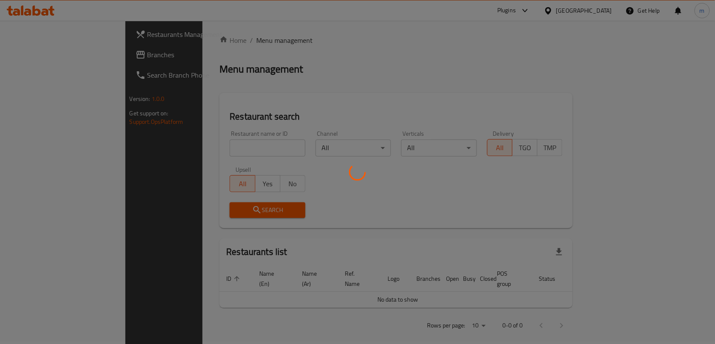
scroll to position [18, 0]
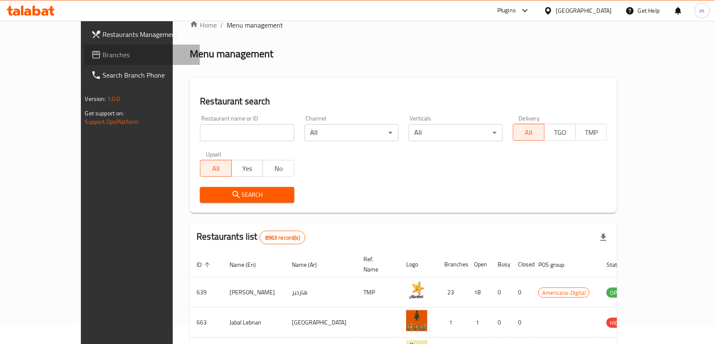
click at [103, 53] on span "Branches" at bounding box center [148, 55] width 91 height 10
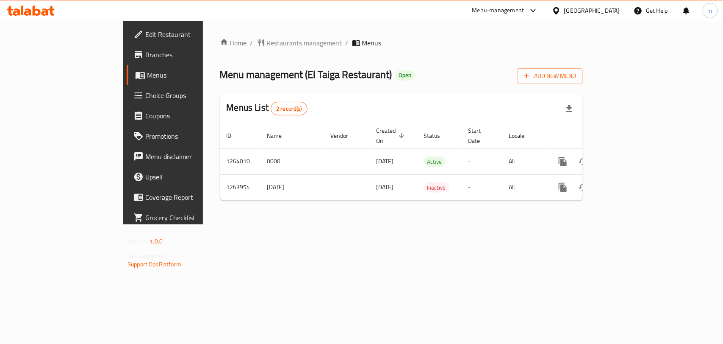
click at [267, 45] on span "Restaurants management" at bounding box center [304, 43] width 75 height 10
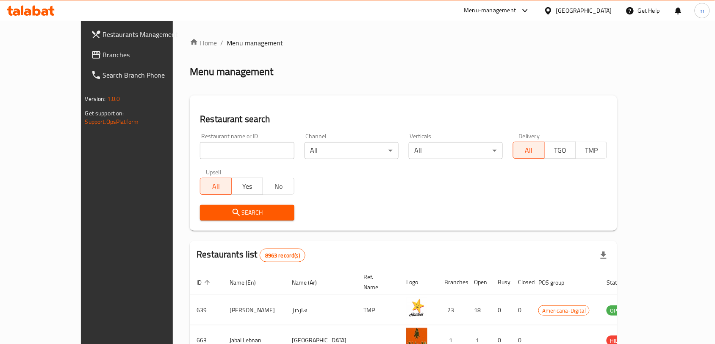
click at [200, 148] on input "search" at bounding box center [247, 150] width 94 height 17
paste input "686147"
type input "686147"
click button "Search" at bounding box center [247, 213] width 94 height 16
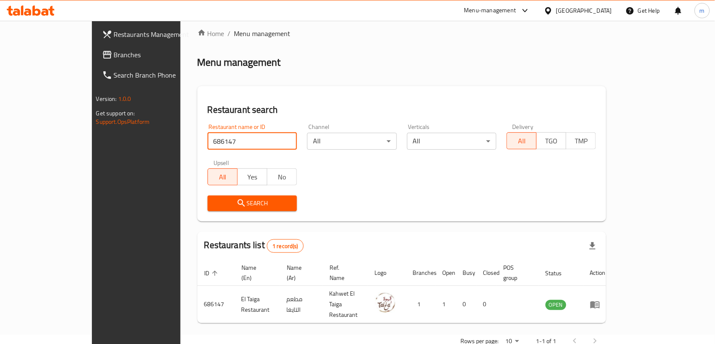
scroll to position [18, 0]
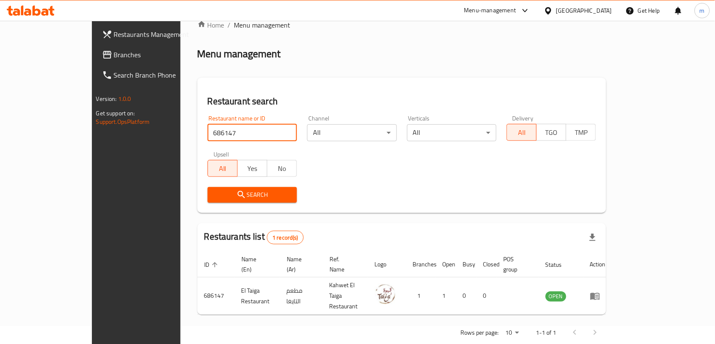
click at [114, 53] on span "Branches" at bounding box center [159, 55] width 91 height 10
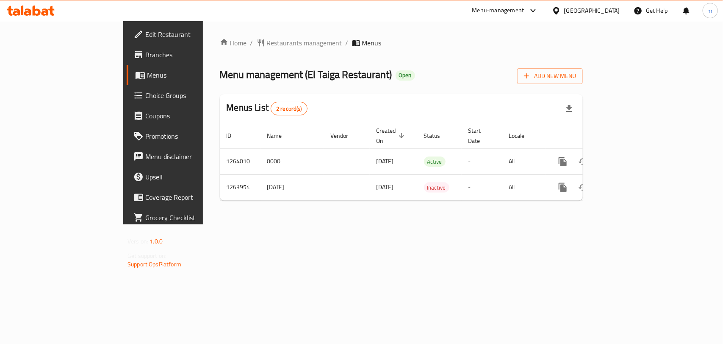
click at [267, 42] on span "Restaurants management" at bounding box center [304, 43] width 75 height 10
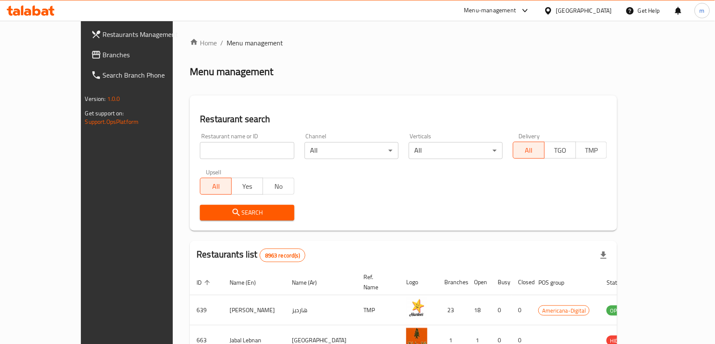
click at [200, 150] on input "search" at bounding box center [247, 150] width 94 height 17
paste input "686147"
type input "686147"
click button "Search" at bounding box center [247, 213] width 94 height 16
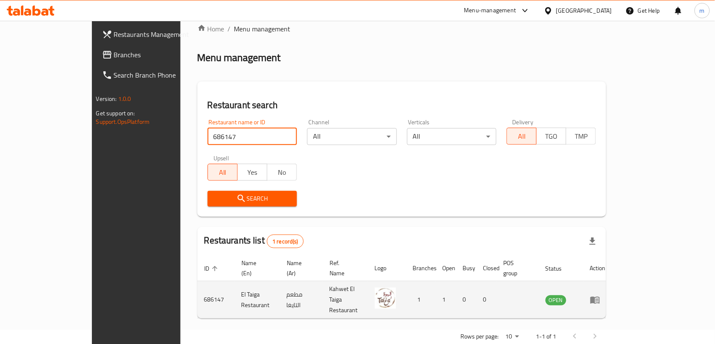
scroll to position [18, 0]
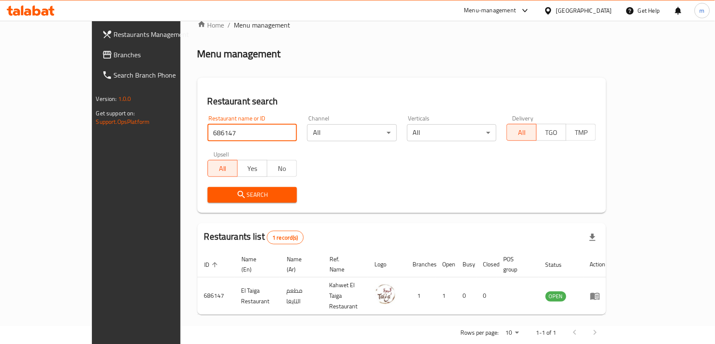
click at [551, 13] on icon at bounding box center [548, 10] width 6 height 7
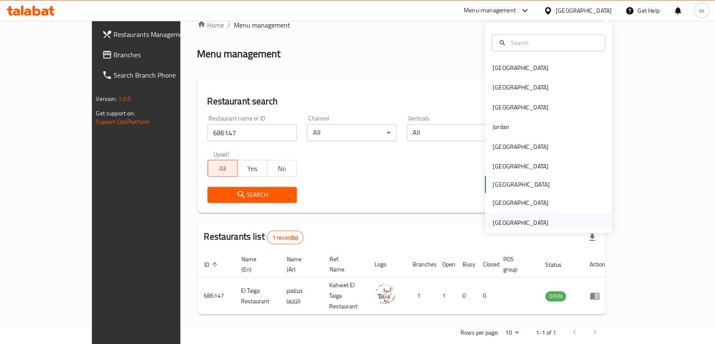
click at [507, 218] on div "[GEOGRAPHIC_DATA]" at bounding box center [521, 222] width 56 height 9
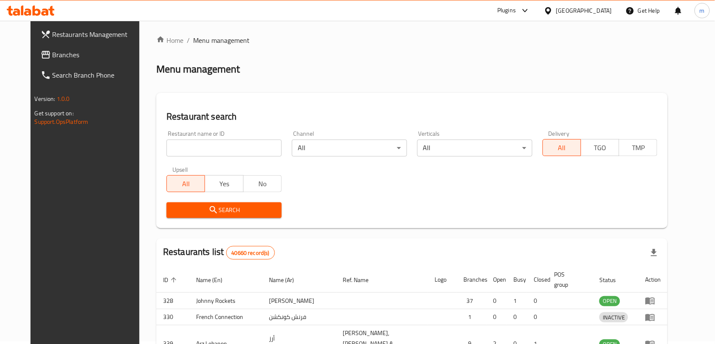
scroll to position [18, 0]
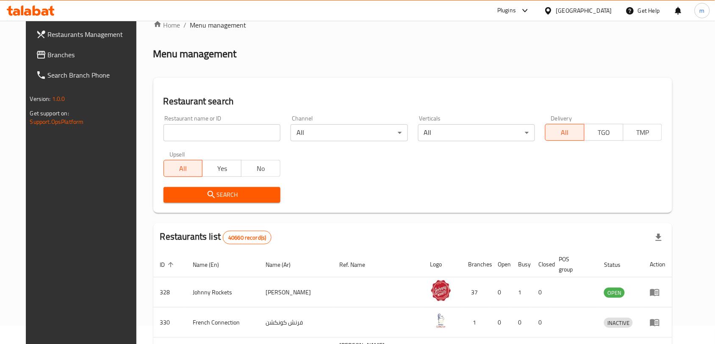
click at [36, 54] on span at bounding box center [42, 55] width 12 height 10
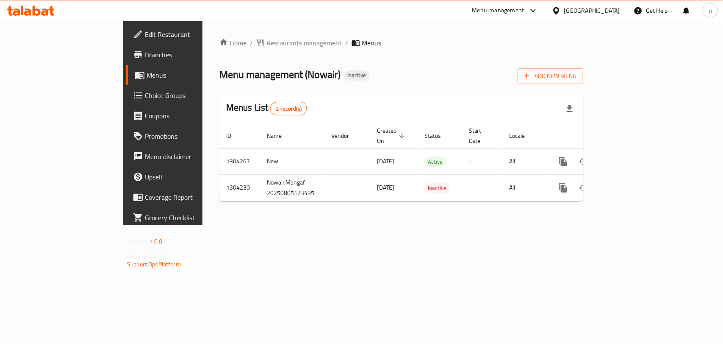
click at [266, 43] on span "Restaurants management" at bounding box center [303, 43] width 75 height 10
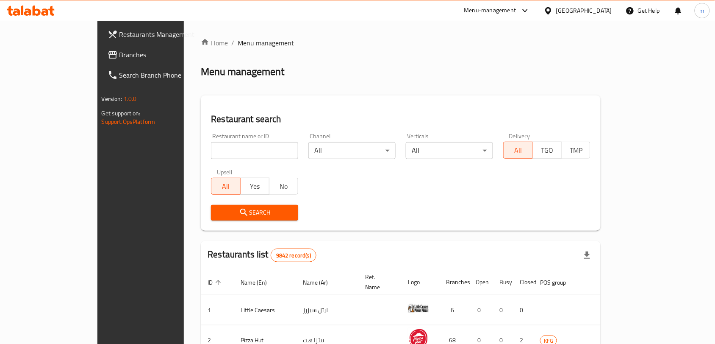
click at [211, 147] on input "search" at bounding box center [254, 150] width 87 height 17
paste input "703146"
type input "703146"
click button "Search" at bounding box center [254, 213] width 87 height 16
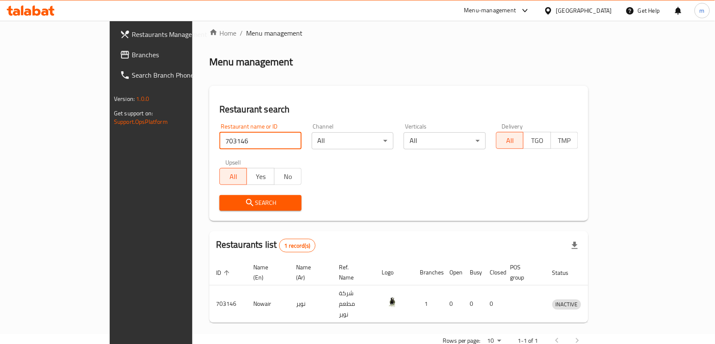
scroll to position [18, 0]
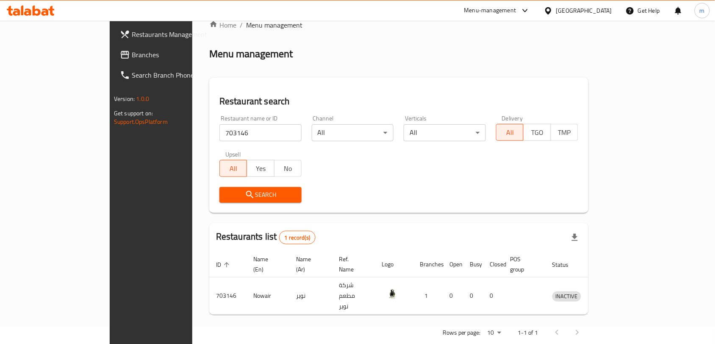
drag, startPoint x: 600, startPoint y: 8, endPoint x: 592, endPoint y: 22, distance: 15.4
click at [600, 9] on div "Kuwait" at bounding box center [584, 10] width 56 height 9
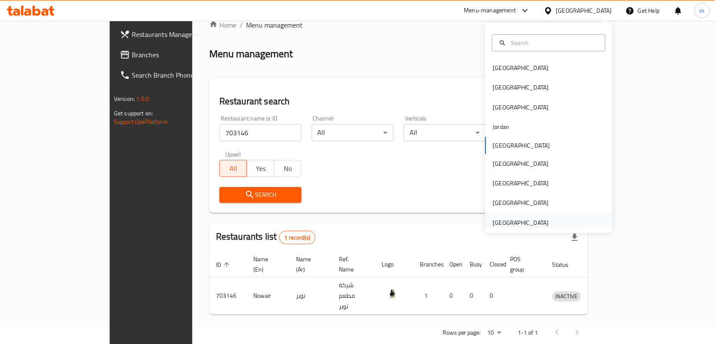
click at [519, 224] on div "[GEOGRAPHIC_DATA]" at bounding box center [521, 222] width 56 height 9
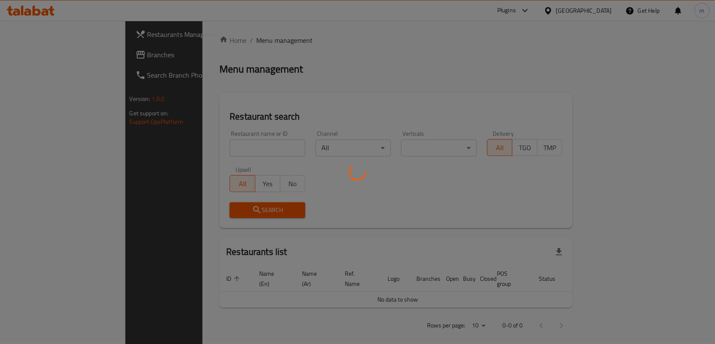
scroll to position [18, 0]
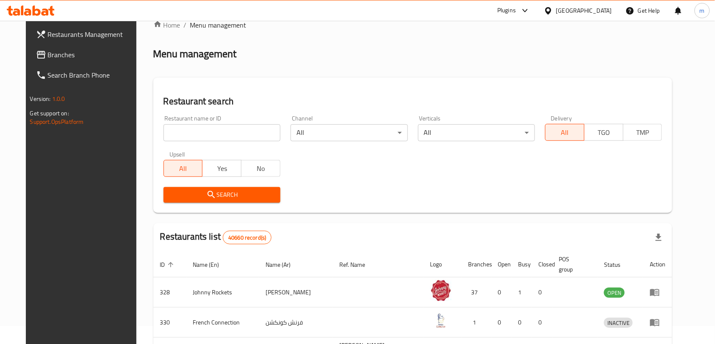
click at [36, 55] on icon at bounding box center [41, 55] width 10 height 10
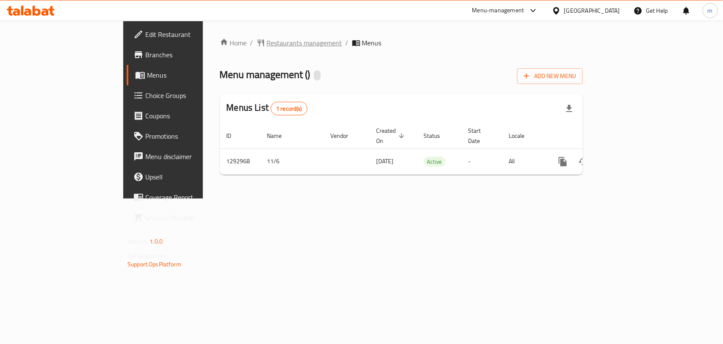
click at [267, 44] on span "Restaurants management" at bounding box center [304, 43] width 75 height 10
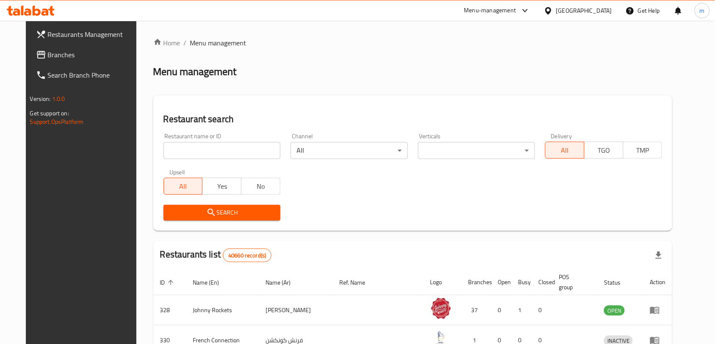
click at [172, 147] on input "search" at bounding box center [222, 150] width 117 height 17
paste input "699319"
type input "699319"
click button "Search" at bounding box center [222, 213] width 117 height 16
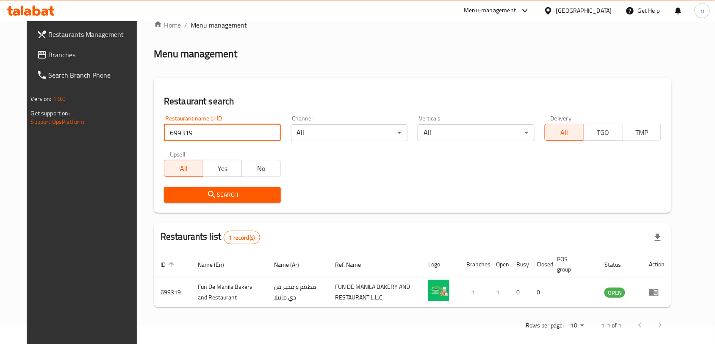
scroll to position [28, 0]
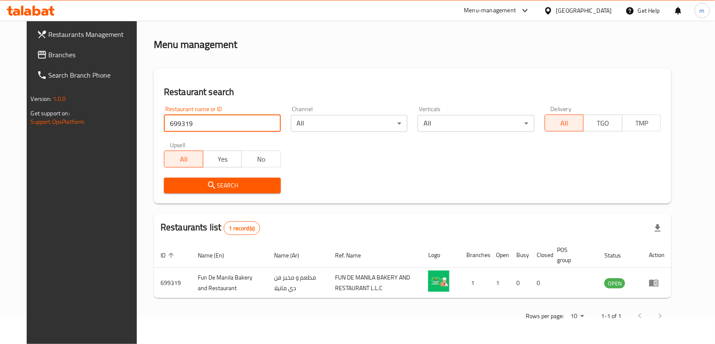
click at [48, 47] on link "Branches" at bounding box center [88, 54] width 116 height 20
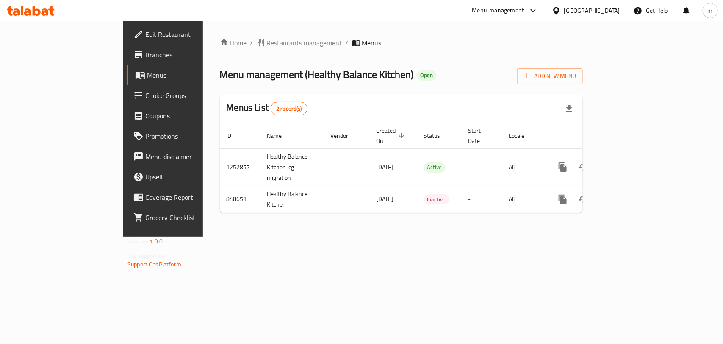
click at [267, 43] on span "Restaurants management" at bounding box center [304, 43] width 75 height 10
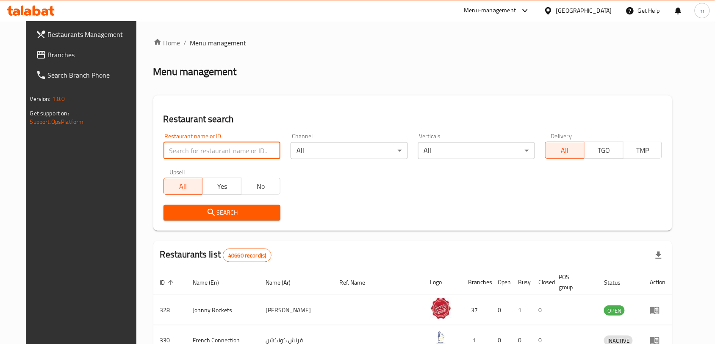
click at [164, 150] on input "search" at bounding box center [222, 150] width 117 height 17
paste input "656373"
type input "656373"
click button "Search" at bounding box center [222, 213] width 117 height 16
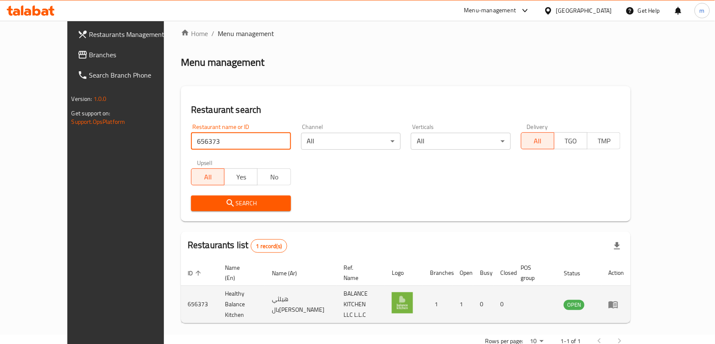
scroll to position [18, 0]
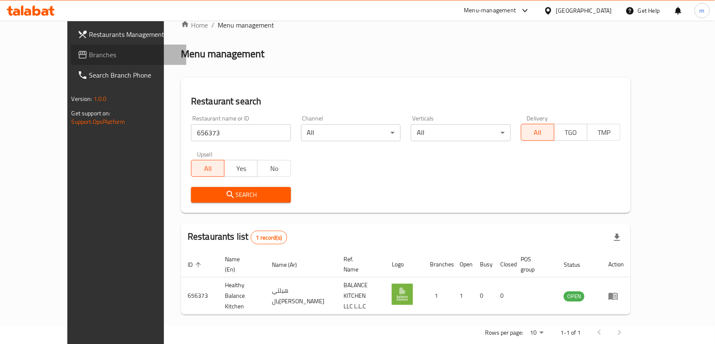
click at [71, 47] on link "Branches" at bounding box center [129, 54] width 116 height 20
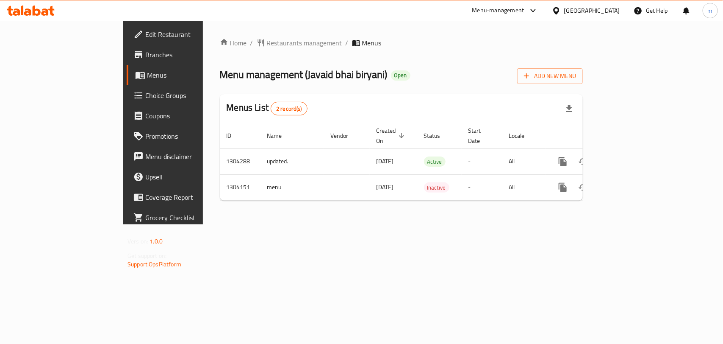
click at [267, 42] on span "Restaurants management" at bounding box center [304, 43] width 75 height 10
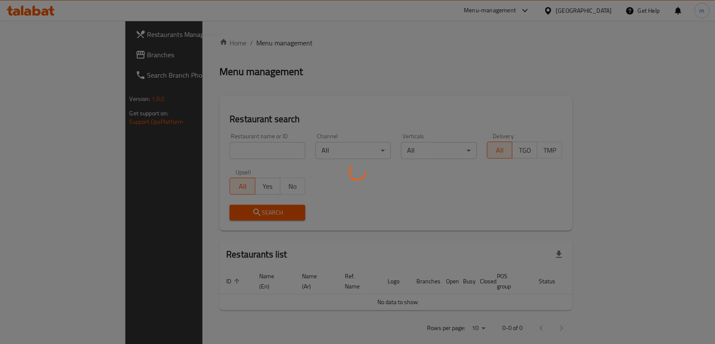
click at [159, 150] on div at bounding box center [357, 172] width 715 height 344
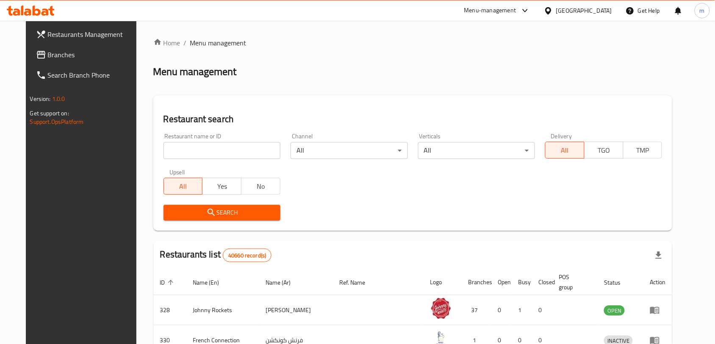
click at [227, 143] on input "search" at bounding box center [222, 150] width 117 height 17
paste input "703101"
type input "703101"
click at [241, 210] on span "Search" at bounding box center [221, 212] width 103 height 11
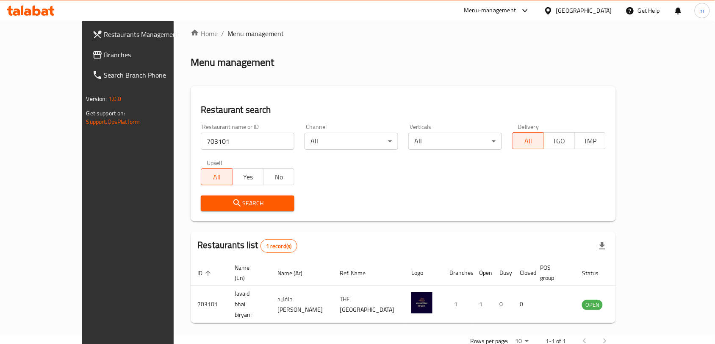
scroll to position [18, 0]
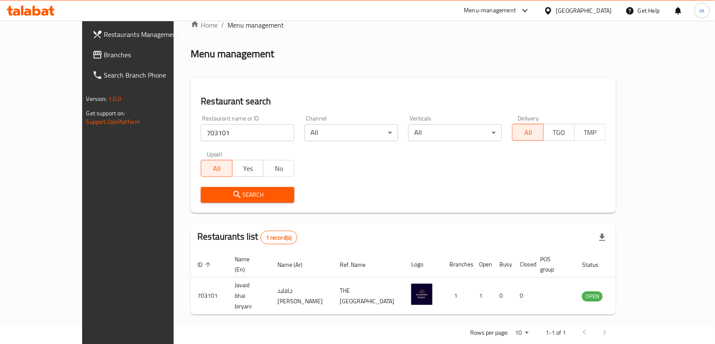
click at [86, 44] on link "Branches" at bounding box center [144, 54] width 116 height 20
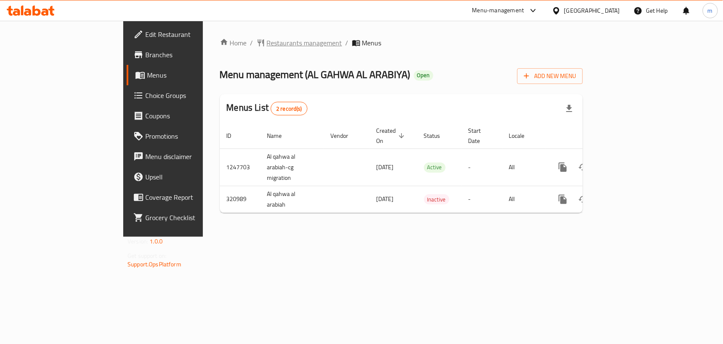
click at [267, 44] on span "Restaurants management" at bounding box center [304, 43] width 75 height 10
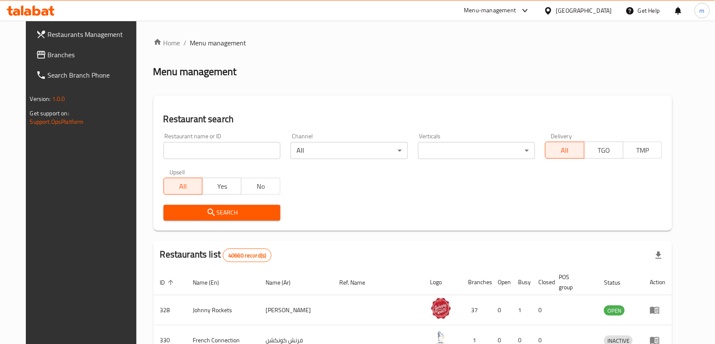
click at [169, 149] on input "search" at bounding box center [222, 150] width 117 height 17
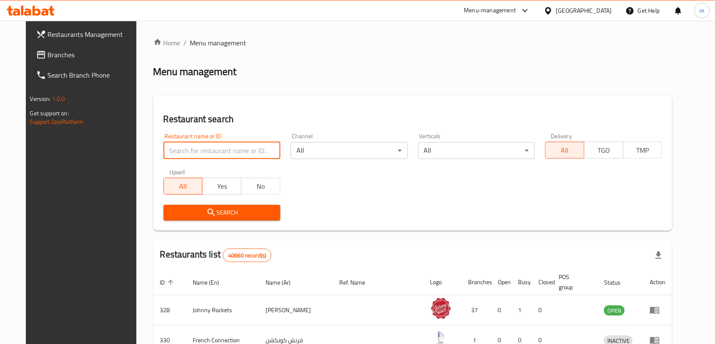
paste input "629431"
type input "629431"
click button "Search" at bounding box center [222, 213] width 117 height 16
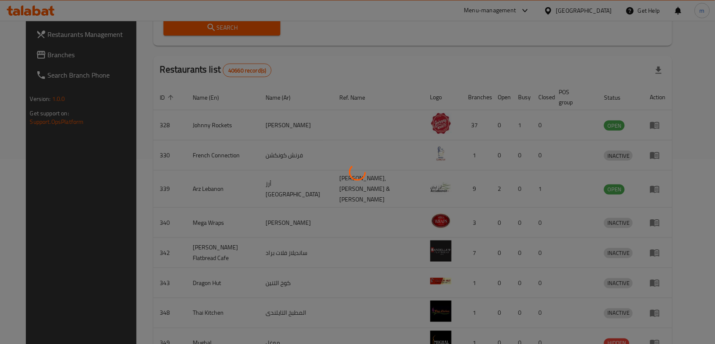
scroll to position [18, 0]
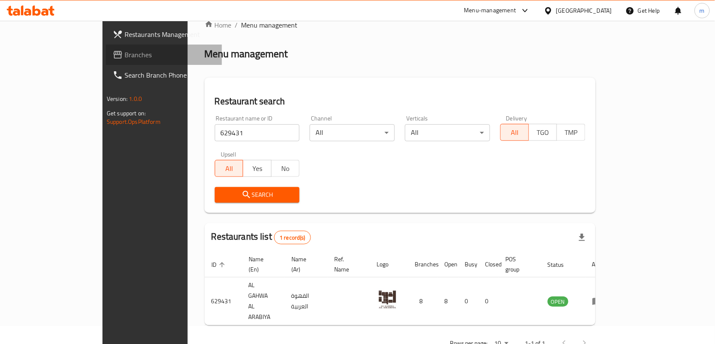
click at [125, 53] on span "Branches" at bounding box center [170, 55] width 91 height 10
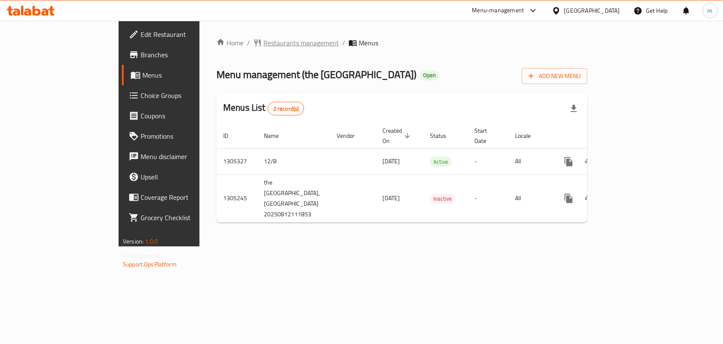
click at [264, 44] on span "Restaurants management" at bounding box center [301, 43] width 75 height 10
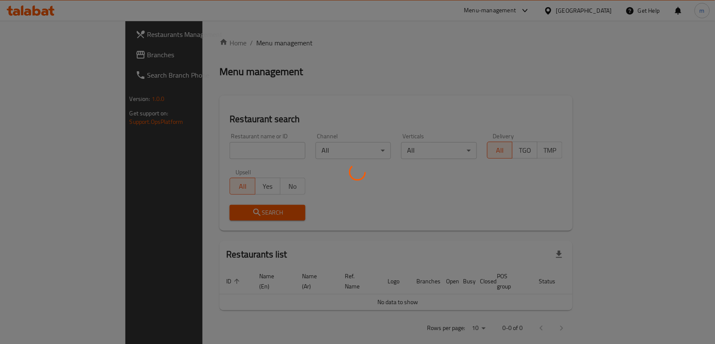
click at [162, 151] on div at bounding box center [357, 172] width 715 height 344
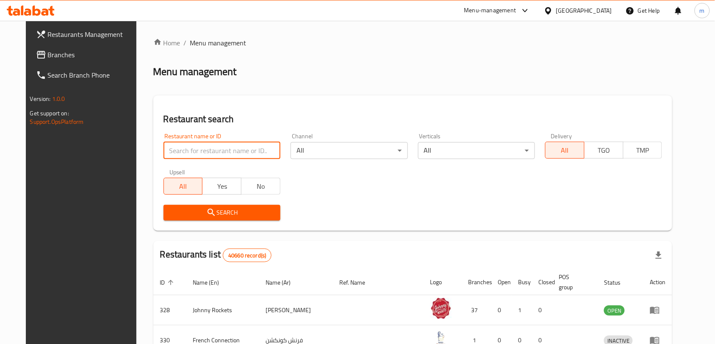
click at [164, 151] on input "search" at bounding box center [222, 150] width 117 height 17
paste input "703658"
type input "703658"
click button "Search" at bounding box center [222, 213] width 117 height 16
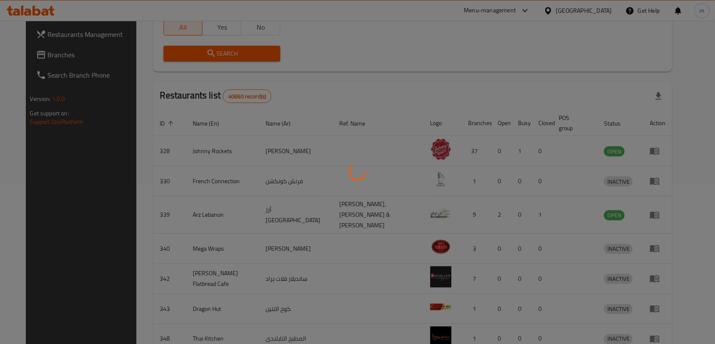
scroll to position [18, 0]
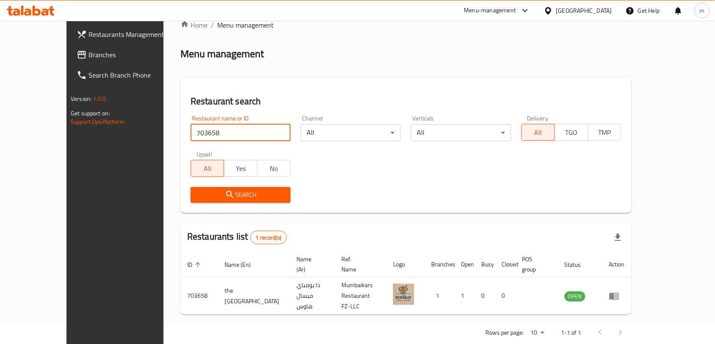
click at [574, 13] on div "[GEOGRAPHIC_DATA]" at bounding box center [584, 10] width 56 height 9
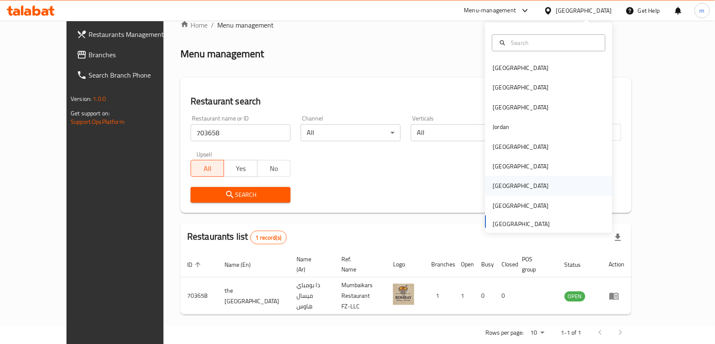
click at [499, 183] on div "[GEOGRAPHIC_DATA]" at bounding box center [521, 185] width 56 height 9
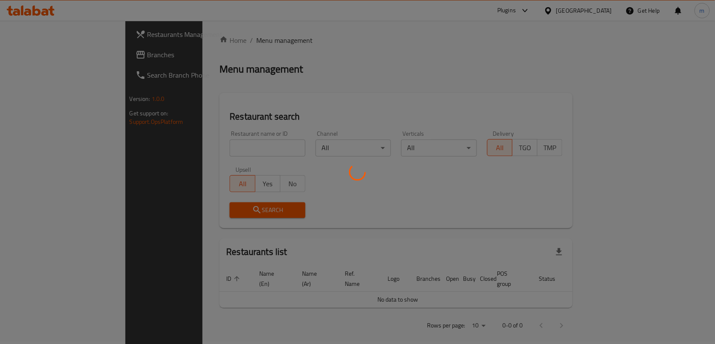
scroll to position [18, 0]
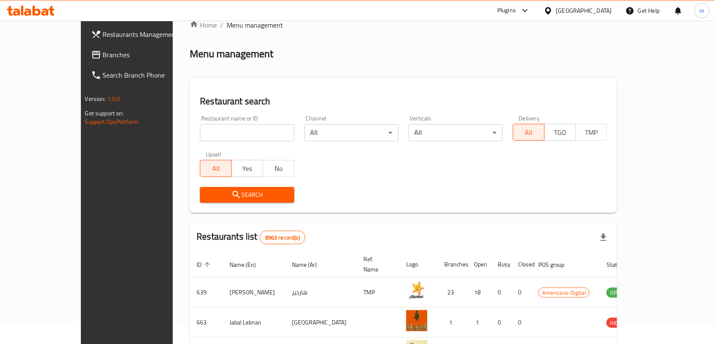
drag, startPoint x: 37, startPoint y: 56, endPoint x: 17, endPoint y: 66, distance: 22.4
click at [103, 56] on span "Branches" at bounding box center [148, 55] width 91 height 10
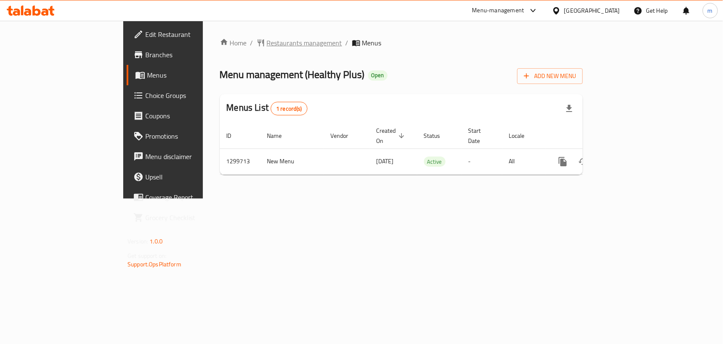
click at [267, 40] on span "Restaurants management" at bounding box center [304, 43] width 75 height 10
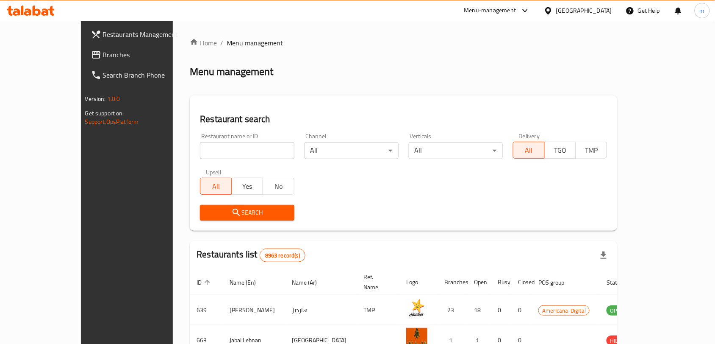
click at [200, 147] on input "search" at bounding box center [247, 150] width 94 height 17
paste input "701260"
type input "701260"
click button "Search" at bounding box center [247, 213] width 94 height 16
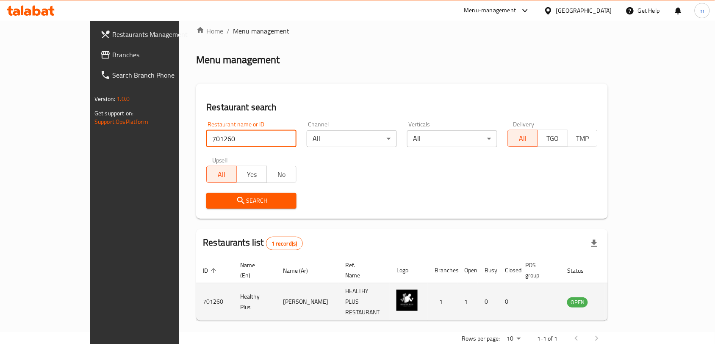
scroll to position [18, 0]
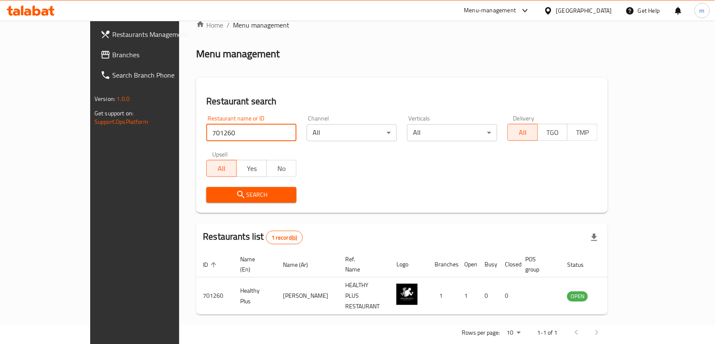
click at [553, 9] on icon at bounding box center [548, 10] width 9 height 9
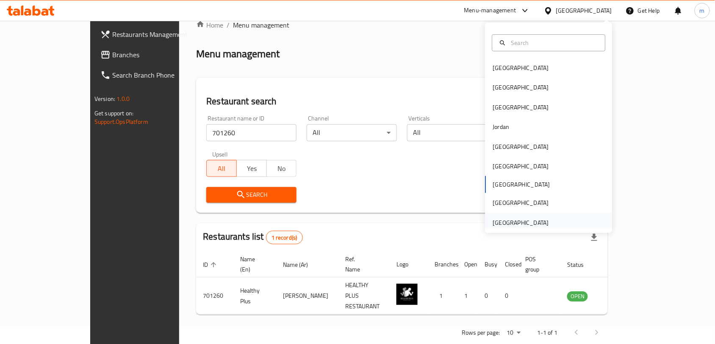
click at [521, 220] on div "[GEOGRAPHIC_DATA]" at bounding box center [521, 222] width 56 height 9
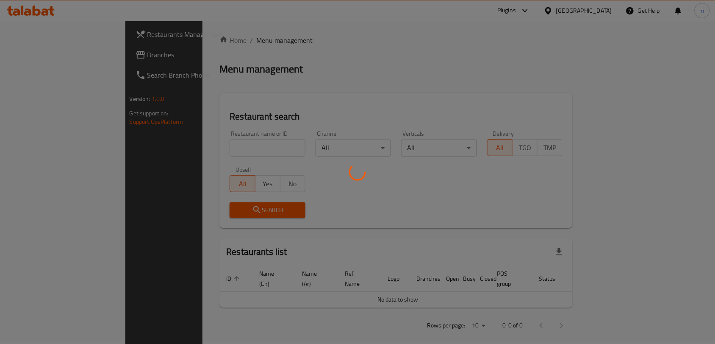
scroll to position [18, 0]
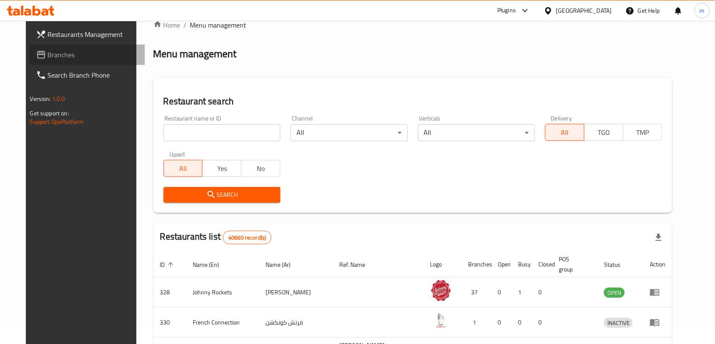
click at [48, 60] on span "Branches" at bounding box center [93, 55] width 91 height 10
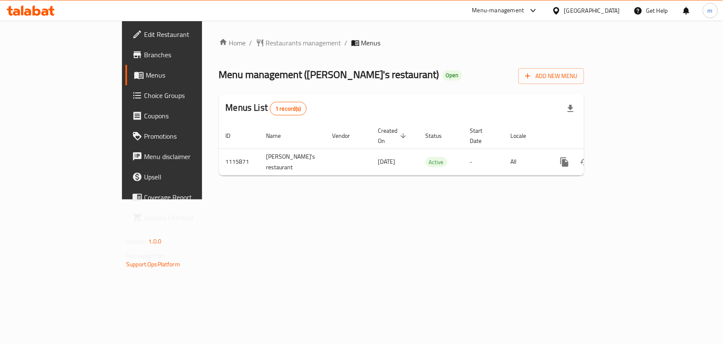
click at [266, 43] on span "Restaurants management" at bounding box center [303, 43] width 75 height 10
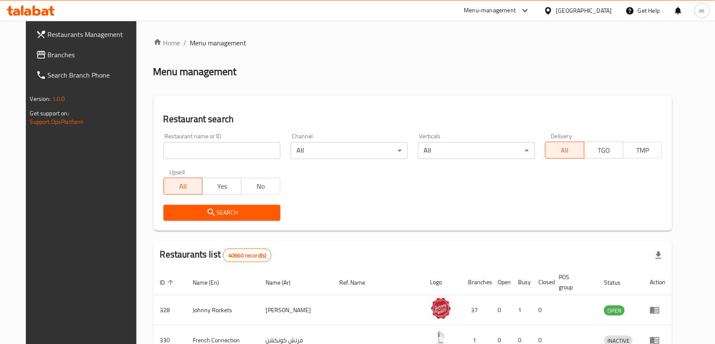
click at [165, 148] on input "search" at bounding box center [222, 150] width 117 height 17
paste input "665831"
type input "665831"
click button "Search" at bounding box center [222, 213] width 117 height 16
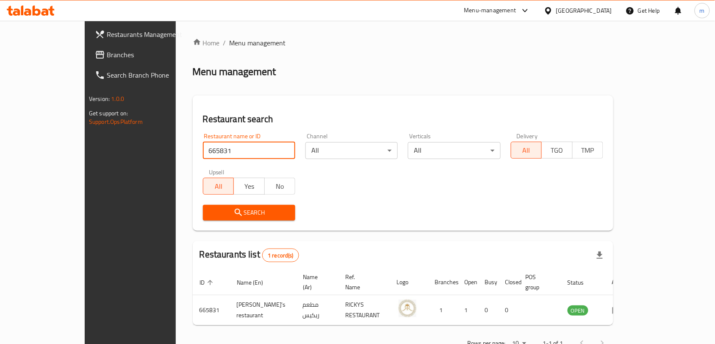
scroll to position [18, 0]
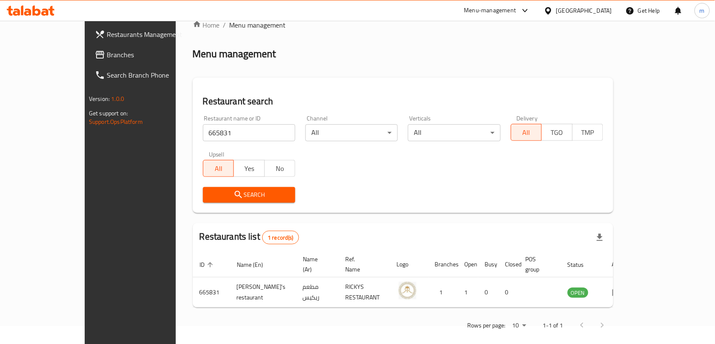
click at [584, 9] on div "[GEOGRAPHIC_DATA]" at bounding box center [584, 10] width 56 height 9
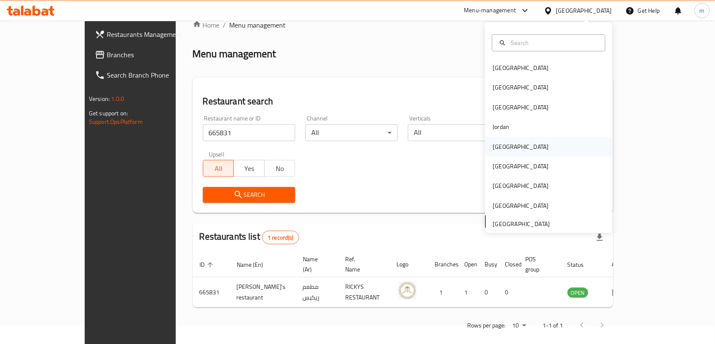
click at [493, 149] on div "Kuwait" at bounding box center [521, 146] width 56 height 9
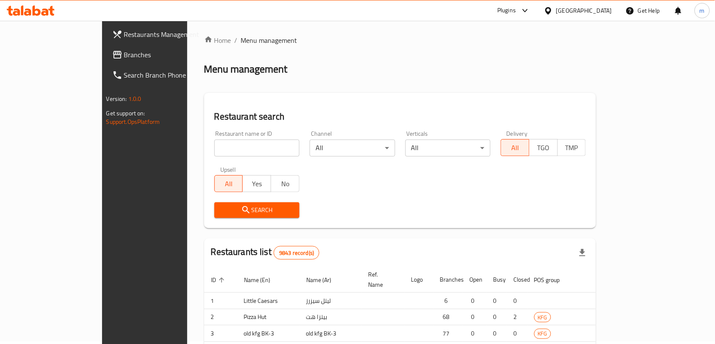
scroll to position [18, 0]
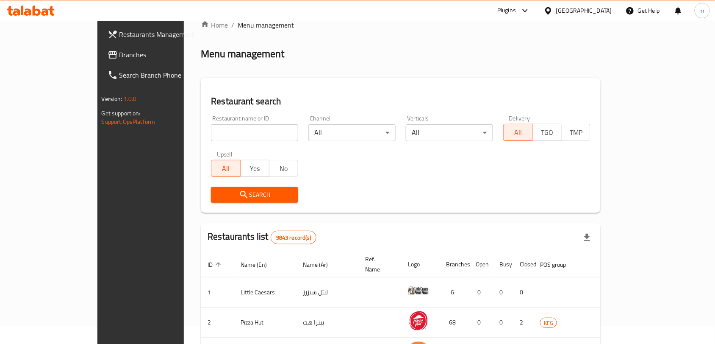
click at [119, 56] on span "Branches" at bounding box center [164, 55] width 91 height 10
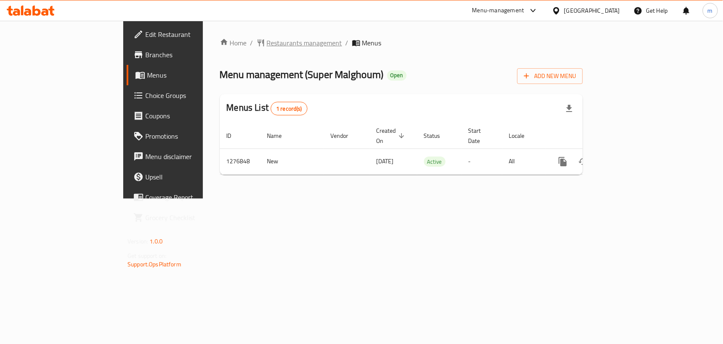
click at [267, 46] on span "Restaurants management" at bounding box center [304, 43] width 75 height 10
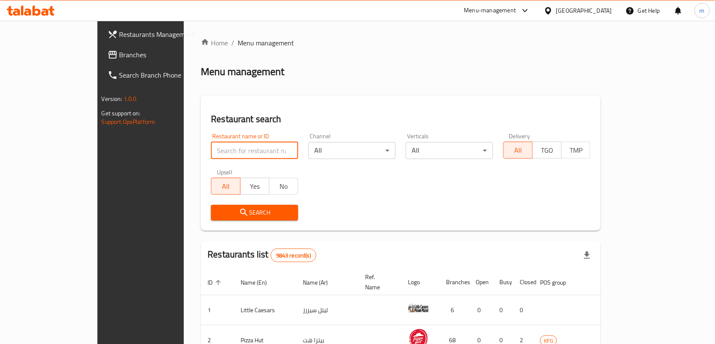
click at [211, 149] on input "search" at bounding box center [254, 150] width 87 height 17
paste input "692061"
type input "692061"
click at [218, 214] on span "Search" at bounding box center [255, 212] width 74 height 11
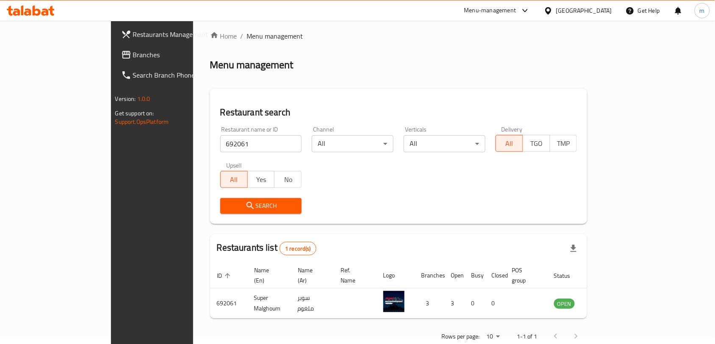
scroll to position [18, 0]
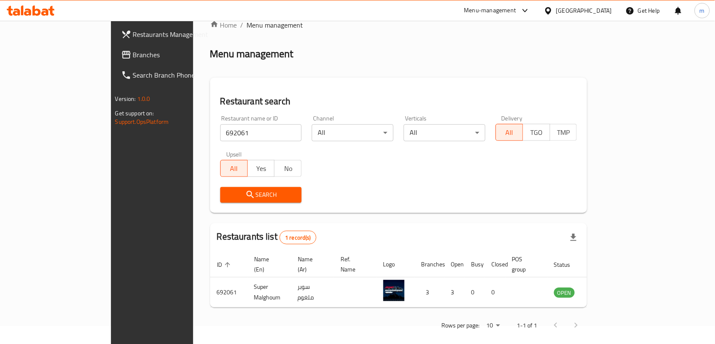
drag, startPoint x: 587, startPoint y: 13, endPoint x: 584, endPoint y: 18, distance: 6.1
click at [551, 13] on icon at bounding box center [548, 10] width 6 height 7
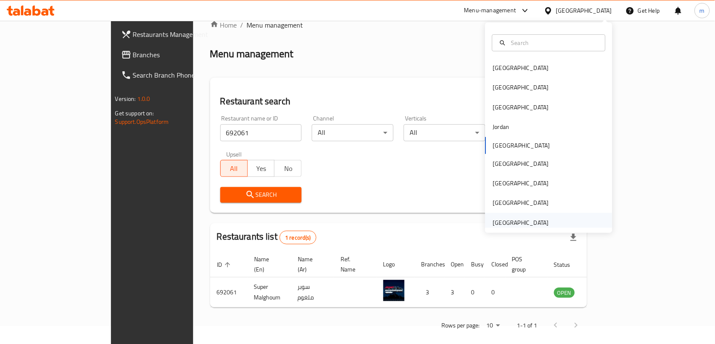
click at [512, 223] on div "[GEOGRAPHIC_DATA]" at bounding box center [521, 222] width 56 height 9
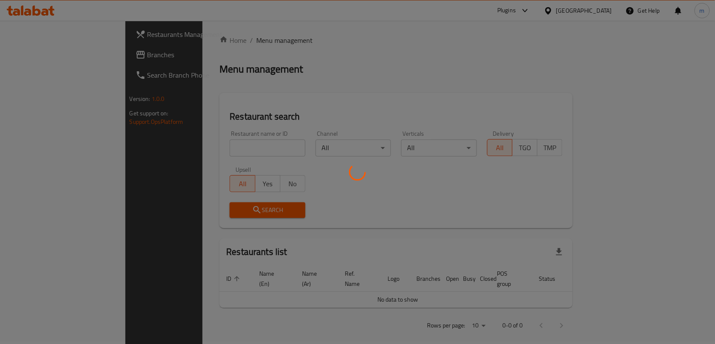
scroll to position [18, 0]
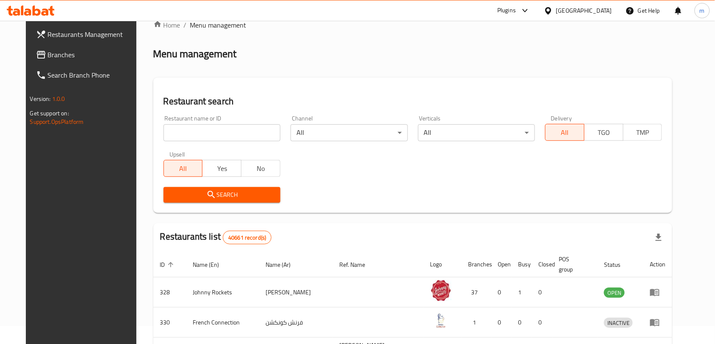
click at [48, 54] on span "Branches" at bounding box center [93, 55] width 91 height 10
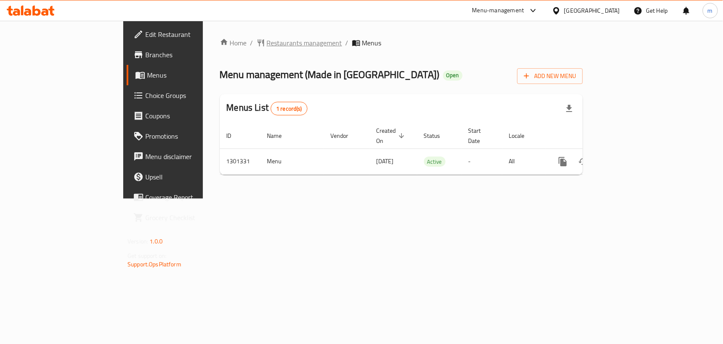
click at [267, 43] on span "Restaurants management" at bounding box center [304, 43] width 75 height 10
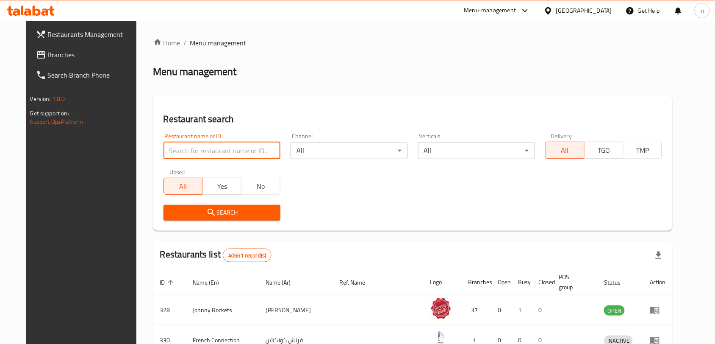
click at [169, 149] on input "search" at bounding box center [222, 150] width 117 height 17
paste input "701981"
type input "701981"
click button "Search" at bounding box center [222, 213] width 117 height 16
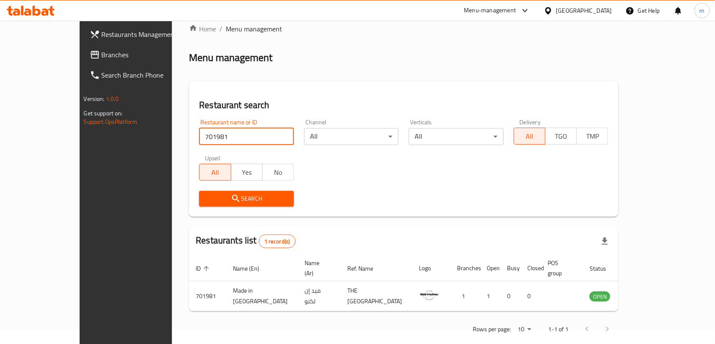
scroll to position [18, 0]
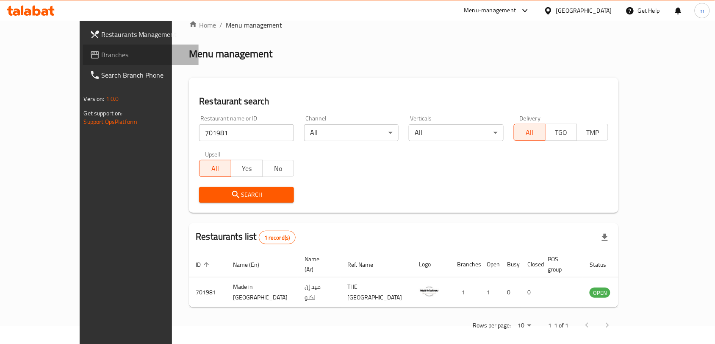
click at [102, 56] on span "Branches" at bounding box center [147, 55] width 91 height 10
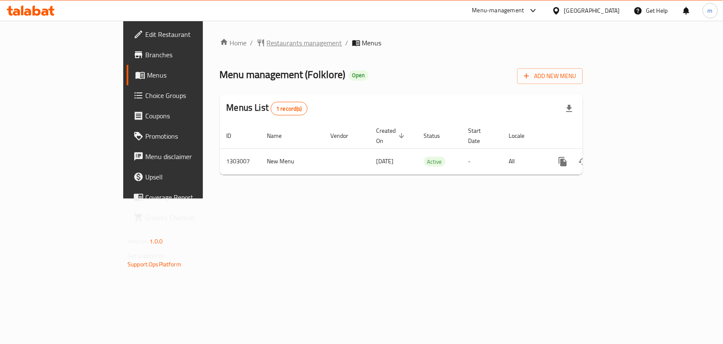
click at [267, 43] on span "Restaurants management" at bounding box center [304, 43] width 75 height 10
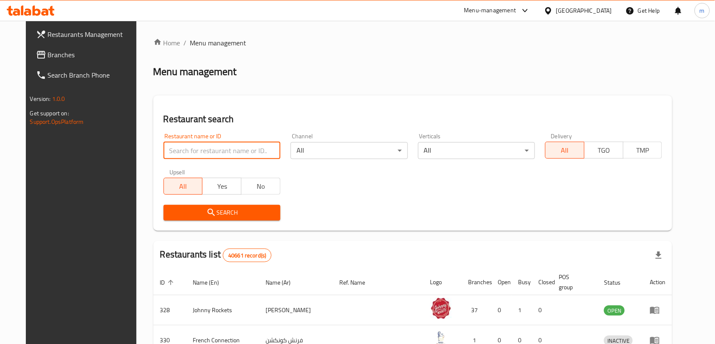
click at [164, 152] on input "search" at bounding box center [222, 150] width 117 height 17
paste input "702008"
type input "702008"
click button "Search" at bounding box center [222, 213] width 117 height 16
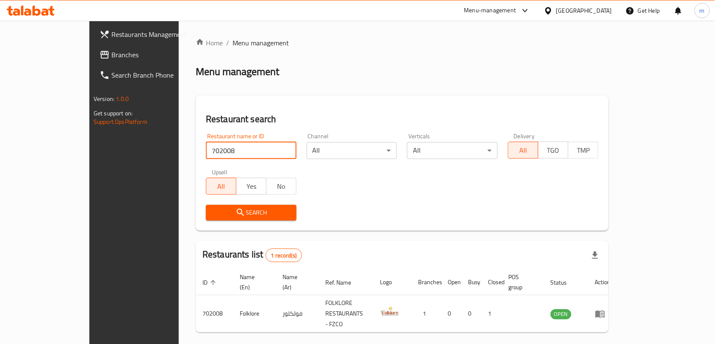
scroll to position [18, 0]
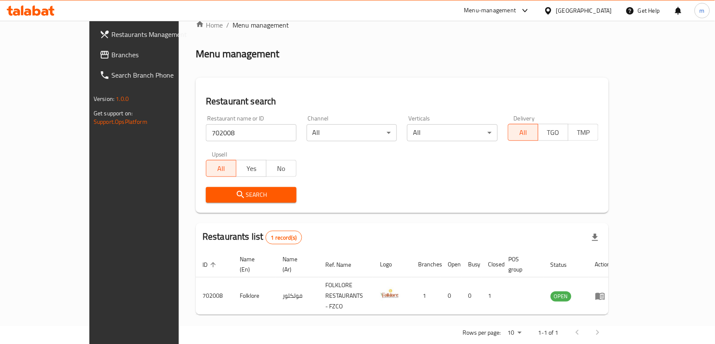
click at [563, 11] on div "[GEOGRAPHIC_DATA]" at bounding box center [584, 10] width 56 height 9
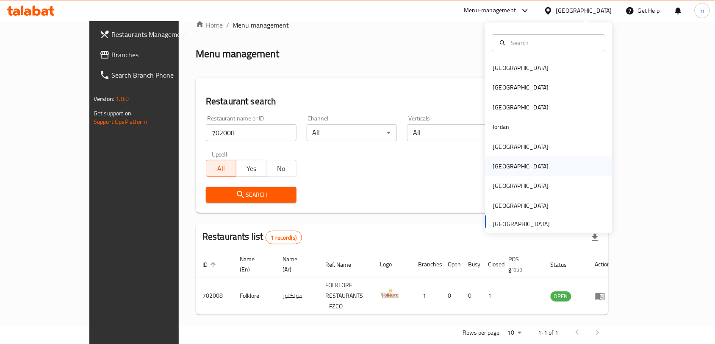
click at [498, 164] on div "[GEOGRAPHIC_DATA]" at bounding box center [521, 165] width 56 height 9
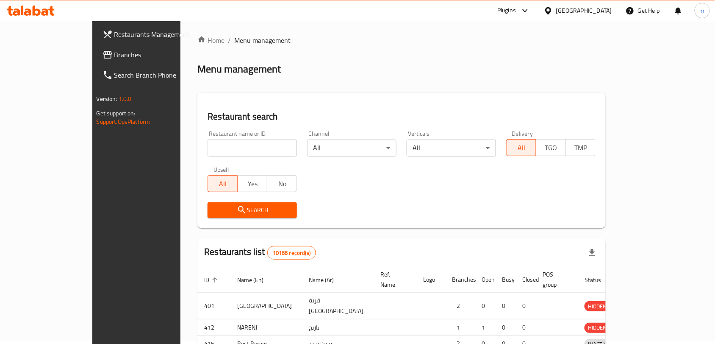
scroll to position [18, 0]
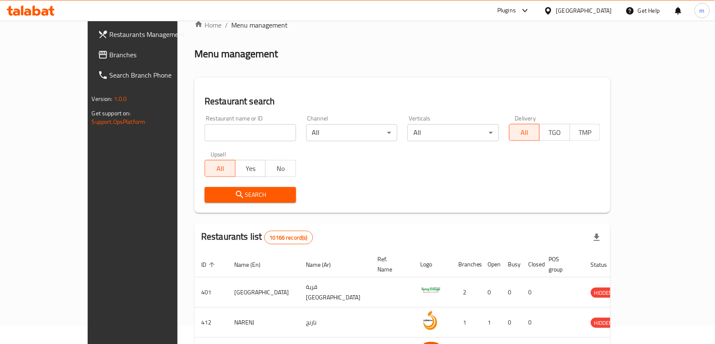
click at [91, 47] on link "Branches" at bounding box center [149, 54] width 116 height 20
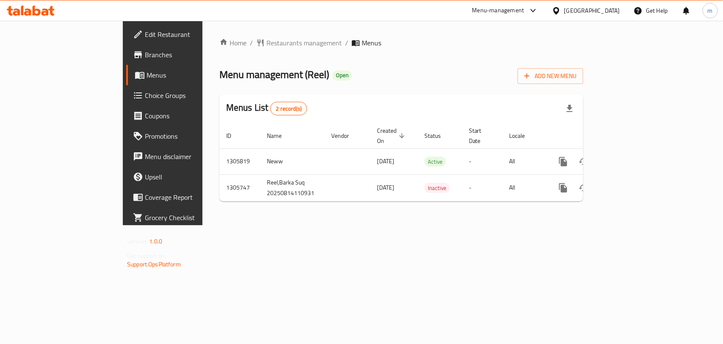
click at [266, 43] on span "Restaurants management" at bounding box center [303, 43] width 75 height 10
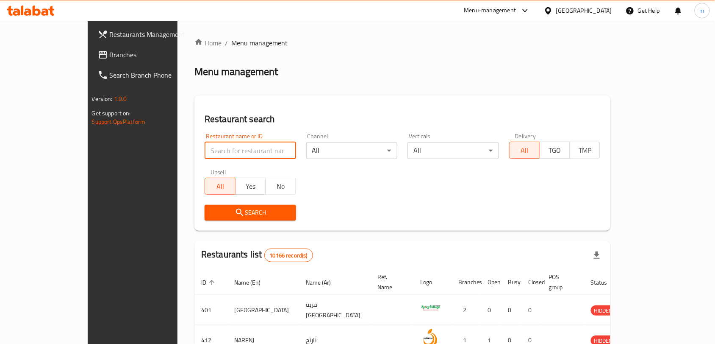
click at [205, 147] on input "search" at bounding box center [251, 150] width 92 height 17
paste input "703855"
type input "703855"
click button "Search" at bounding box center [251, 213] width 92 height 16
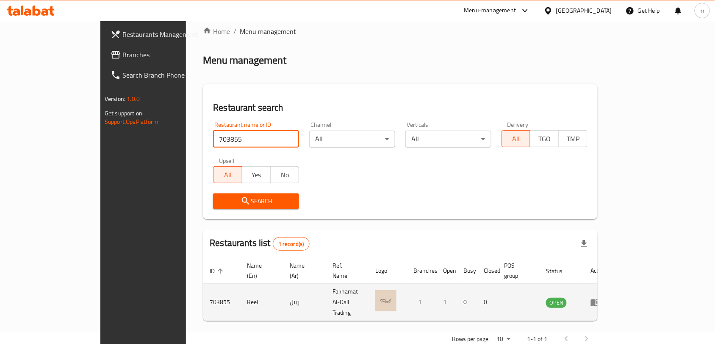
scroll to position [18, 0]
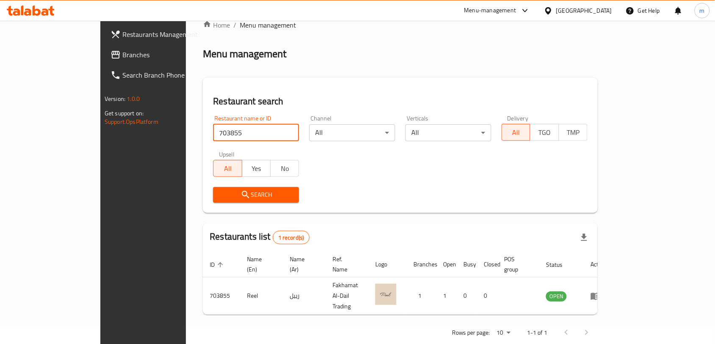
click at [551, 14] on icon at bounding box center [548, 10] width 6 height 7
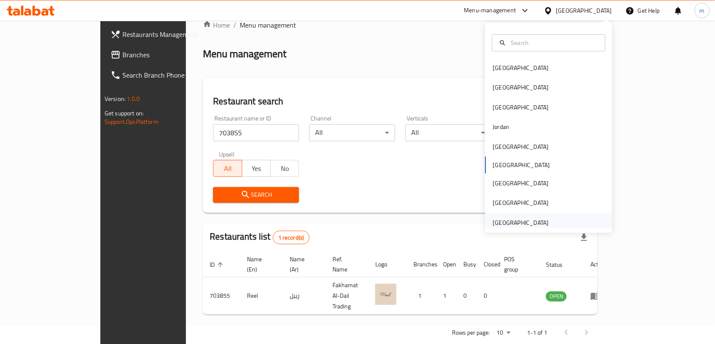
click at [526, 221] on div "[GEOGRAPHIC_DATA]" at bounding box center [521, 222] width 56 height 9
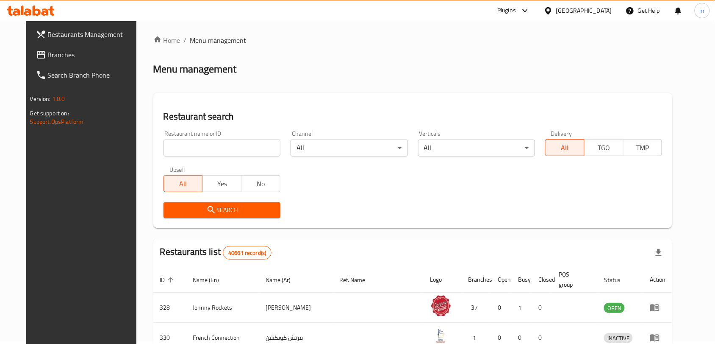
scroll to position [18, 0]
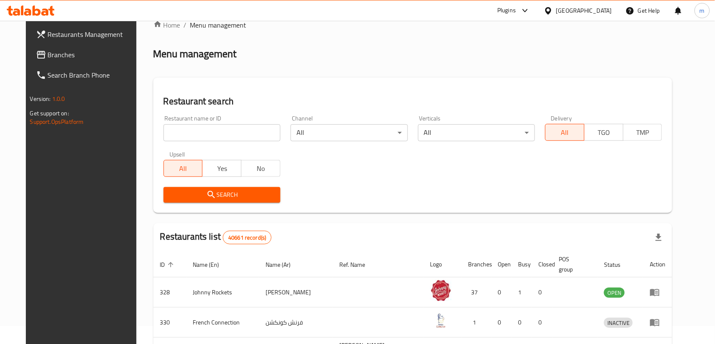
click at [48, 54] on span "Branches" at bounding box center [93, 55] width 91 height 10
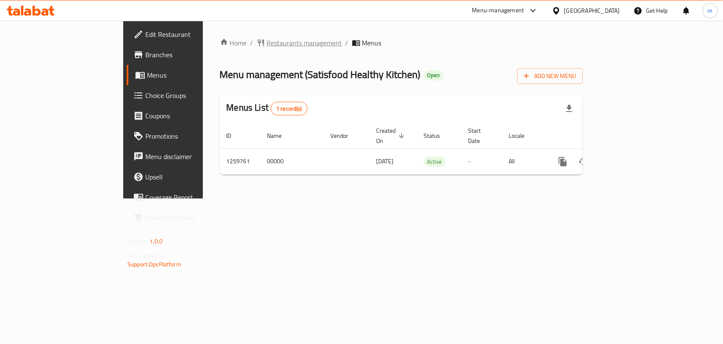
click at [267, 41] on span "Restaurants management" at bounding box center [304, 43] width 75 height 10
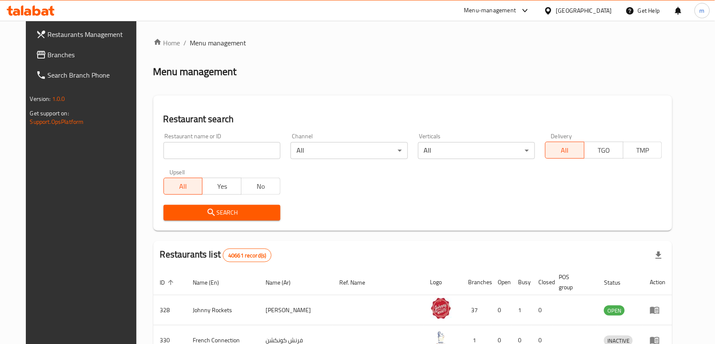
click at [164, 147] on input "search" at bounding box center [222, 150] width 117 height 17
paste input "684703"
type input "684703"
click button "Search" at bounding box center [222, 213] width 117 height 16
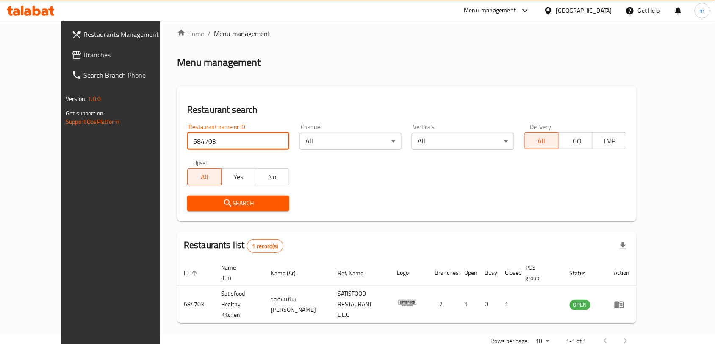
scroll to position [18, 0]
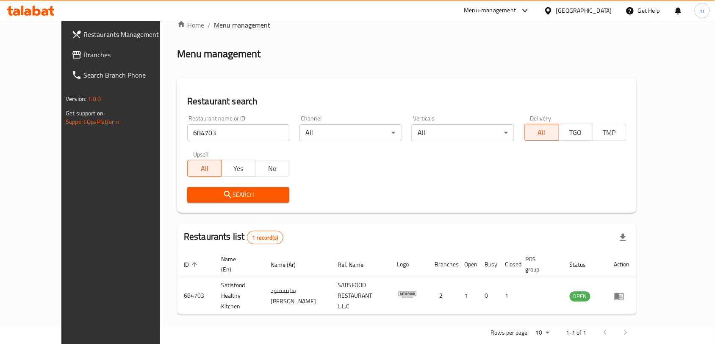
drag, startPoint x: 52, startPoint y: 53, endPoint x: 11, endPoint y: 72, distance: 44.9
click at [83, 53] on span "Branches" at bounding box center [128, 55] width 91 height 10
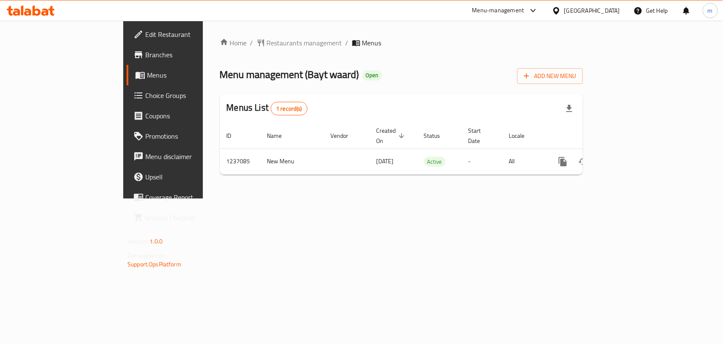
click at [267, 40] on span "Restaurants management" at bounding box center [304, 43] width 75 height 10
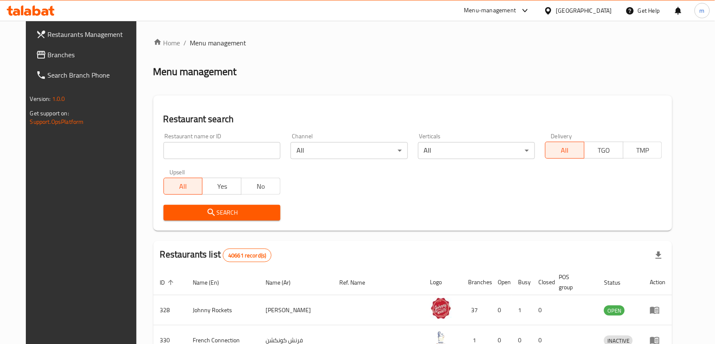
click at [164, 147] on input "search" at bounding box center [222, 150] width 117 height 17
paste input "679244"
type input "679244"
click button "Search" at bounding box center [222, 213] width 117 height 16
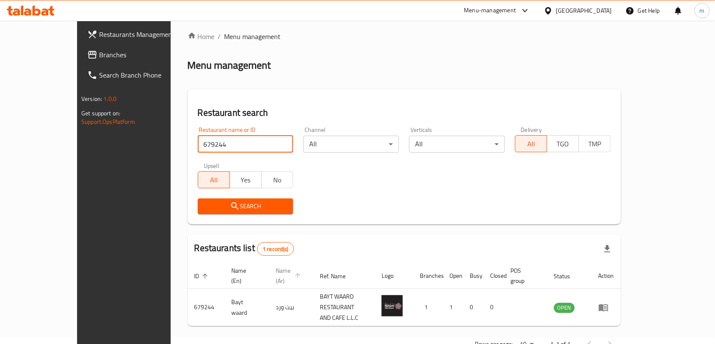
scroll to position [18, 0]
